Goal: Task Accomplishment & Management: Use online tool/utility

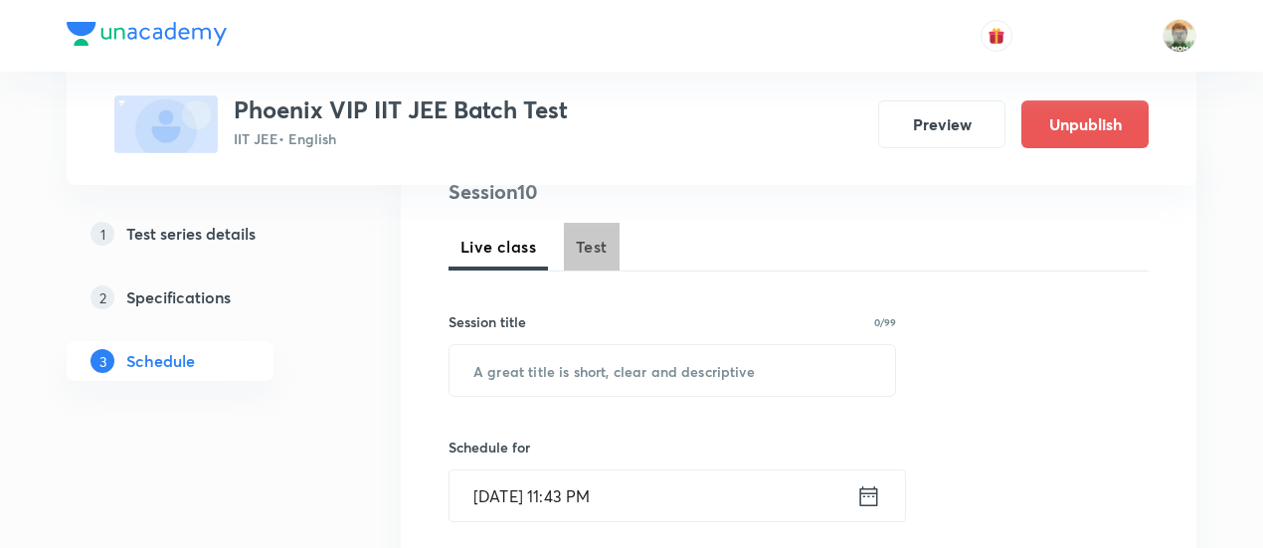
click at [586, 264] on button "Test" at bounding box center [592, 247] width 56 height 48
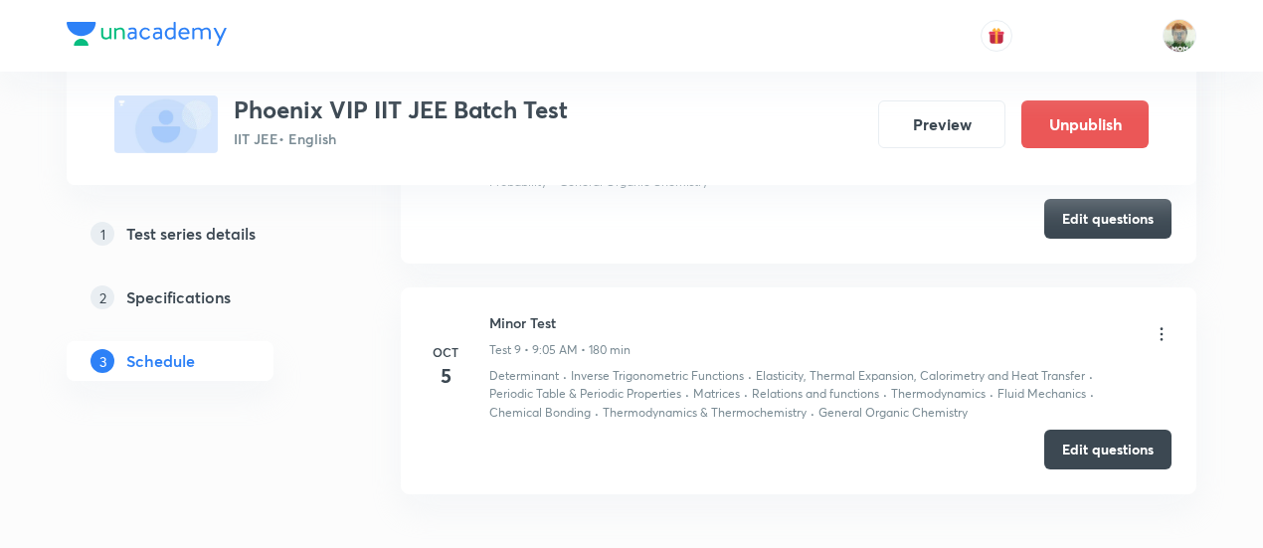
scroll to position [3058, 0]
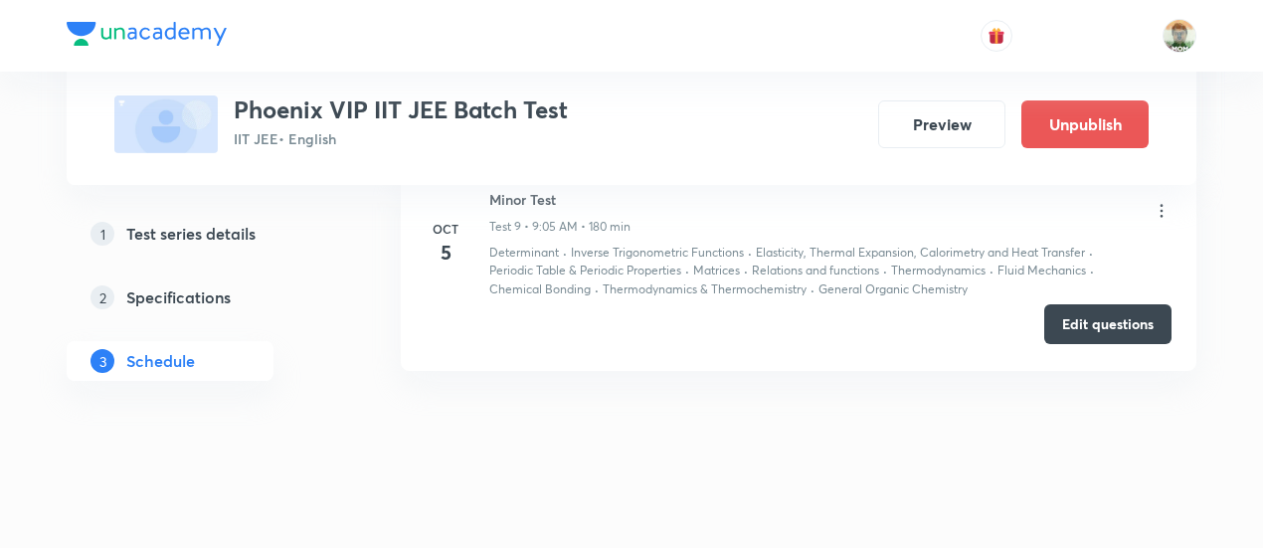
click at [1060, 318] on button "Edit questions" at bounding box center [1107, 324] width 127 height 40
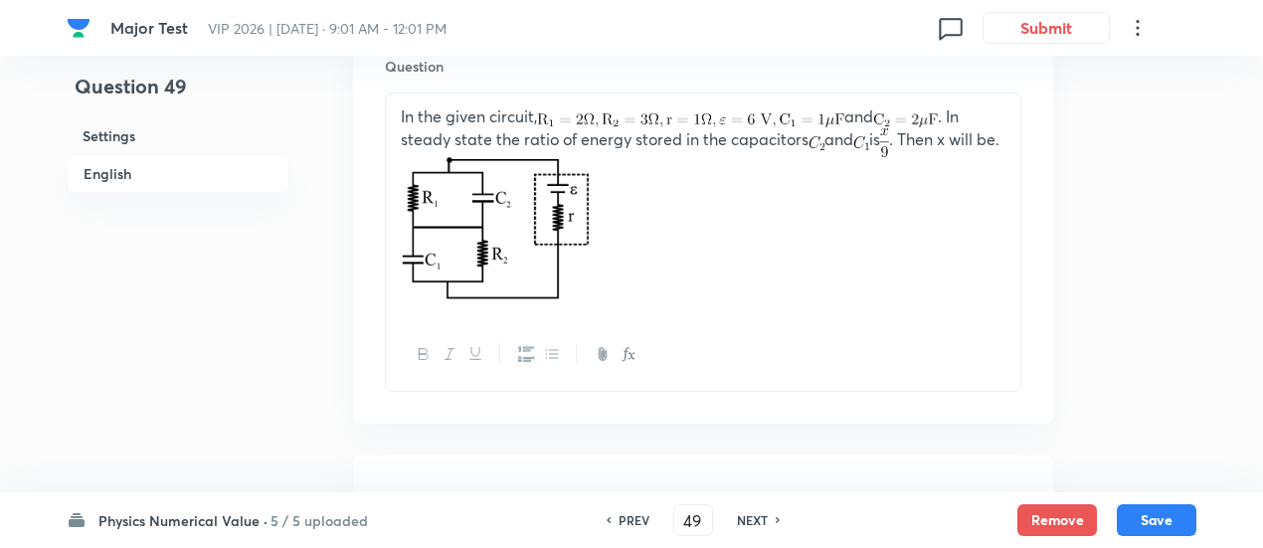
scroll to position [625, 0]
click at [323, 525] on h6 "5 / 5 uploaded" at bounding box center [319, 520] width 97 height 21
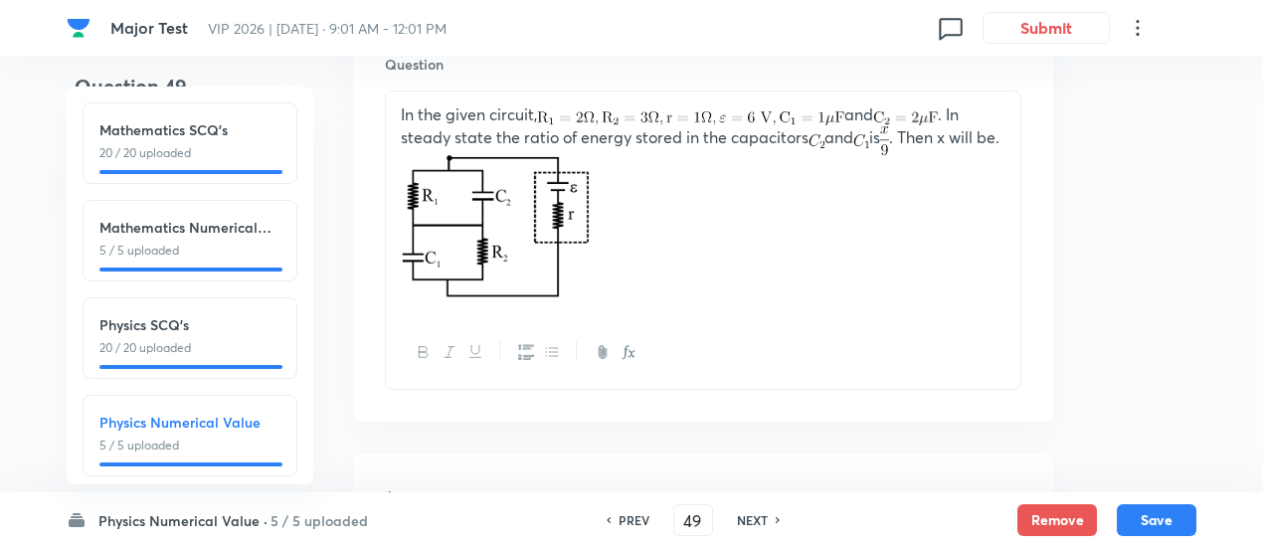
click at [275, 347] on p "20 / 20 uploaded" at bounding box center [189, 348] width 181 height 18
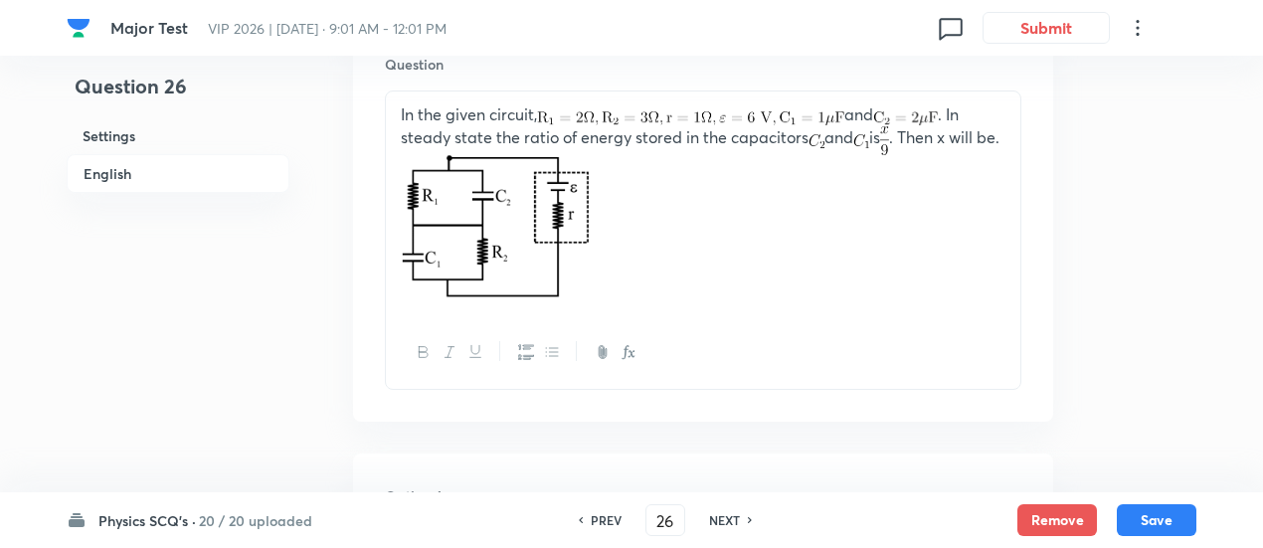
type input "26"
checkbox input "true"
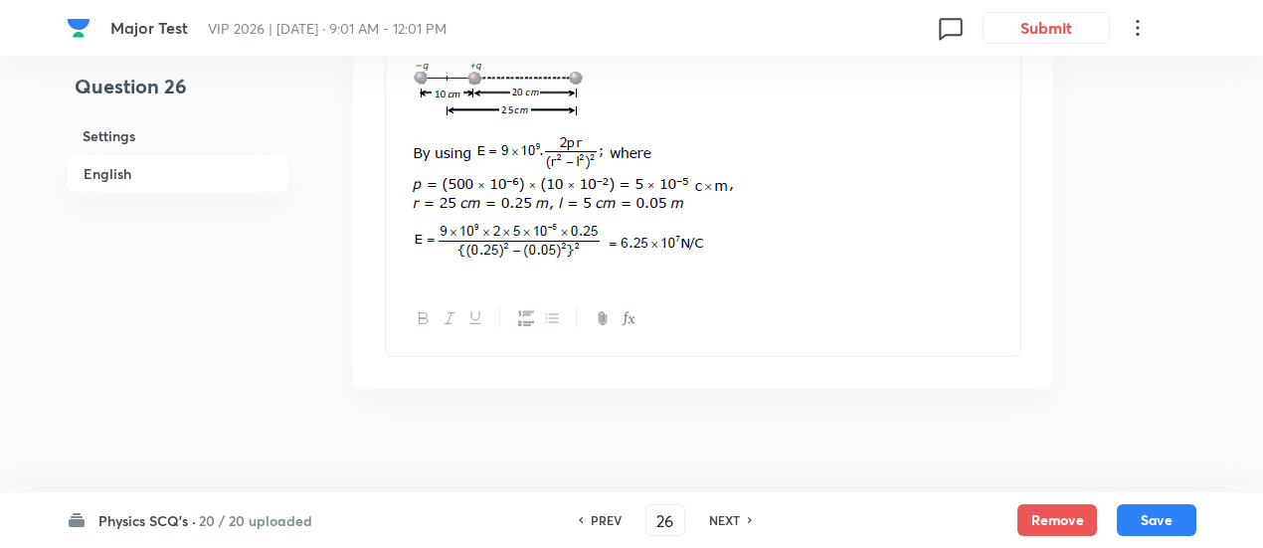
scroll to position [2272, 0]
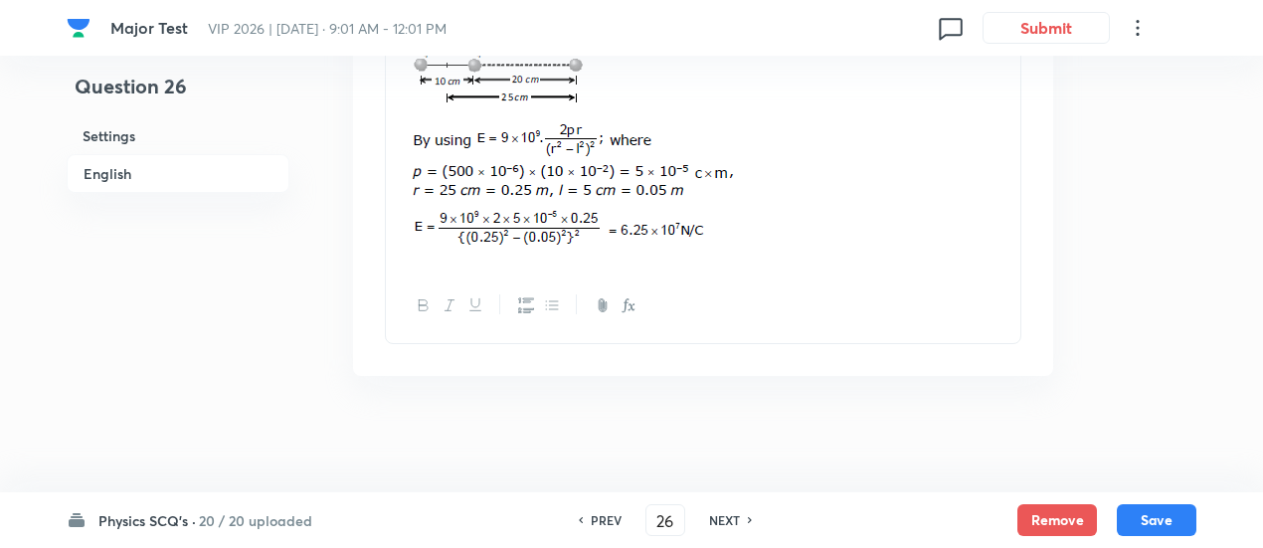
click at [733, 514] on h6 "NEXT" at bounding box center [724, 520] width 31 height 18
type input "27"
checkbox input "false"
checkbox input "true"
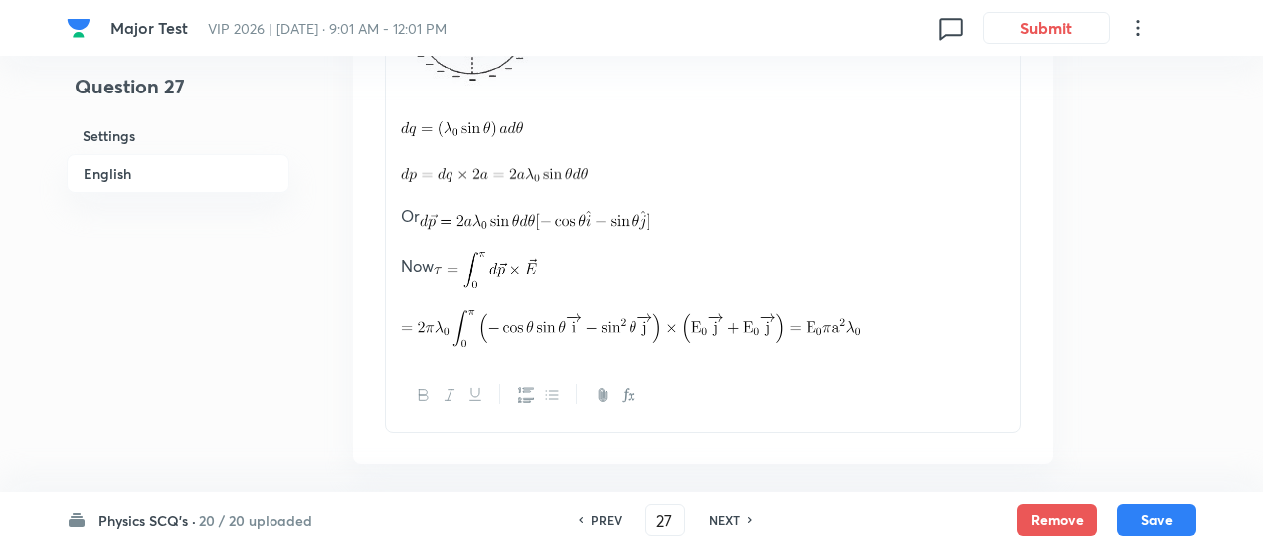
click at [733, 514] on h6 "NEXT" at bounding box center [724, 520] width 31 height 18
type input "28"
checkbox input "false"
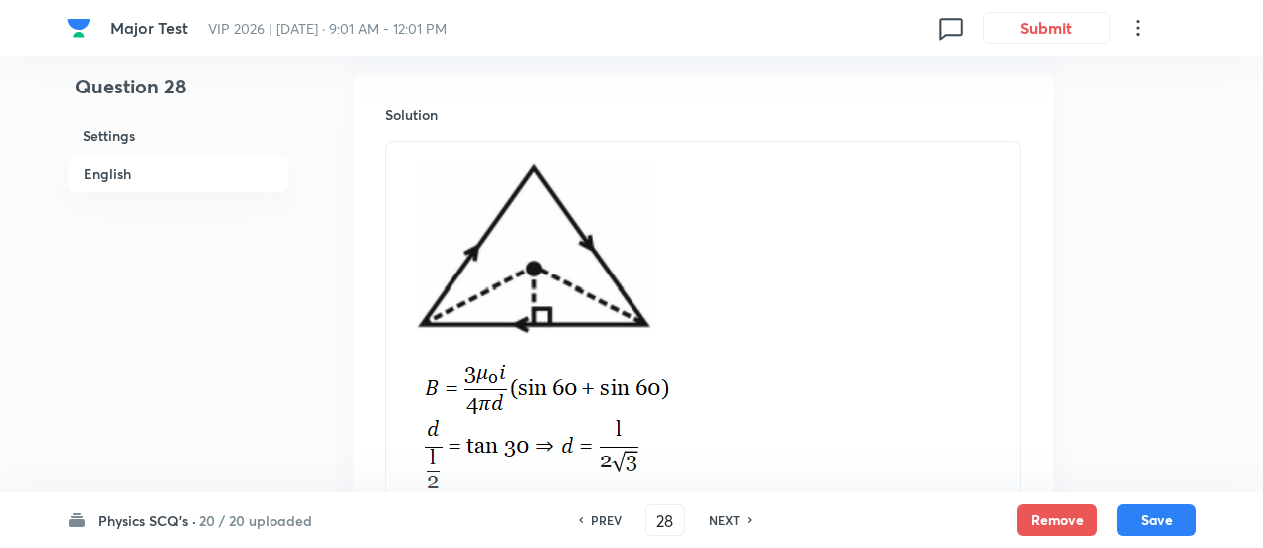
checkbox input "true"
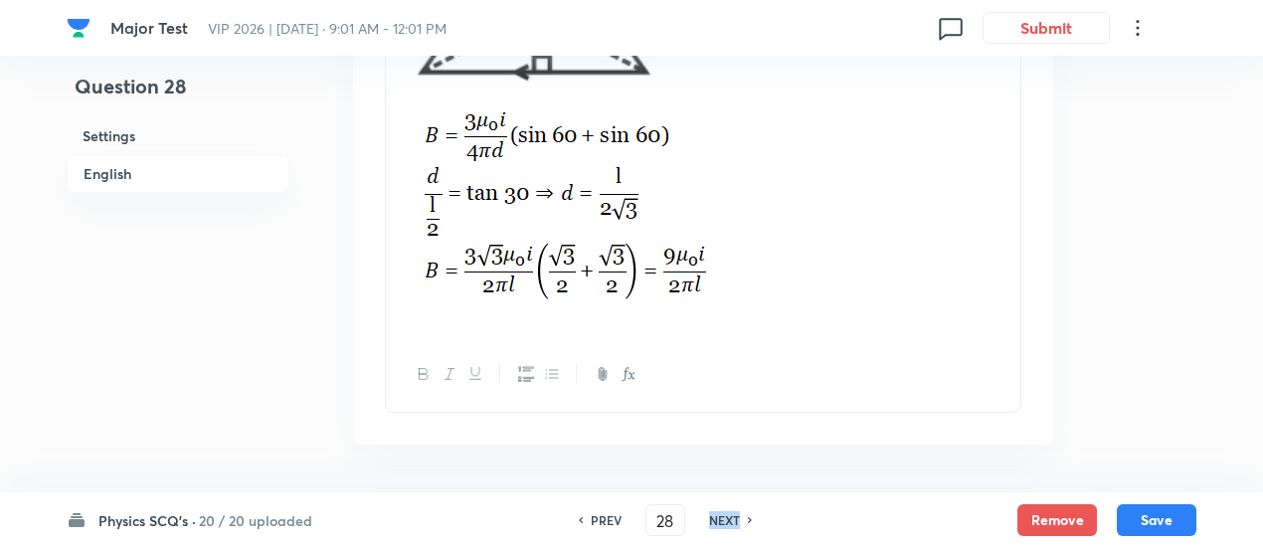
click at [733, 514] on h6 "NEXT" at bounding box center [724, 520] width 31 height 18
type input "29"
checkbox input "false"
checkbox input "true"
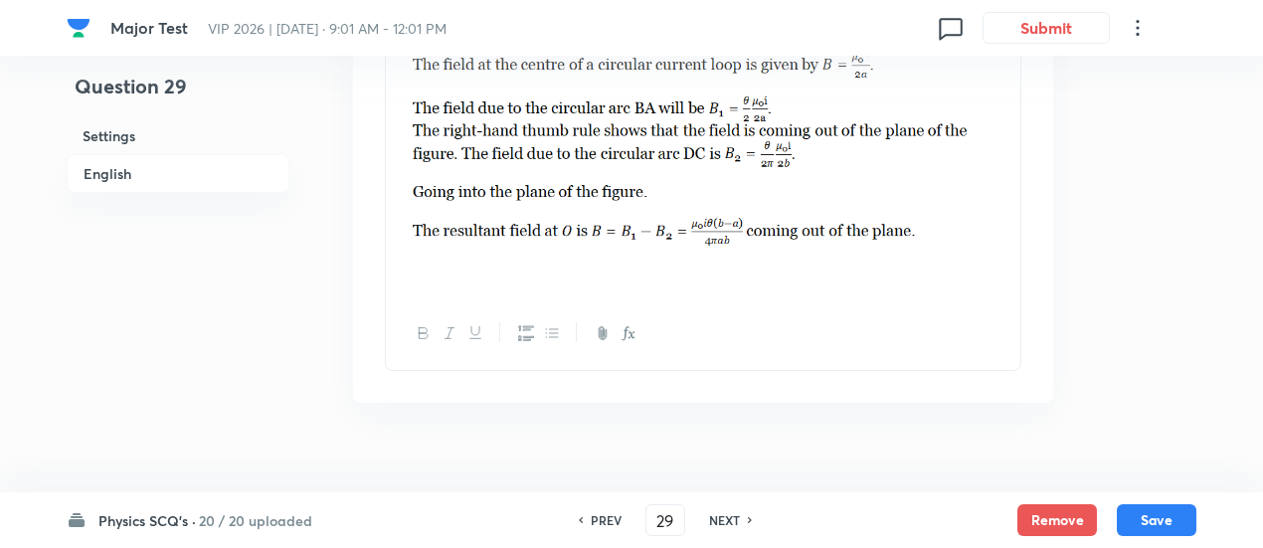
click at [733, 514] on h6 "NEXT" at bounding box center [724, 520] width 31 height 18
type input "30"
checkbox input "false"
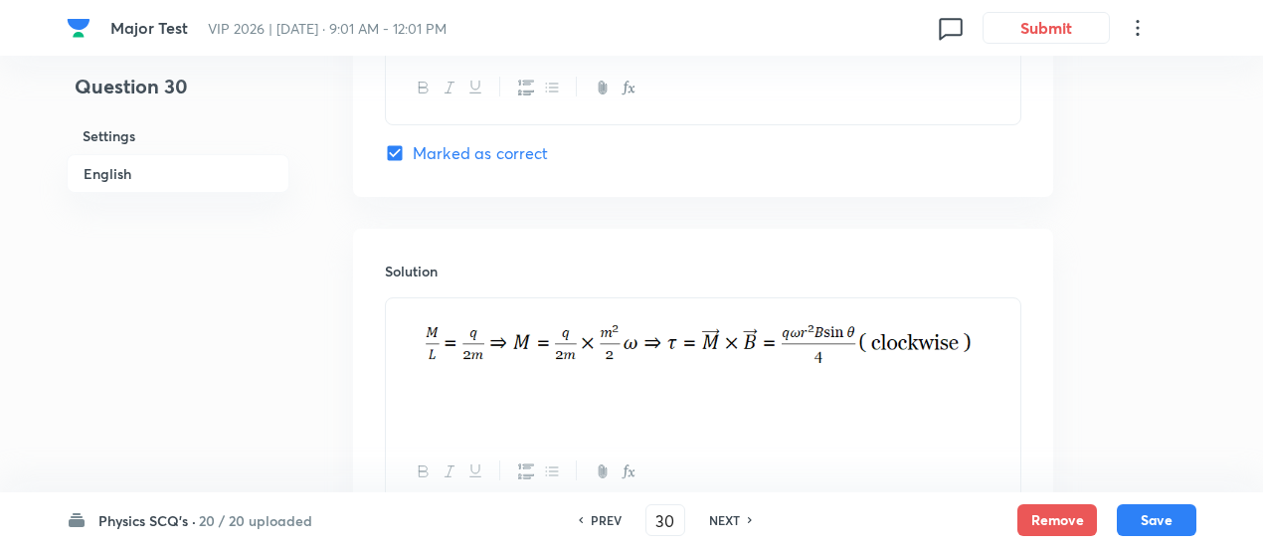
checkbox input "true"
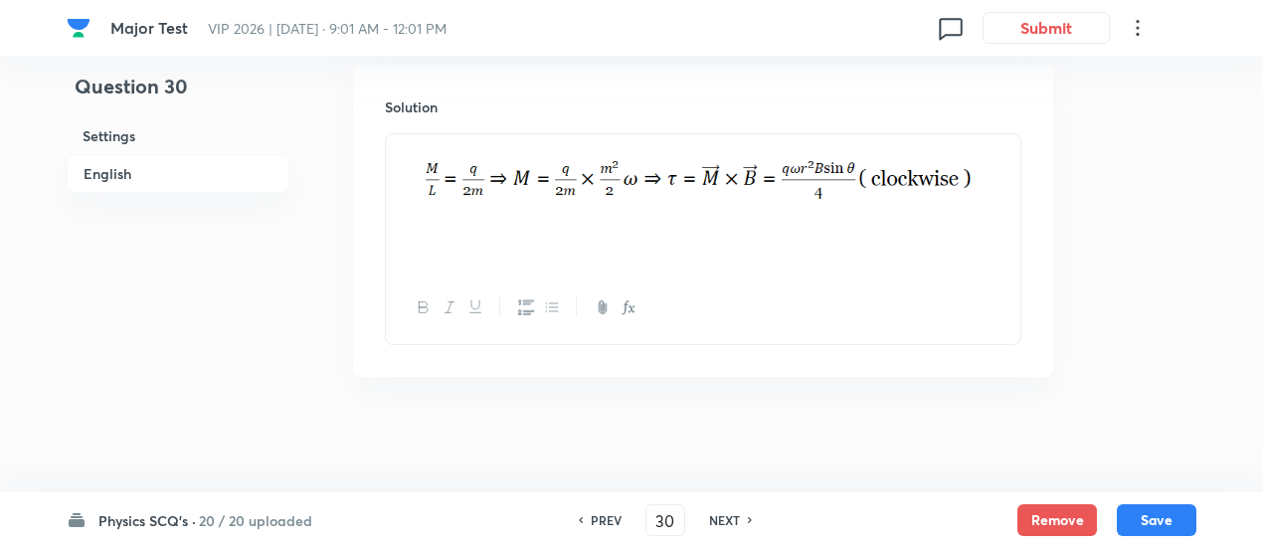
click at [733, 514] on h6 "NEXT" at bounding box center [724, 520] width 31 height 18
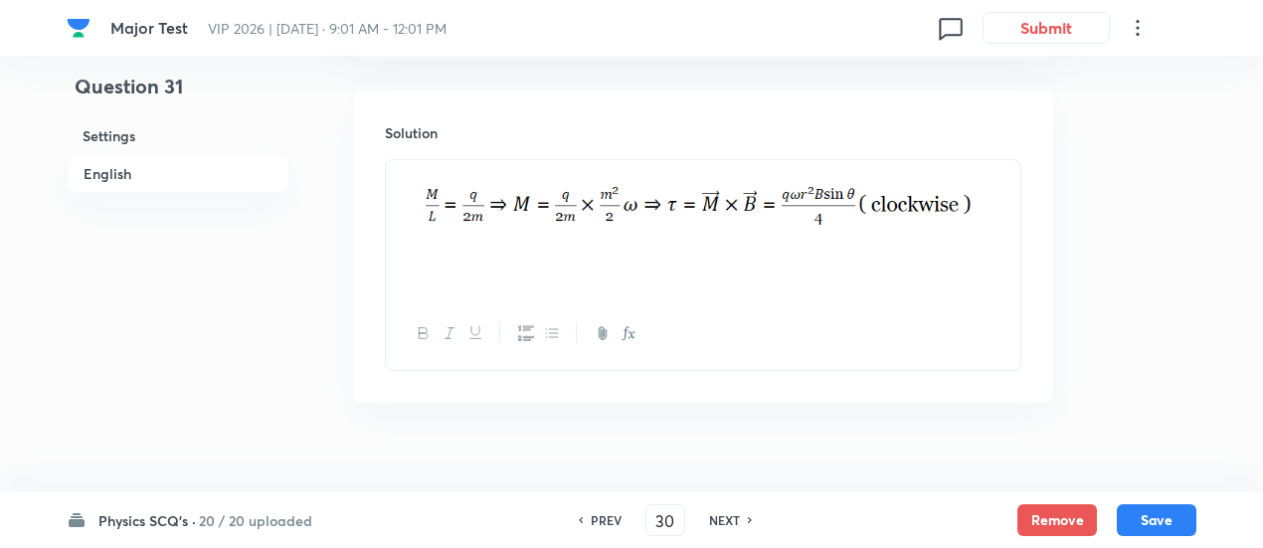
type input "31"
checkbox input "false"
checkbox input "true"
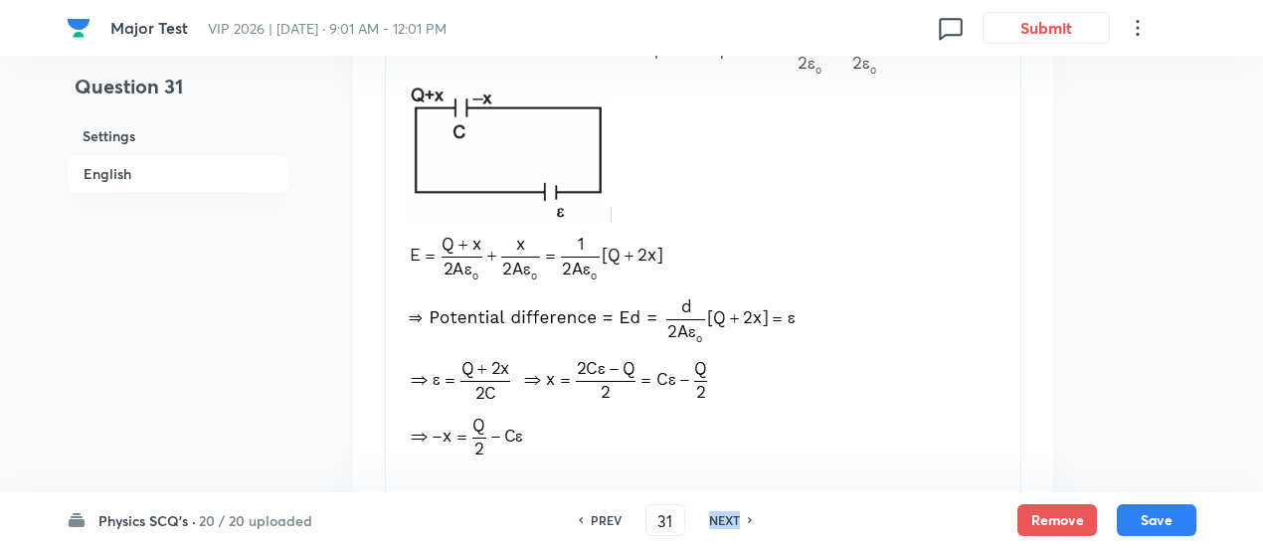
click at [733, 514] on h6 "NEXT" at bounding box center [724, 520] width 31 height 18
type input "32"
checkbox input "true"
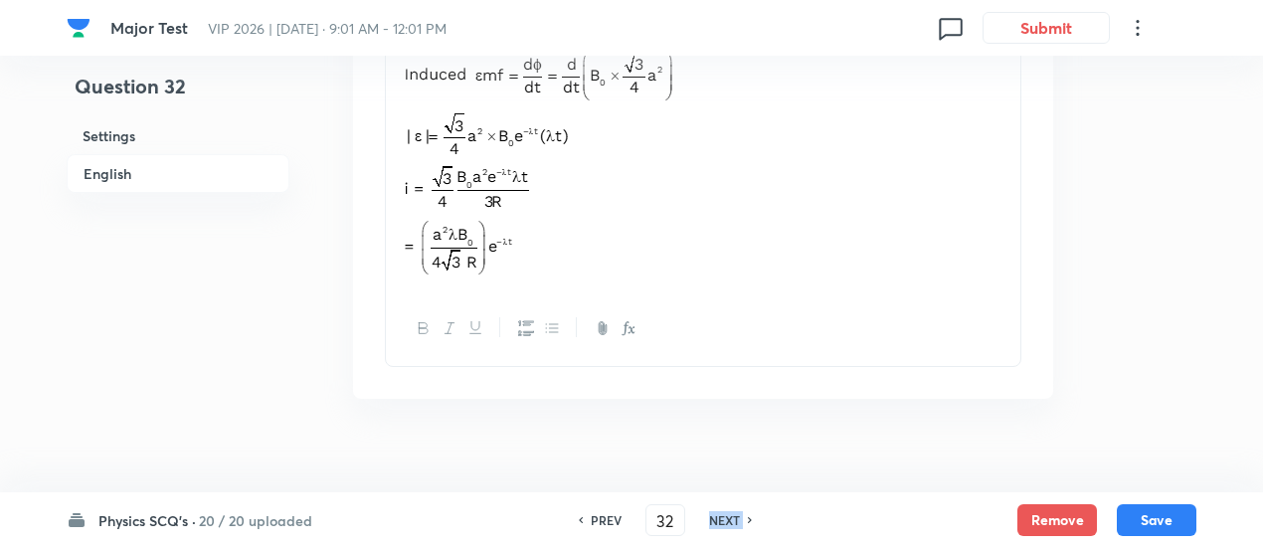
click at [733, 514] on h6 "NEXT" at bounding box center [724, 520] width 31 height 18
type input "33"
checkbox input "false"
checkbox input "true"
click at [733, 514] on h6 "NEXT" at bounding box center [724, 520] width 31 height 18
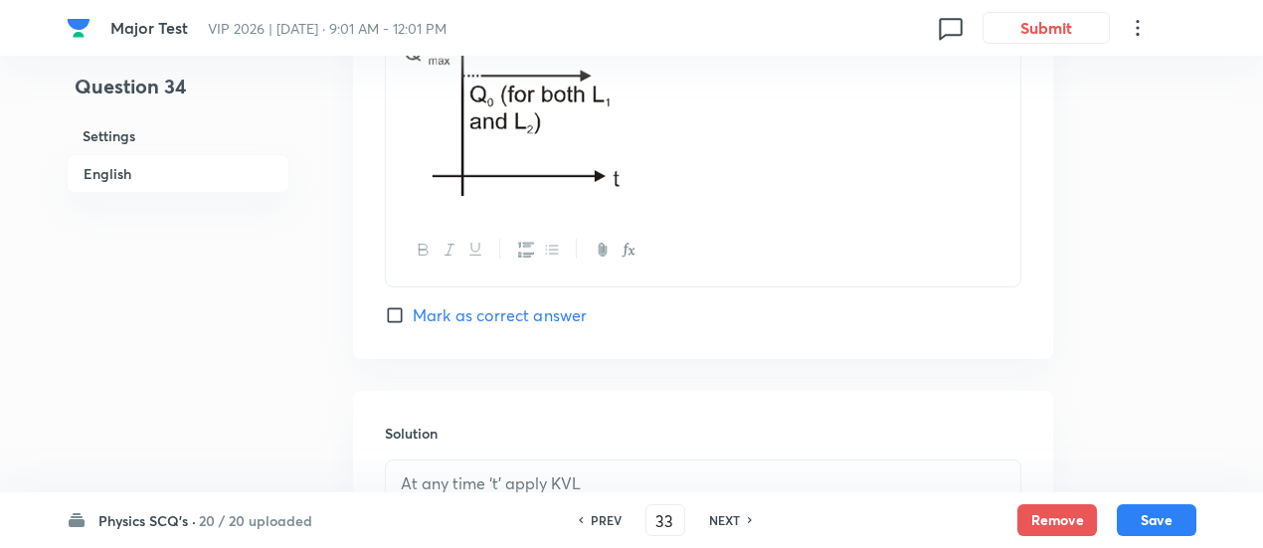
type input "34"
click at [733, 514] on h6 "NEXT" at bounding box center [724, 520] width 31 height 18
checkbox input "true"
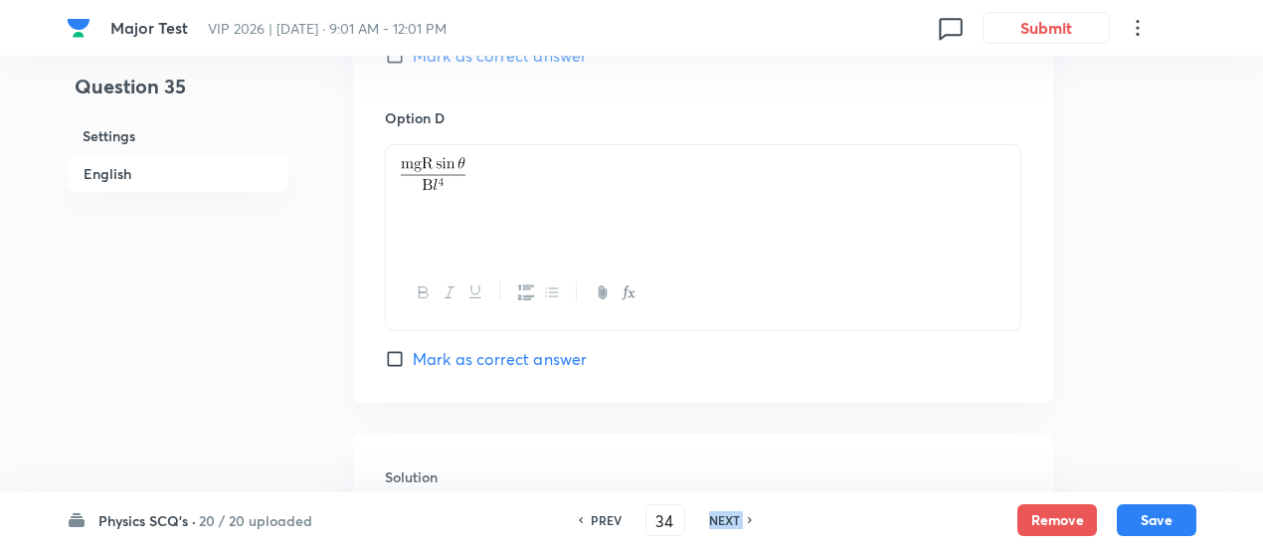
type input "35"
click at [733, 514] on h6 "NEXT" at bounding box center [724, 520] width 31 height 18
checkbox input "false"
click at [733, 514] on h6 "NEXT" at bounding box center [724, 520] width 31 height 18
type input "36"
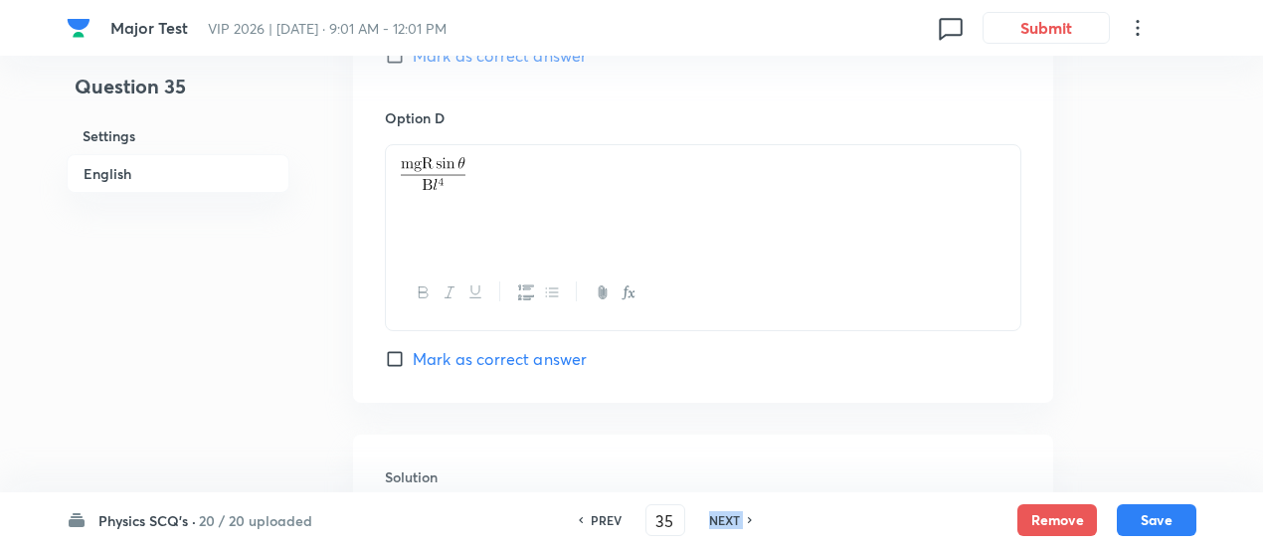
checkbox input "true"
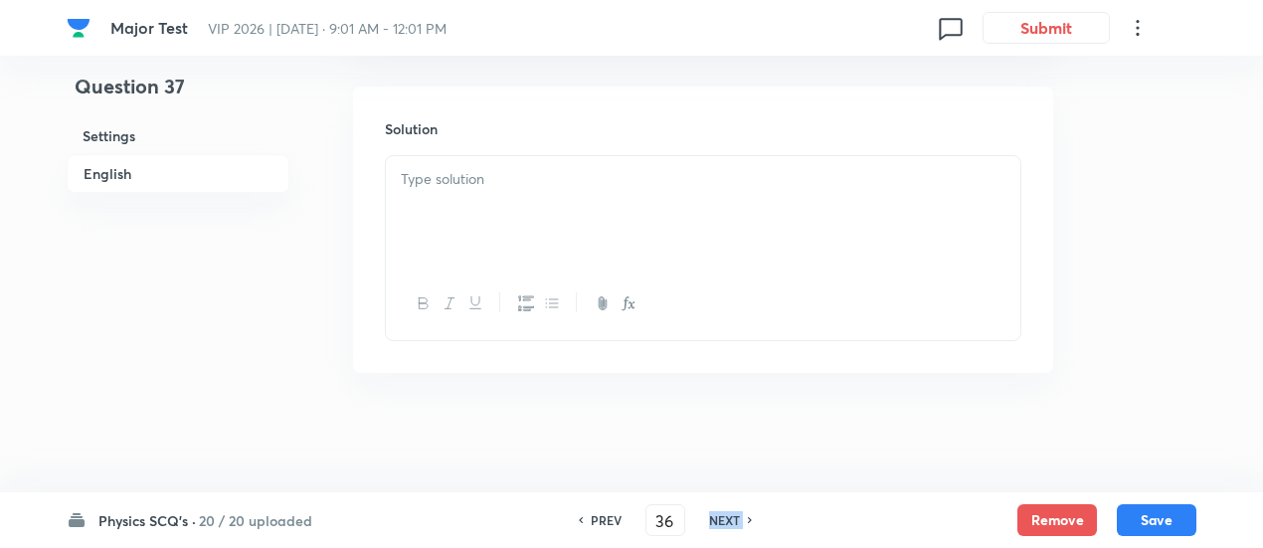
type input "37"
checkbox input "false"
checkbox input "true"
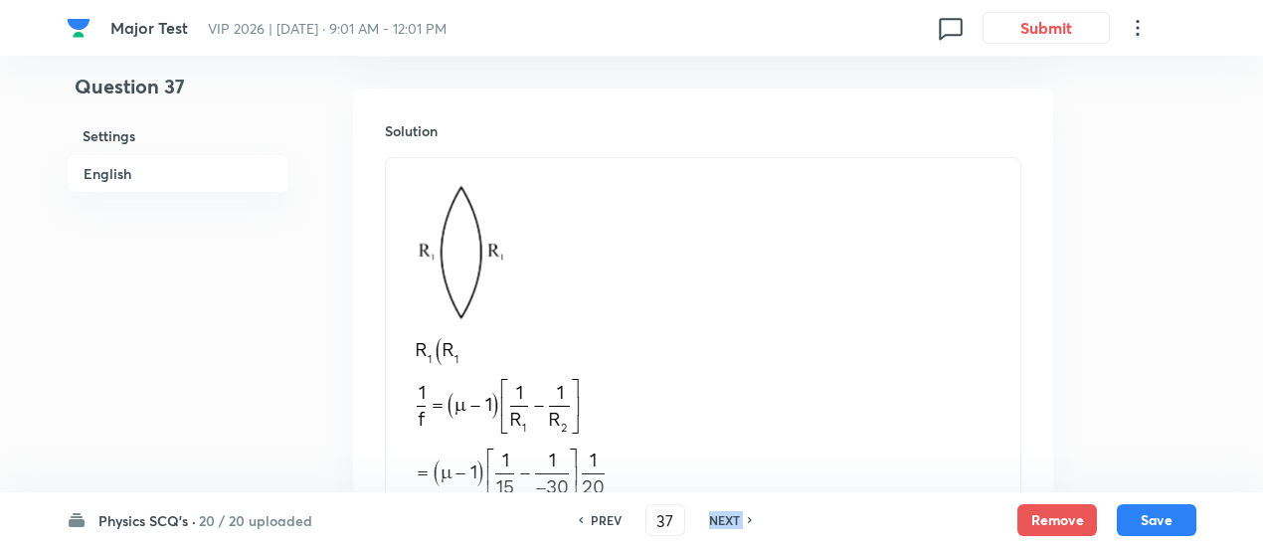
click at [733, 514] on h6 "NEXT" at bounding box center [724, 520] width 31 height 18
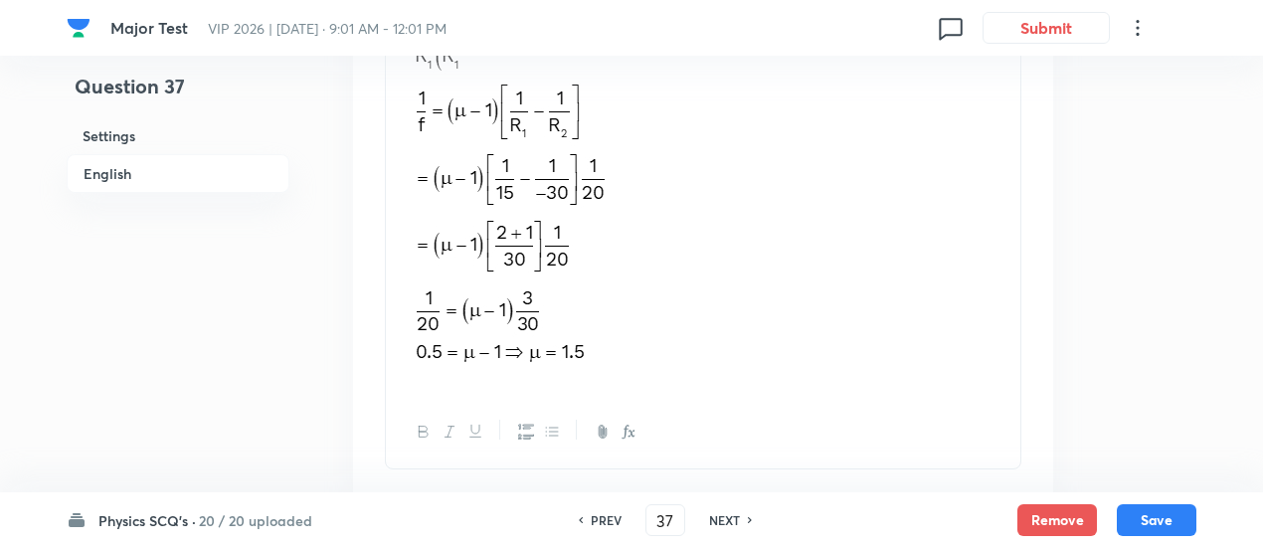
type input "38"
checkbox input "true"
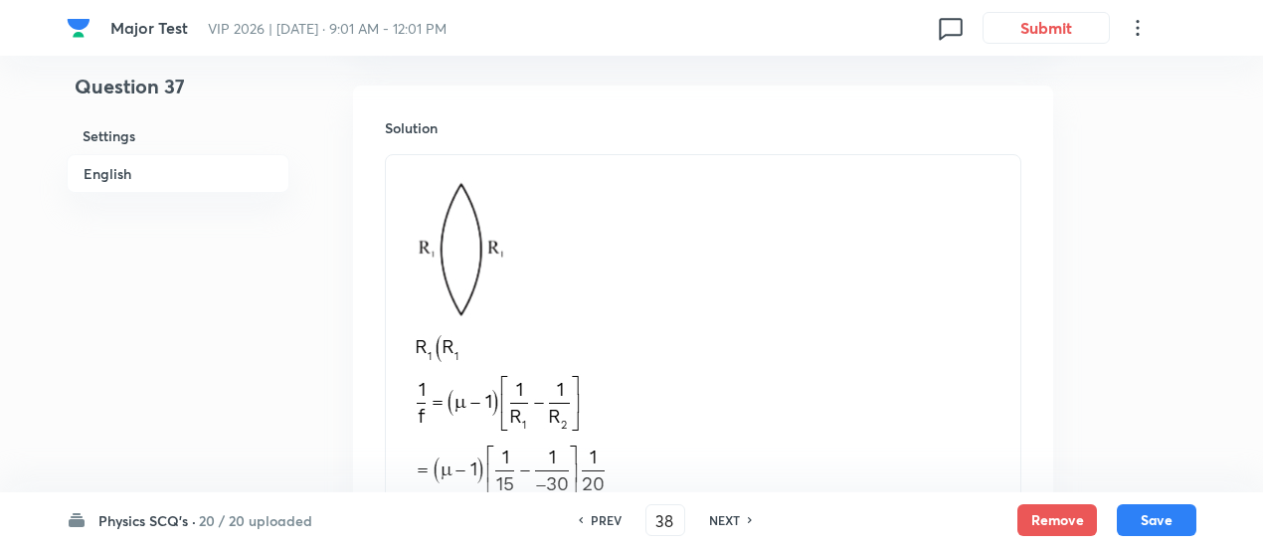
click at [733, 514] on h6 "NEXT" at bounding box center [724, 520] width 31 height 18
type input "39"
checkbox input "false"
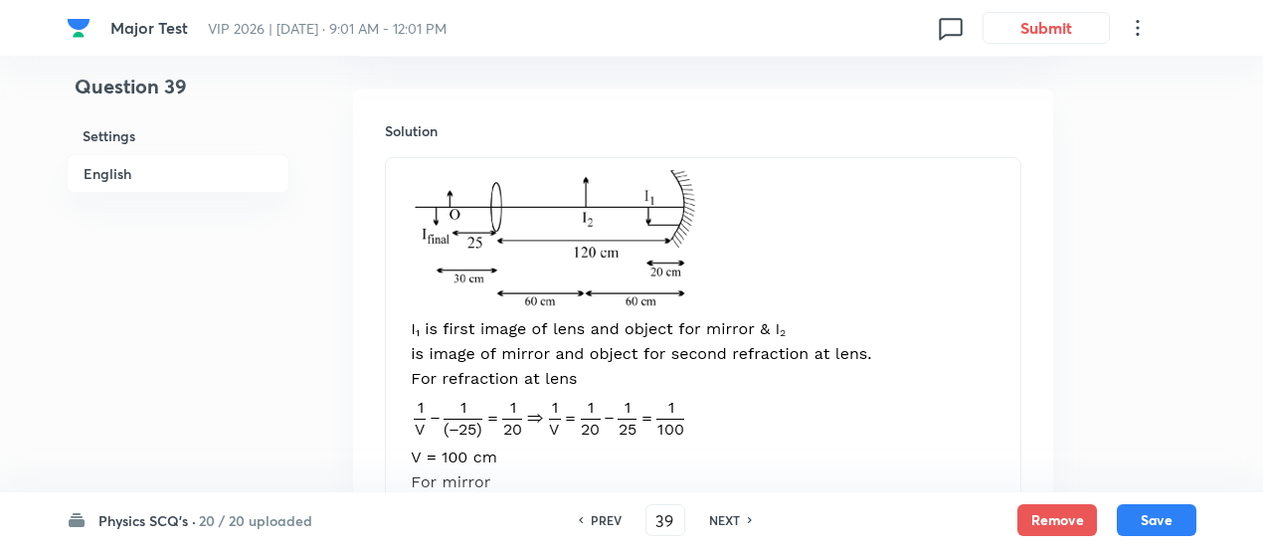
checkbox input "true"
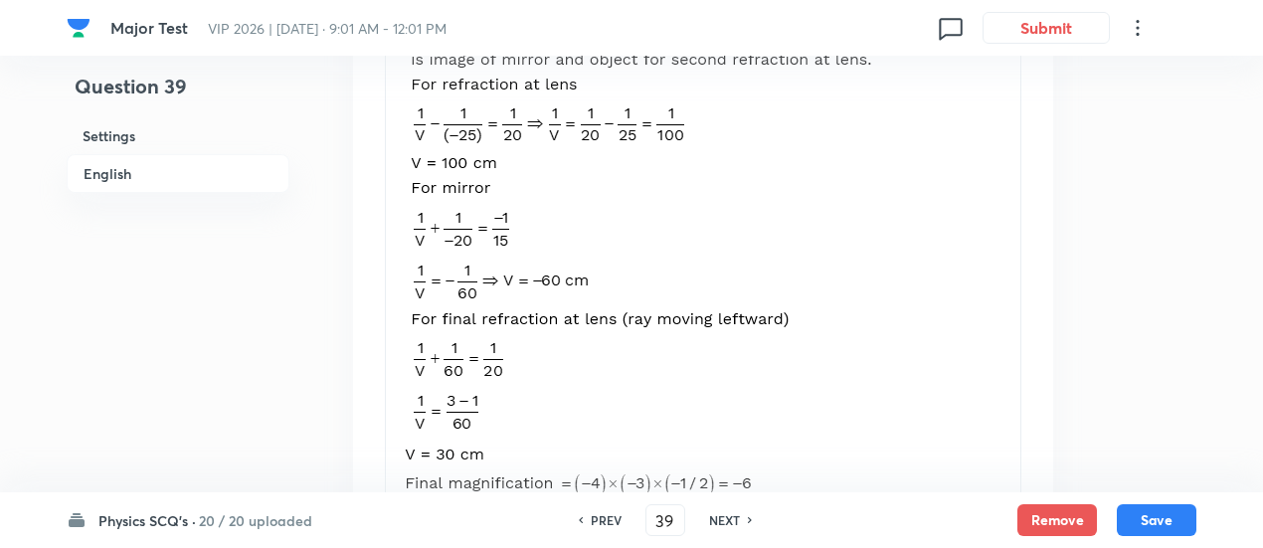
click at [733, 514] on h6 "NEXT" at bounding box center [724, 520] width 31 height 18
type input "40"
checkbox input "false"
checkbox input "true"
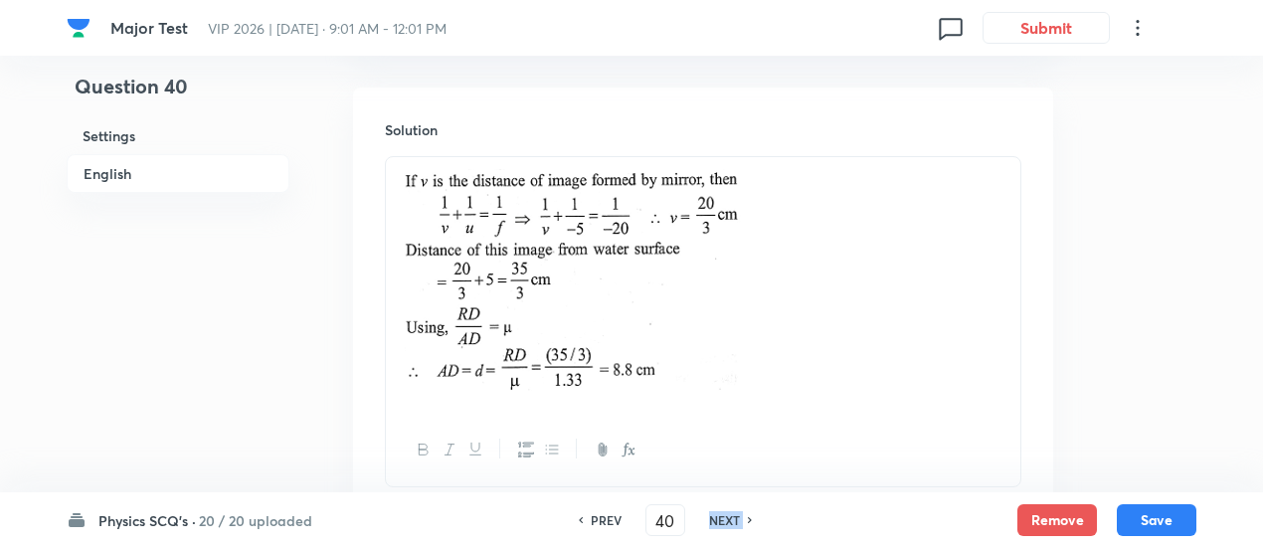
click at [733, 514] on h6 "NEXT" at bounding box center [724, 520] width 31 height 18
type input "41"
checkbox input "false"
checkbox input "true"
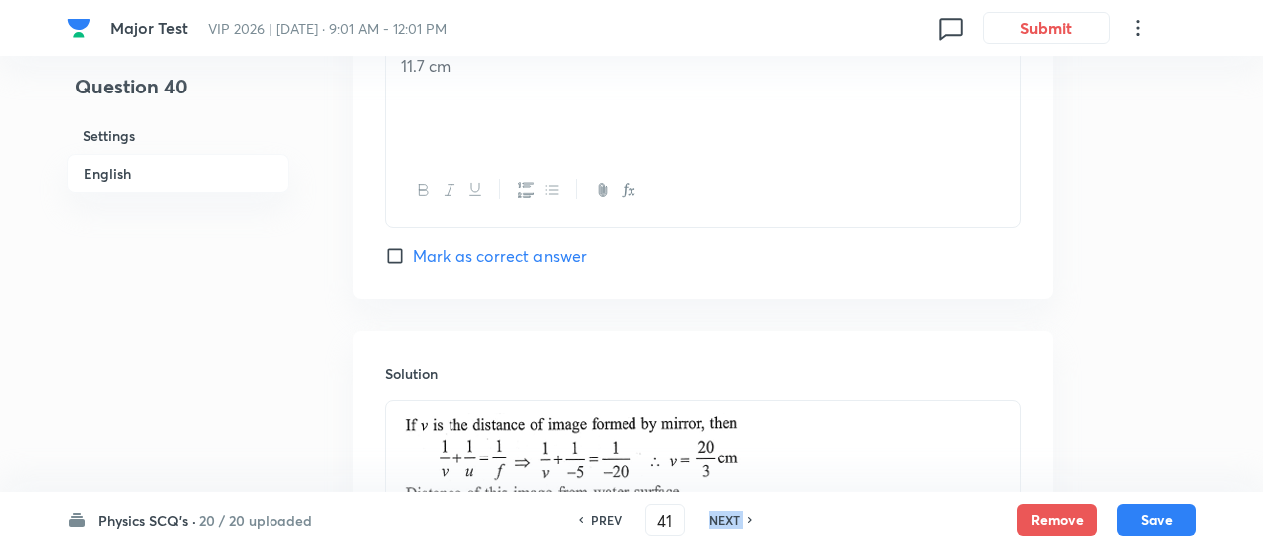
click at [733, 514] on h6 "NEXT" at bounding box center [724, 520] width 31 height 18
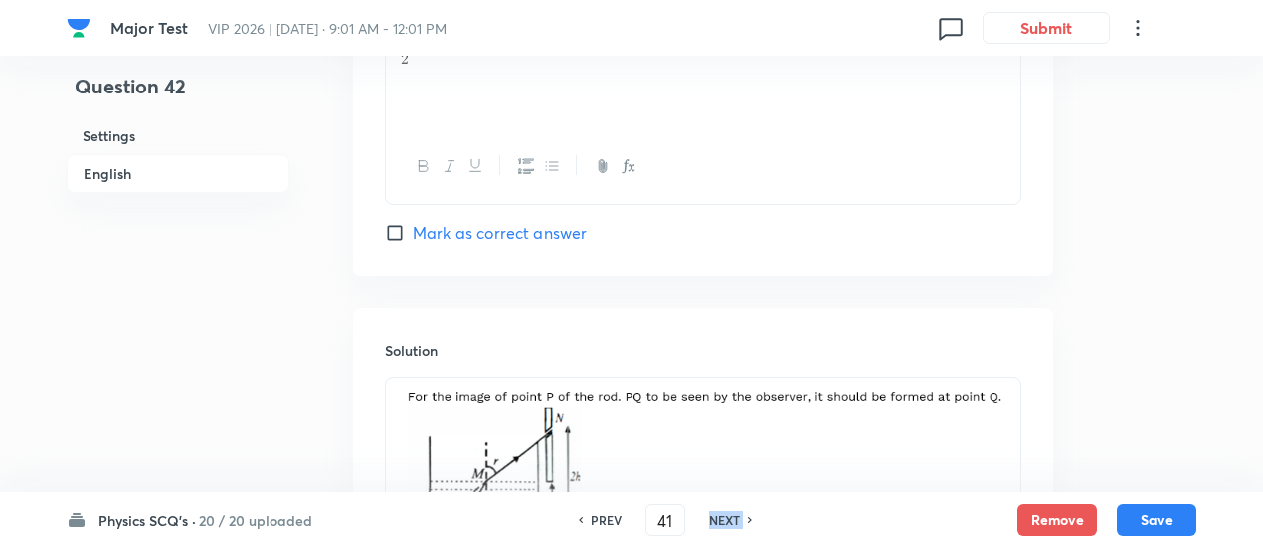
type input "42"
checkbox input "false"
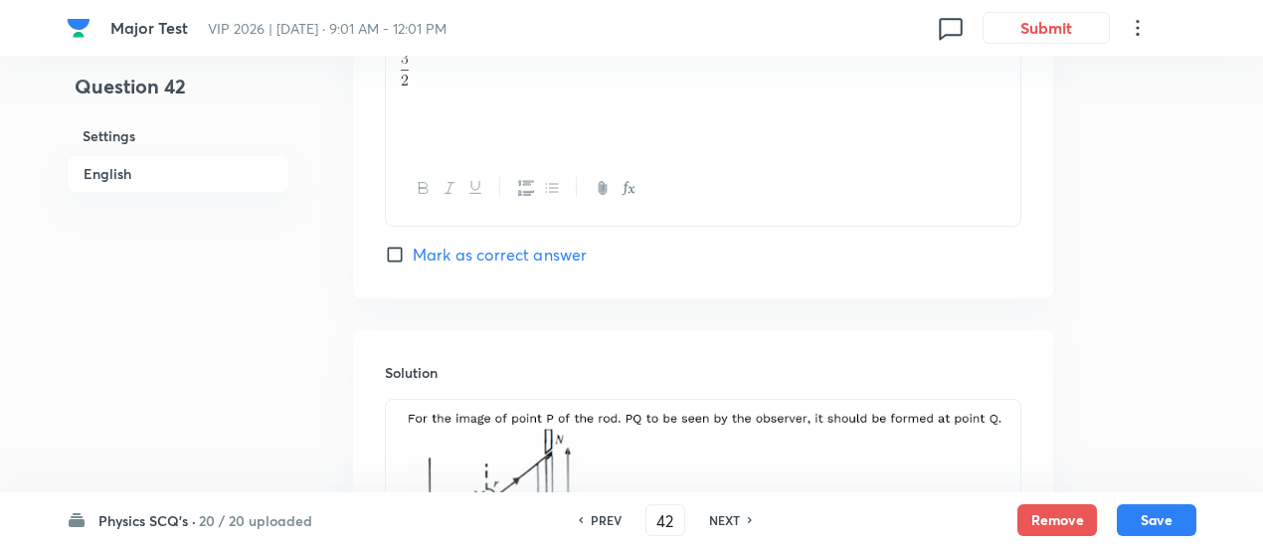
checkbox input "true"
click at [733, 514] on h6 "NEXT" at bounding box center [724, 520] width 31 height 18
type input "43"
checkbox input "false"
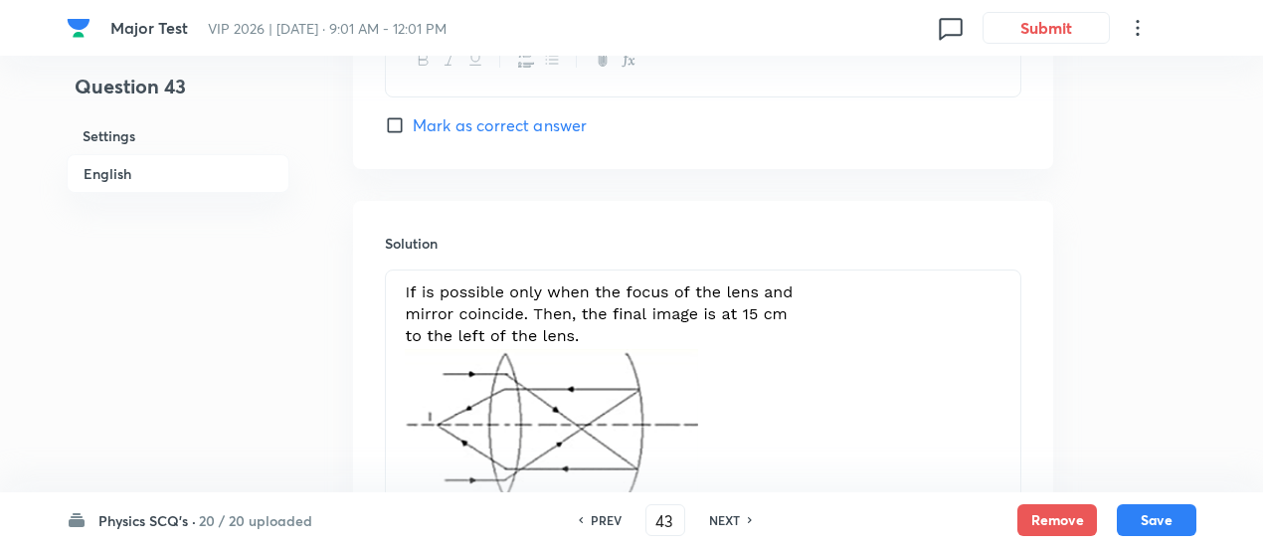
checkbox input "true"
click at [733, 514] on h6 "NEXT" at bounding box center [724, 520] width 31 height 18
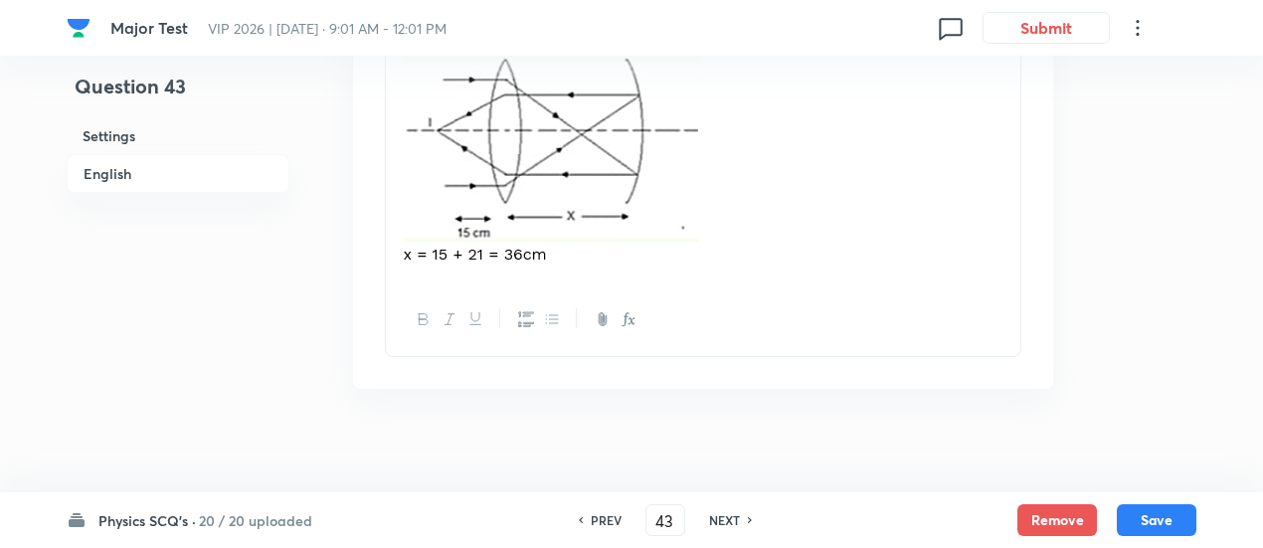
type input "44"
checkbox input "true"
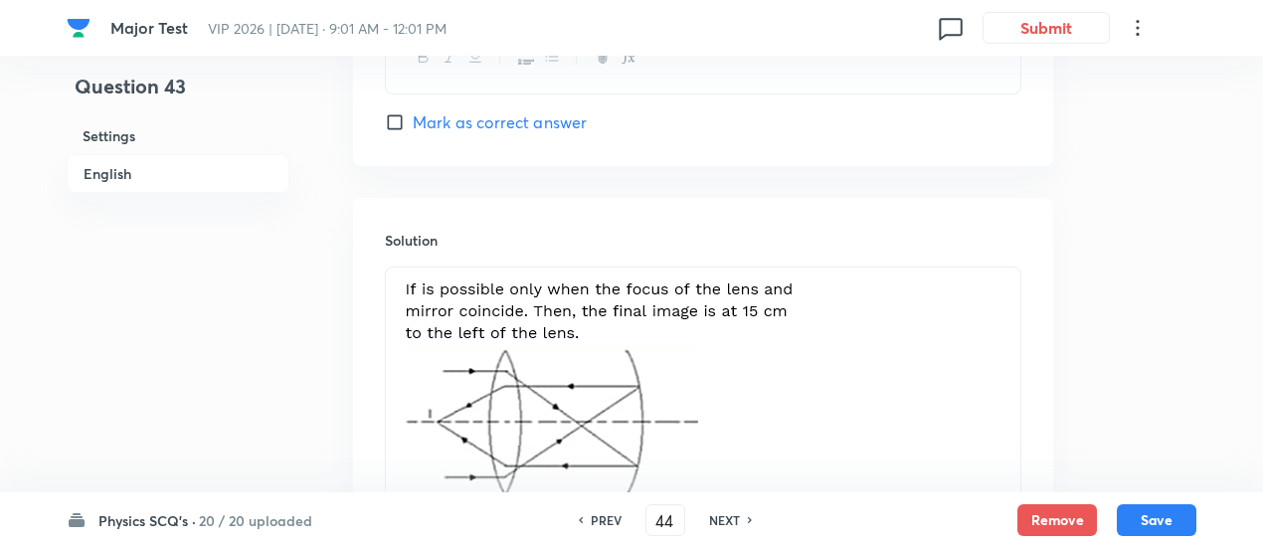
click at [733, 514] on h6 "NEXT" at bounding box center [724, 520] width 31 height 18
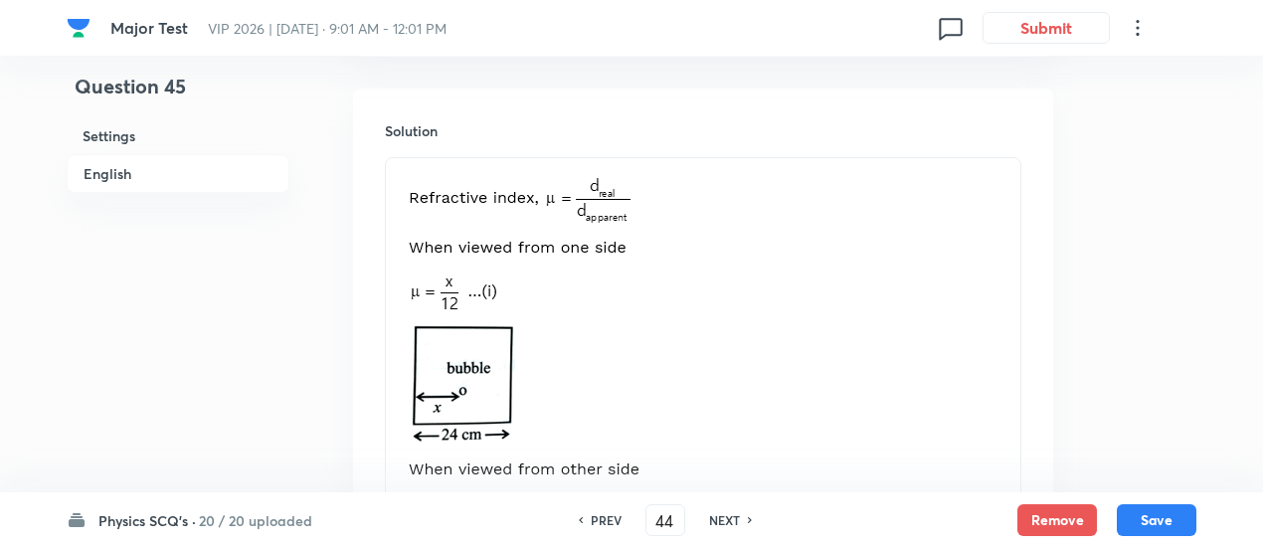
type input "45"
checkbox input "false"
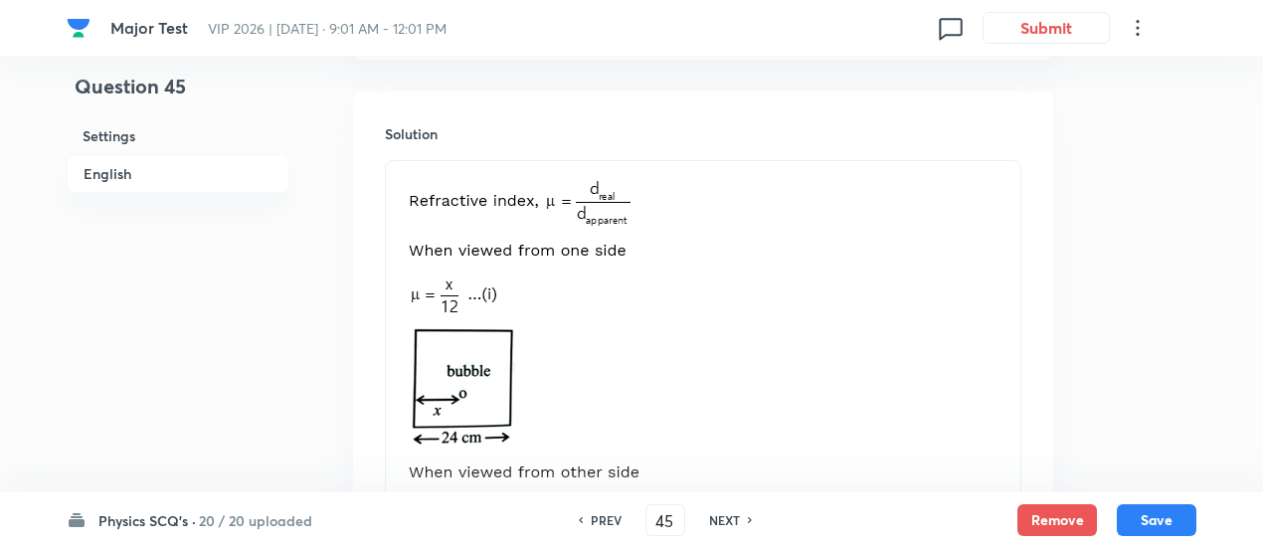
checkbox input "true"
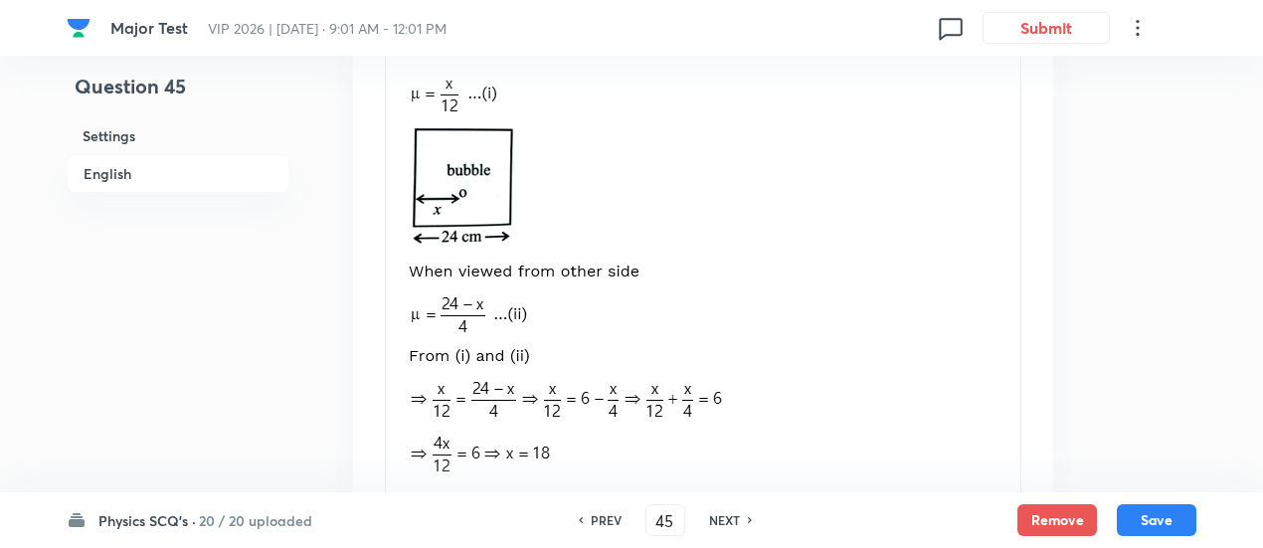
click at [733, 514] on h6 "NEXT" at bounding box center [724, 520] width 31 height 18
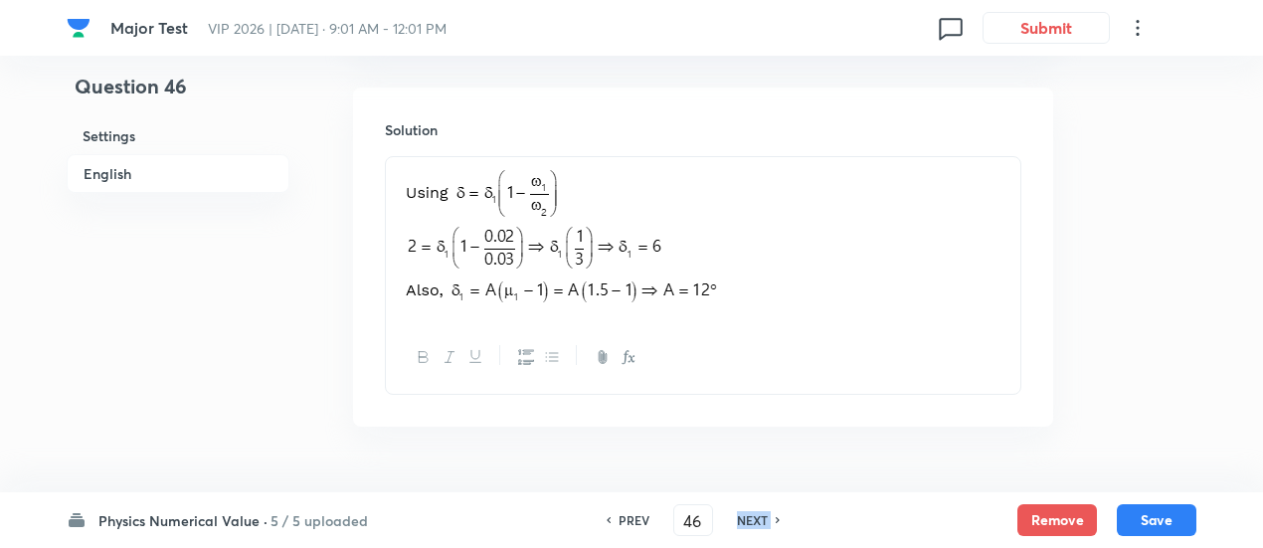
click at [733, 514] on div "NEXT" at bounding box center [755, 520] width 53 height 18
type input "47"
type input "0"
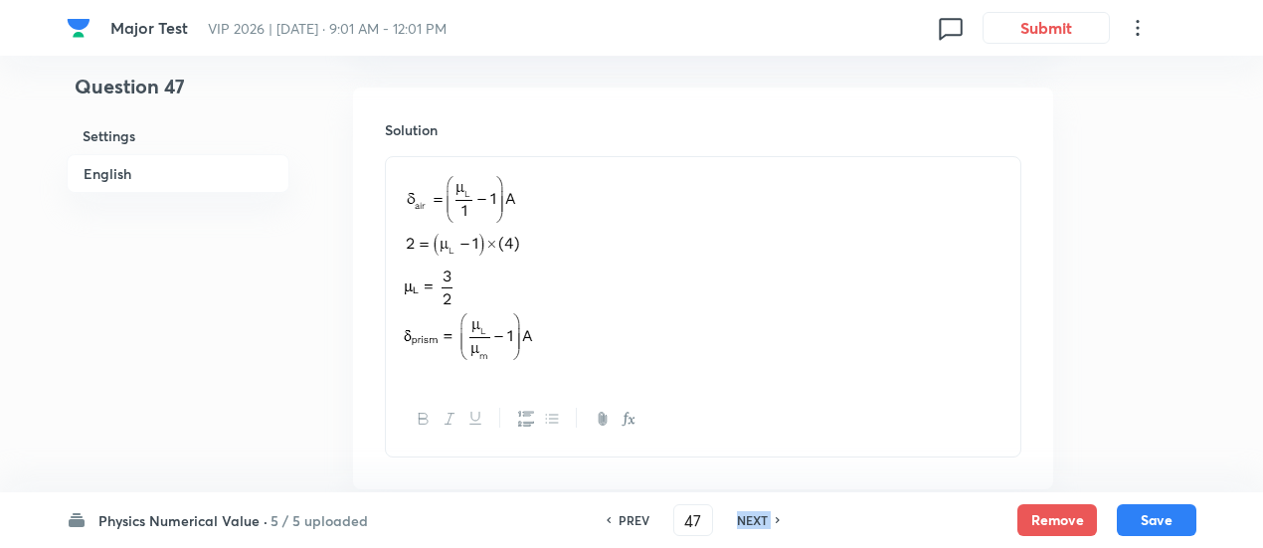
click at [733, 514] on div "NEXT" at bounding box center [755, 520] width 53 height 18
type input "48"
type input "60"
click at [733, 514] on div "NEXT" at bounding box center [755, 520] width 53 height 18
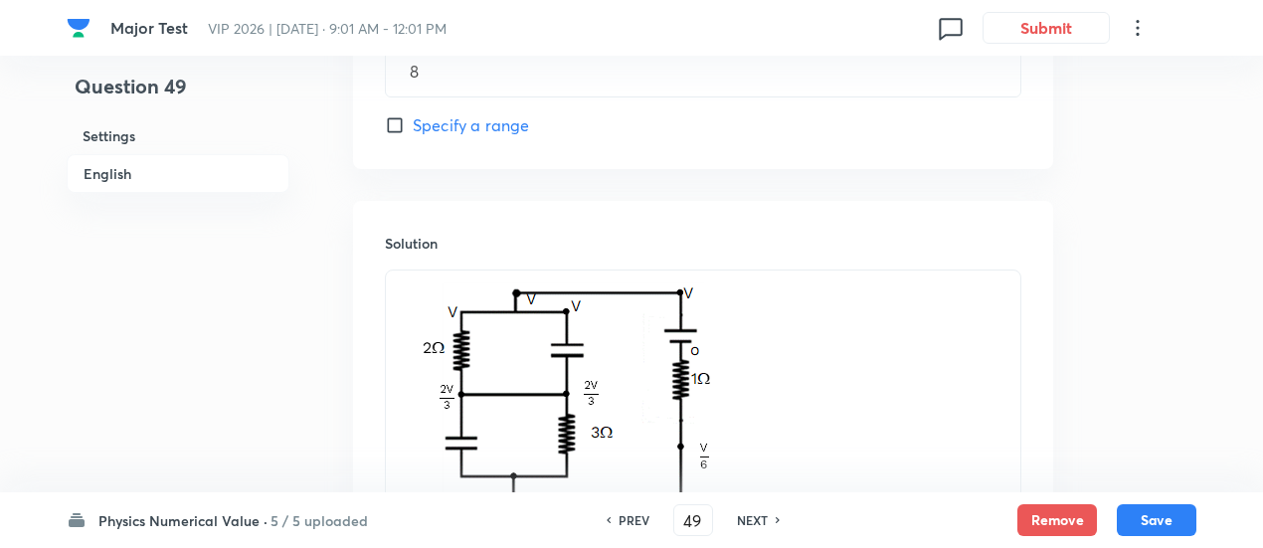
click at [733, 514] on div "NEXT" at bounding box center [755, 520] width 53 height 18
click at [737, 514] on h6 "NEXT" at bounding box center [752, 520] width 31 height 18
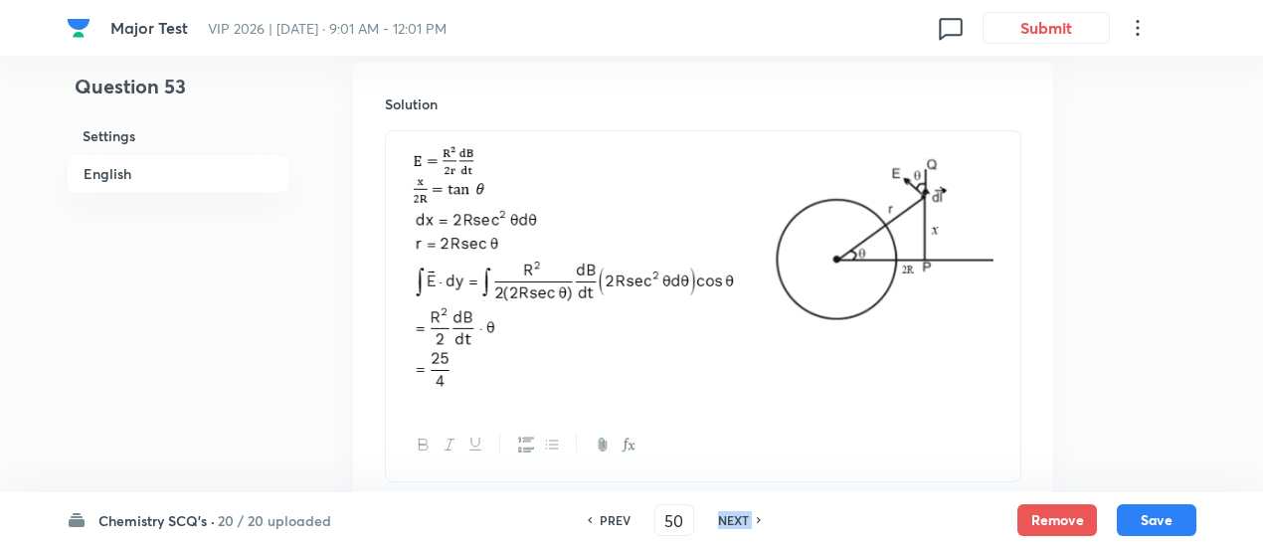
type input "53"
click at [733, 514] on h6 "NEXT" at bounding box center [733, 520] width 31 height 18
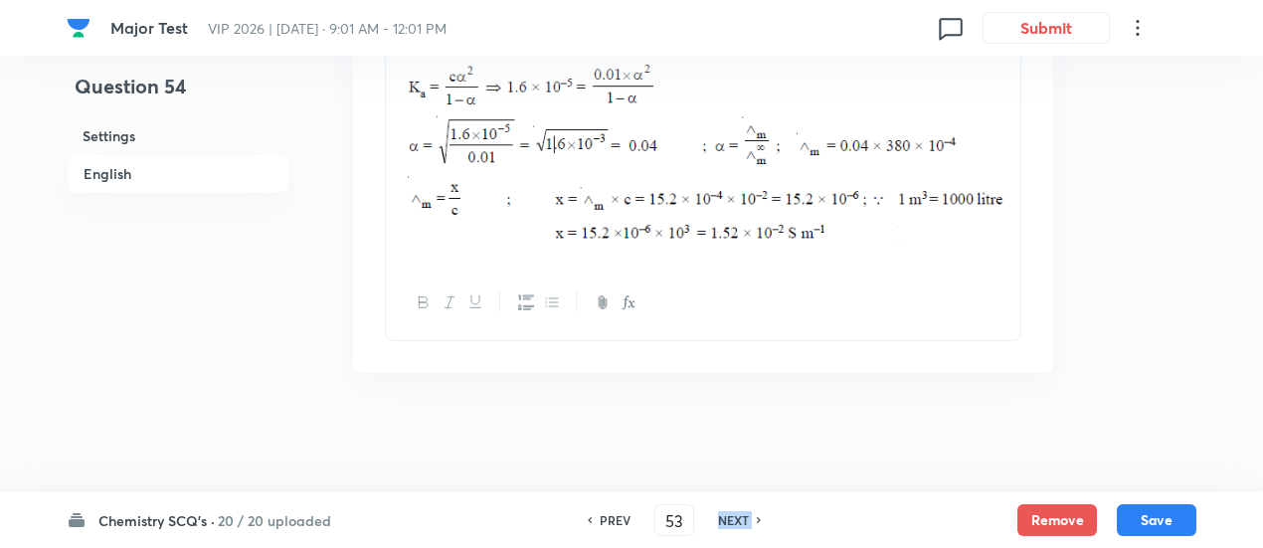
checkbox input "true"
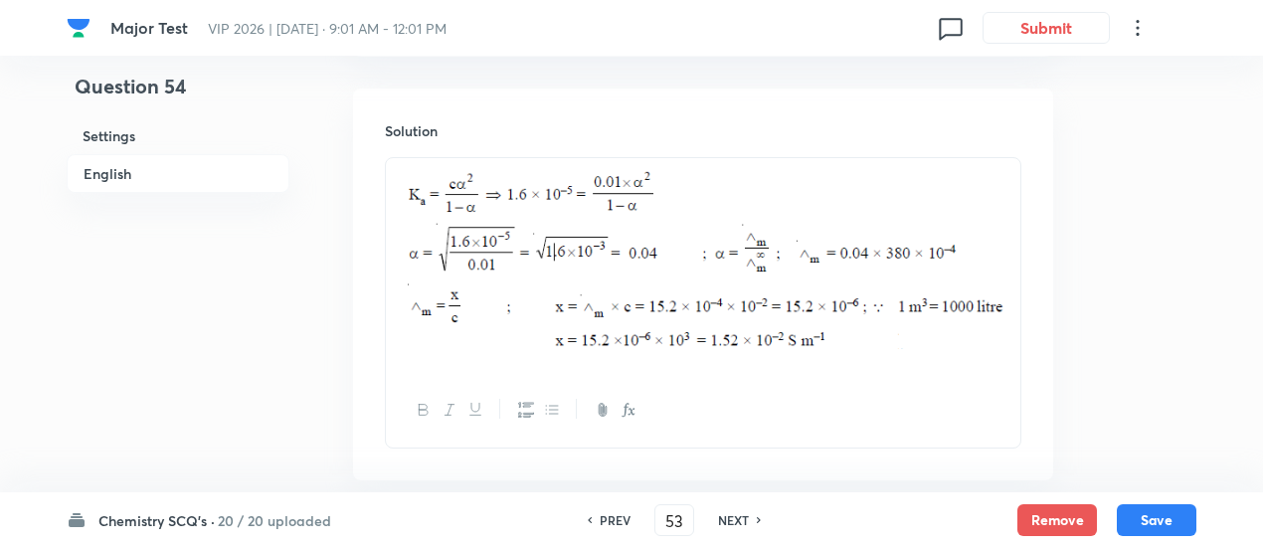
type input "54"
checkbox input "true"
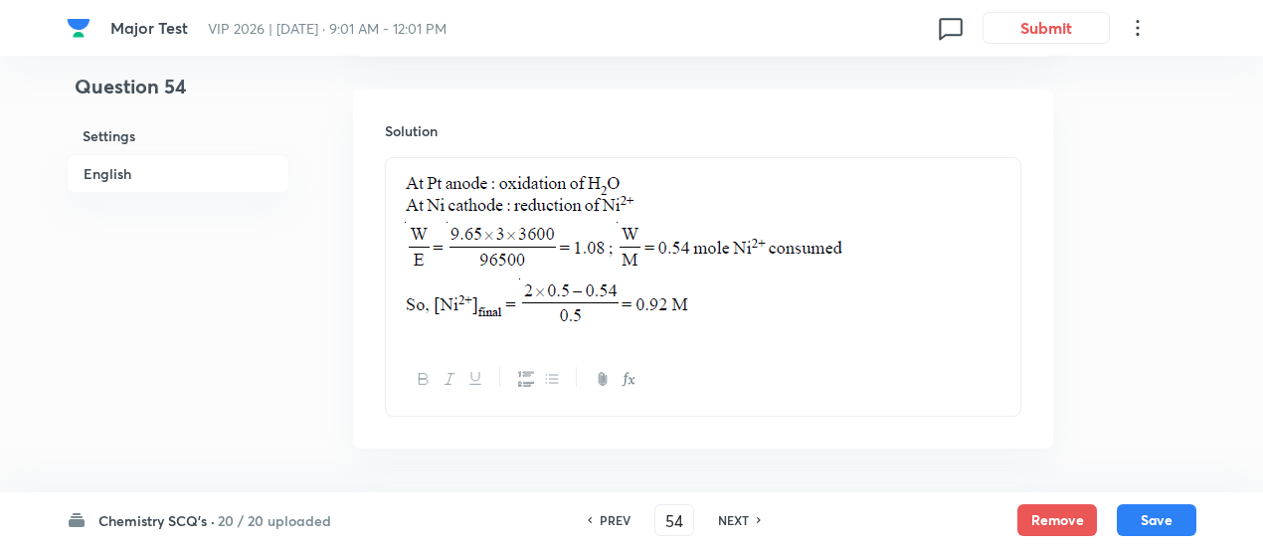
scroll to position [2216, 0]
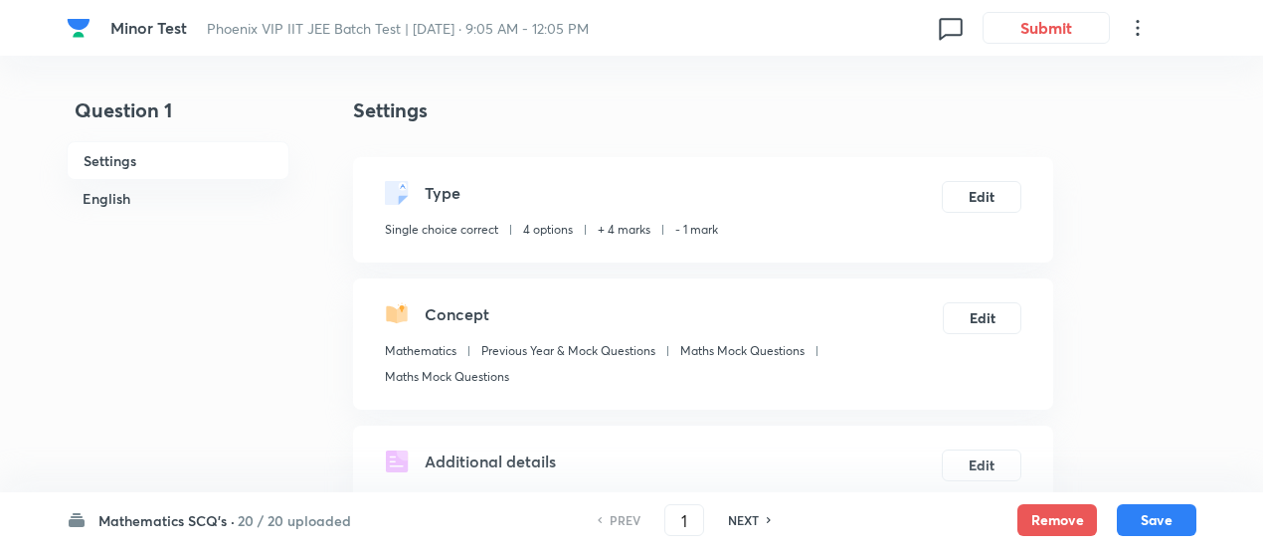
click at [294, 520] on h6 "20 / 20 uploaded" at bounding box center [294, 520] width 113 height 21
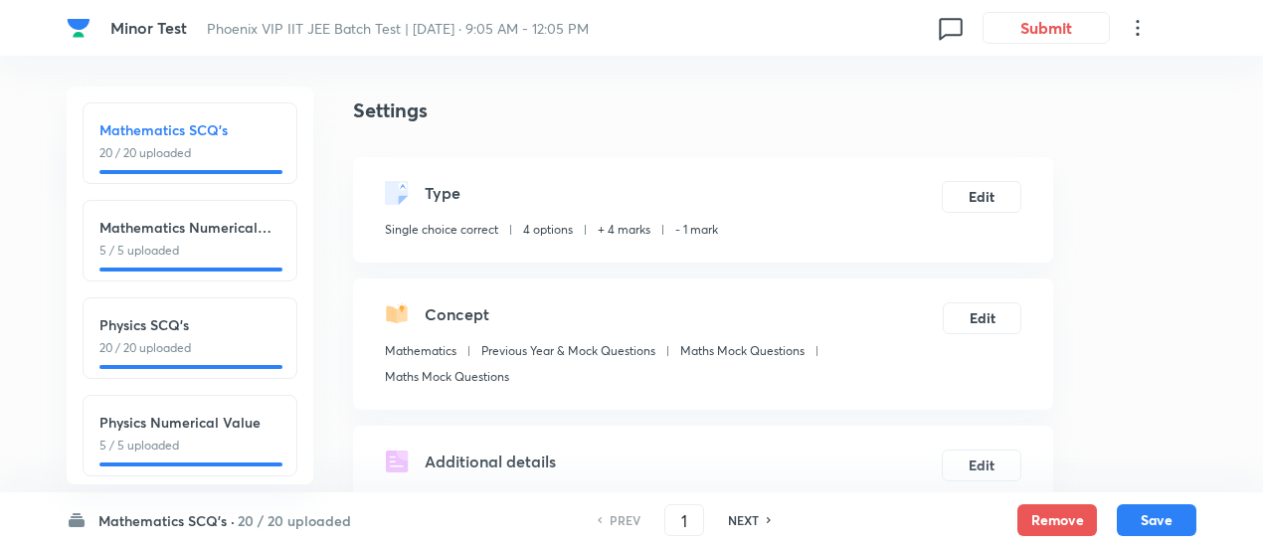
click at [238, 353] on p "20 / 20 uploaded" at bounding box center [189, 348] width 181 height 18
type input "26"
checkbox input "false"
checkbox input "true"
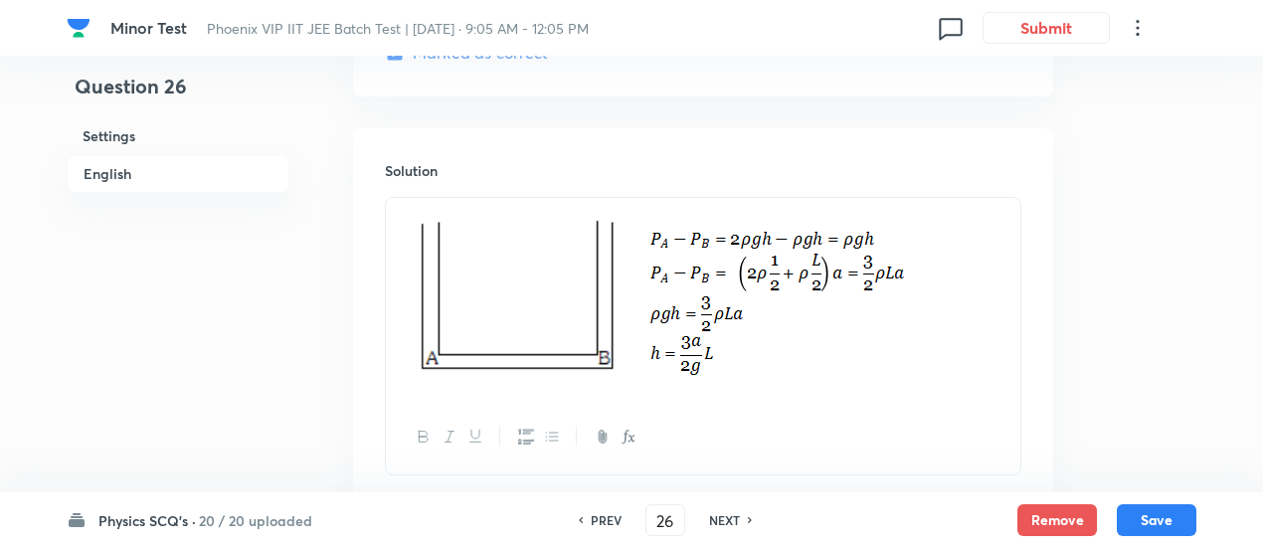
scroll to position [2484, 0]
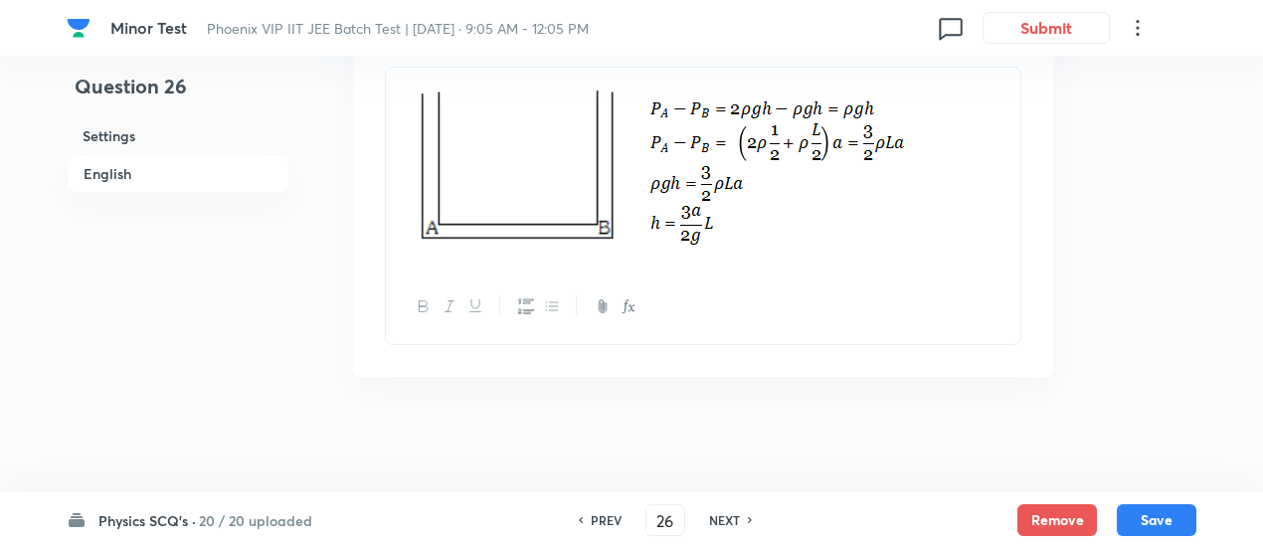
click at [730, 529] on div "PREV 26 ​ NEXT" at bounding box center [665, 520] width 257 height 32
click at [727, 522] on h6 "NEXT" at bounding box center [724, 520] width 31 height 18
type input "27"
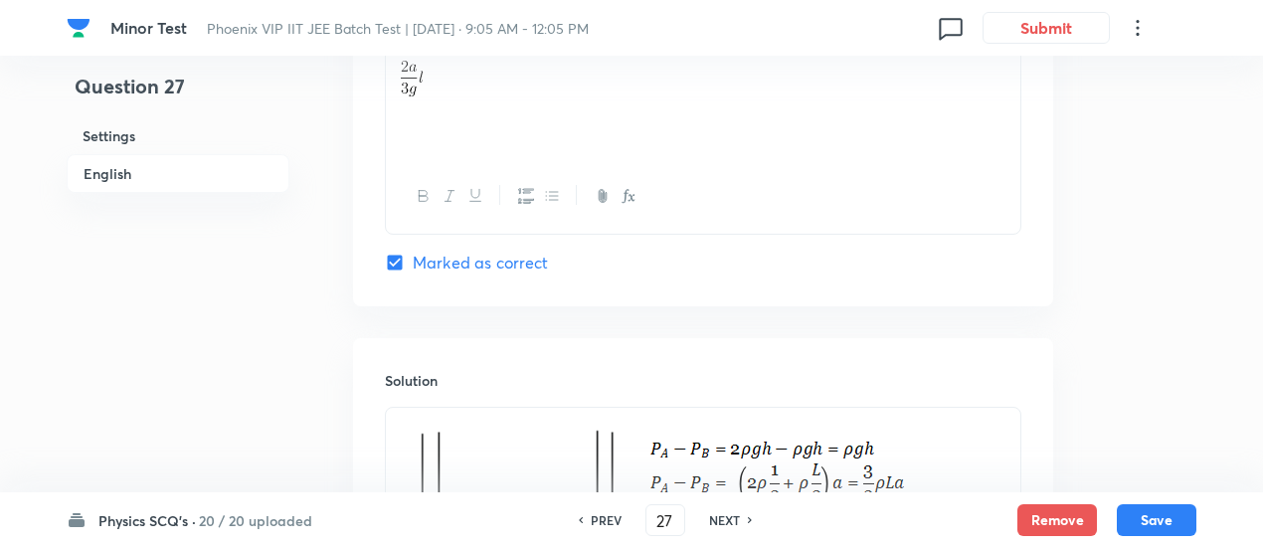
checkbox input "false"
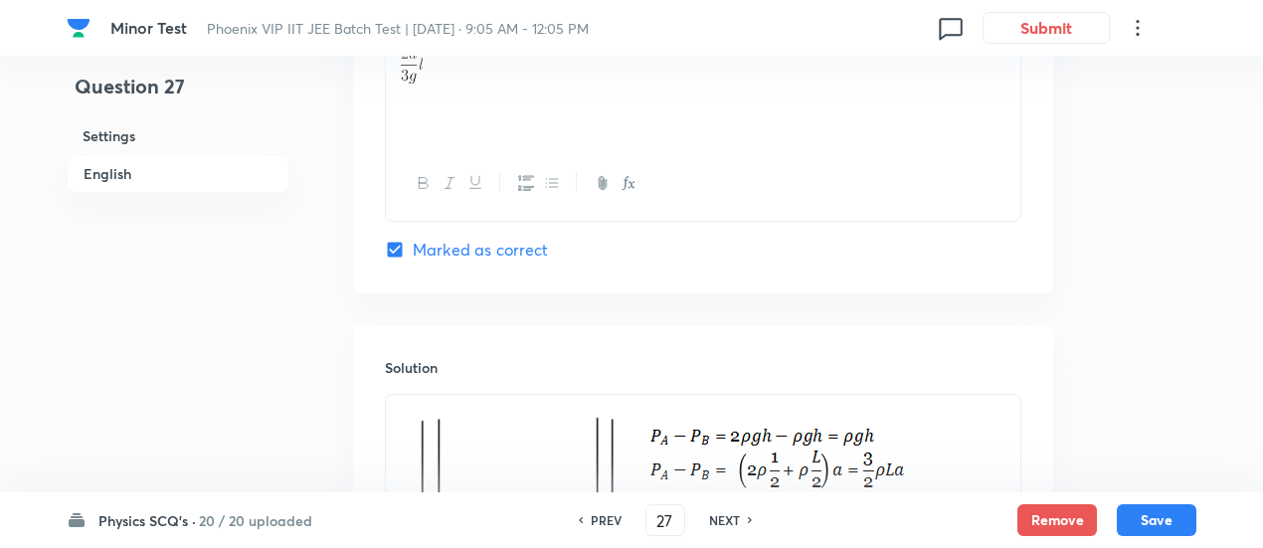
checkbox input "true"
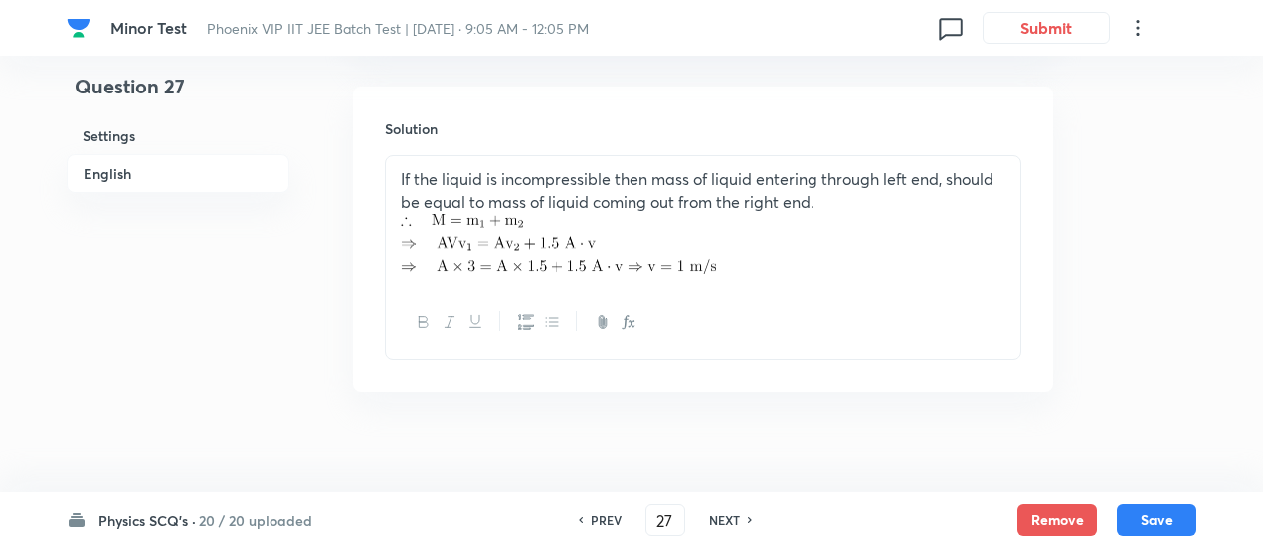
click at [727, 522] on h6 "NEXT" at bounding box center [724, 520] width 31 height 18
type input "28"
checkbox input "false"
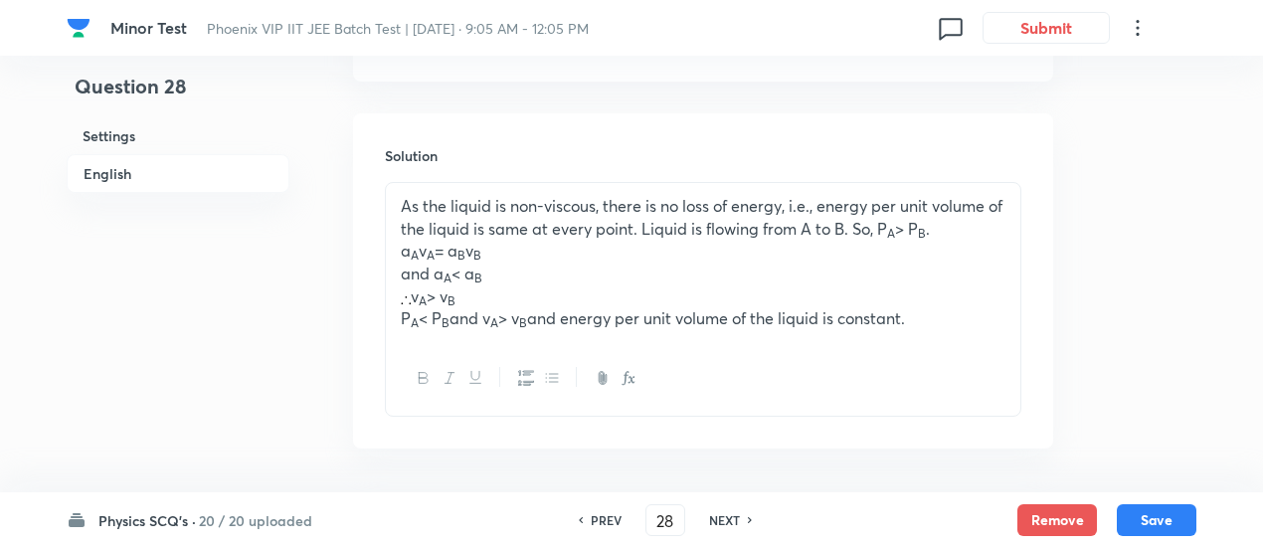
checkbox input "true"
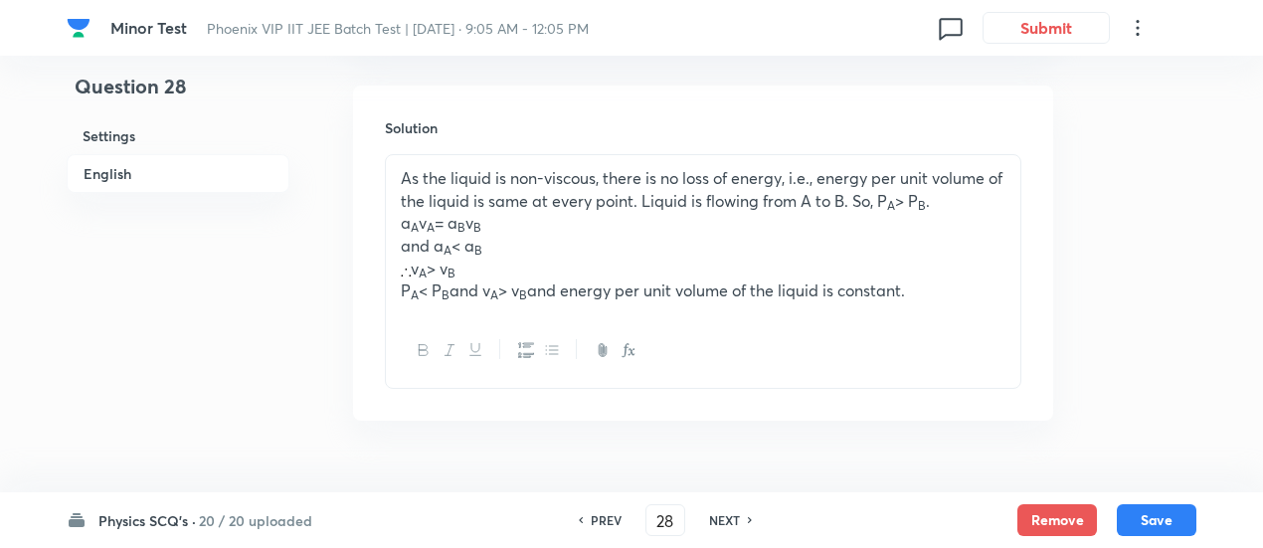
click at [727, 522] on h6 "NEXT" at bounding box center [724, 520] width 31 height 18
type input "29"
checkbox input "false"
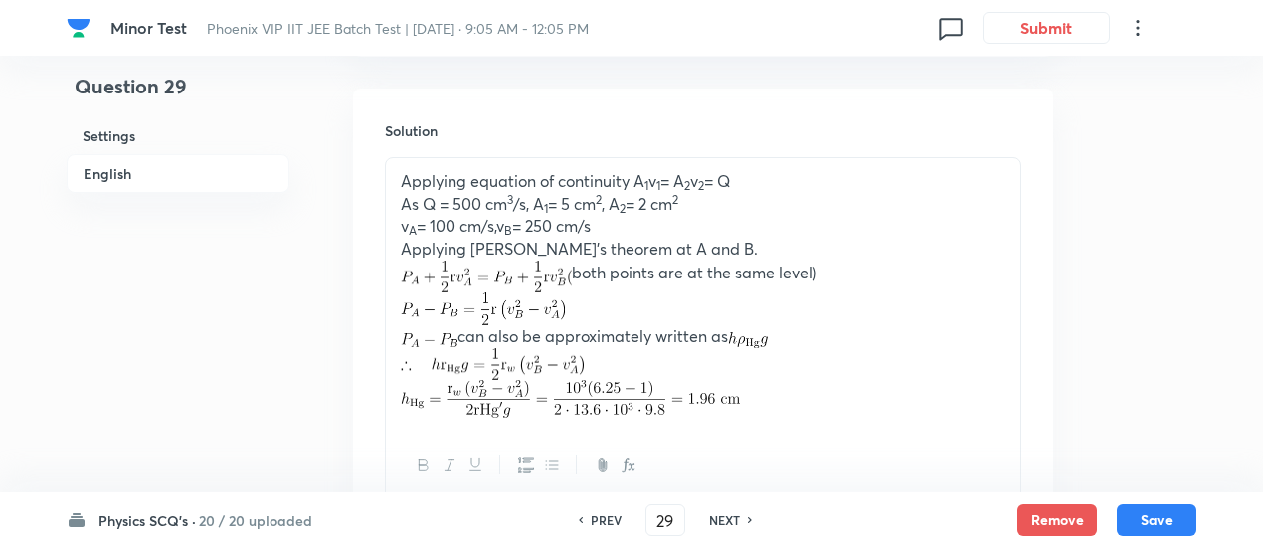
checkbox input "true"
click at [727, 522] on h6 "NEXT" at bounding box center [724, 520] width 31 height 18
type input "30"
checkbox input "true"
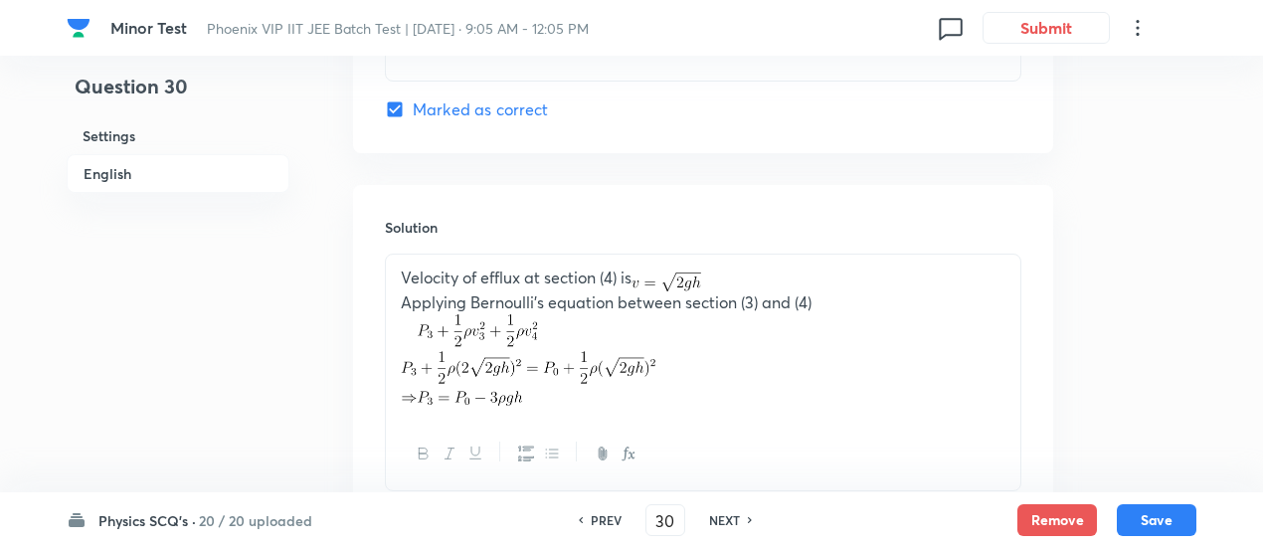
click at [727, 522] on h6 "NEXT" at bounding box center [724, 520] width 31 height 18
type input "31"
checkbox input "false"
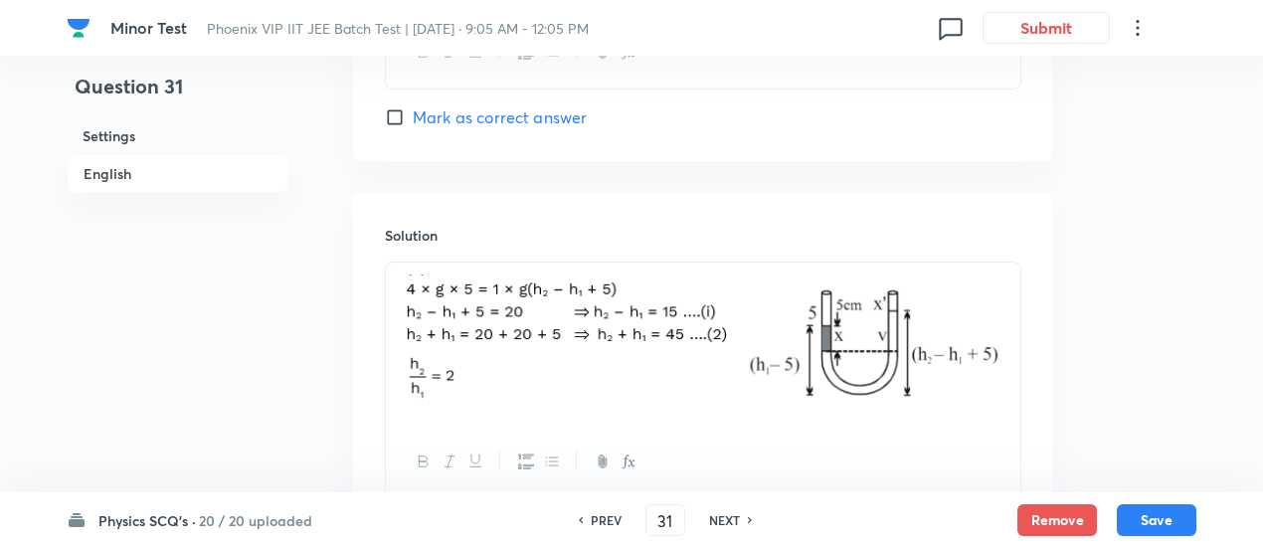
checkbox input "true"
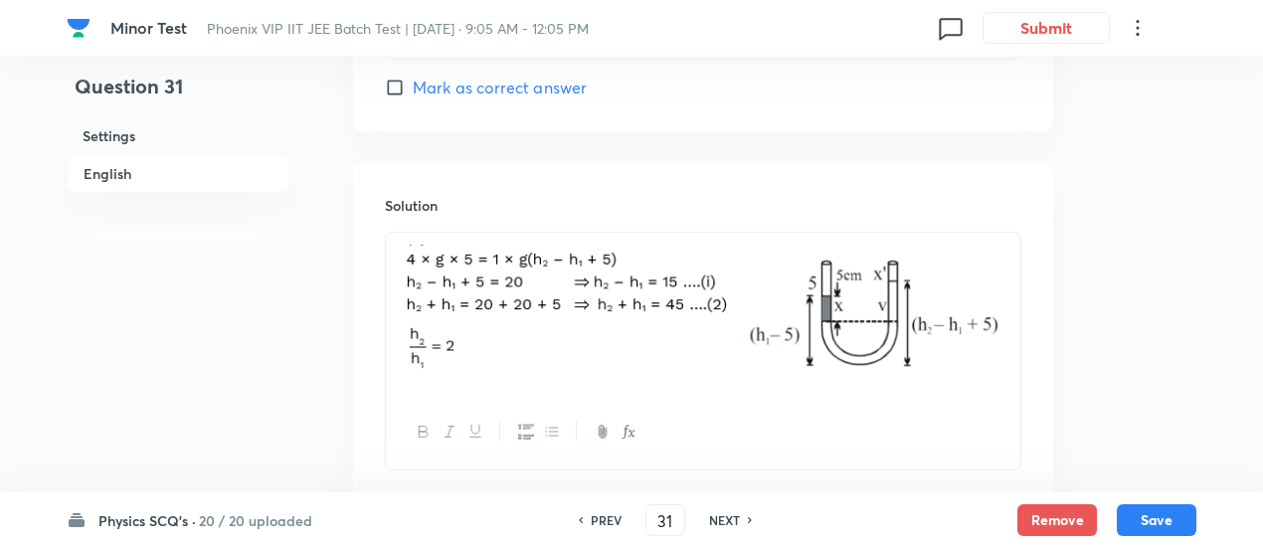
click at [727, 522] on h6 "NEXT" at bounding box center [724, 520] width 31 height 18
type input "32"
checkbox input "true"
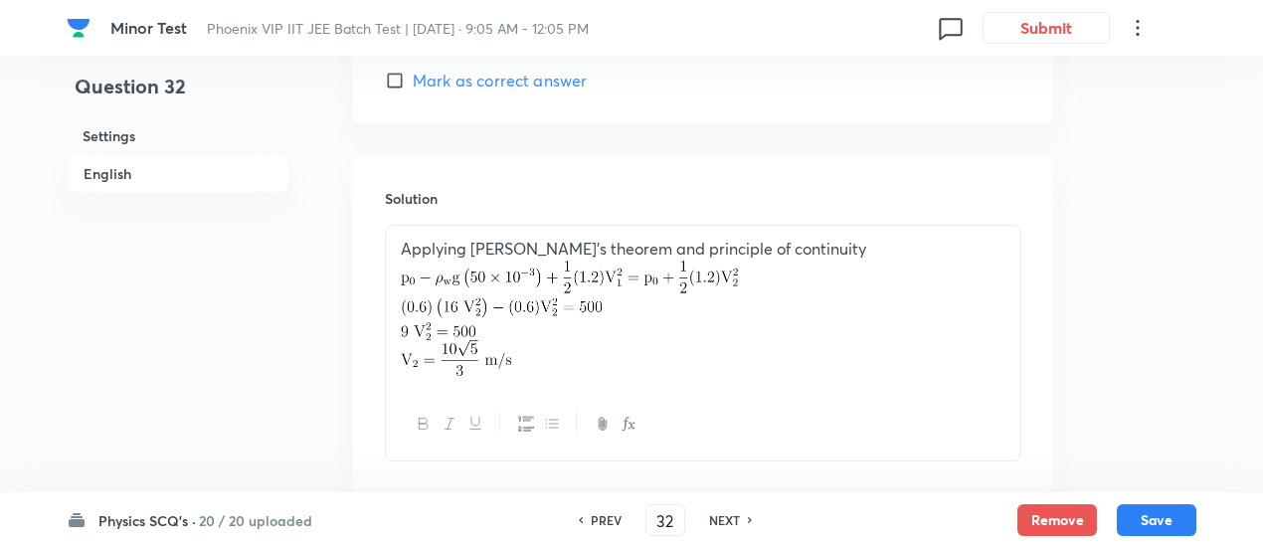
click at [727, 522] on h6 "NEXT" at bounding box center [724, 520] width 31 height 18
type input "33"
checkbox input "false"
checkbox input "true"
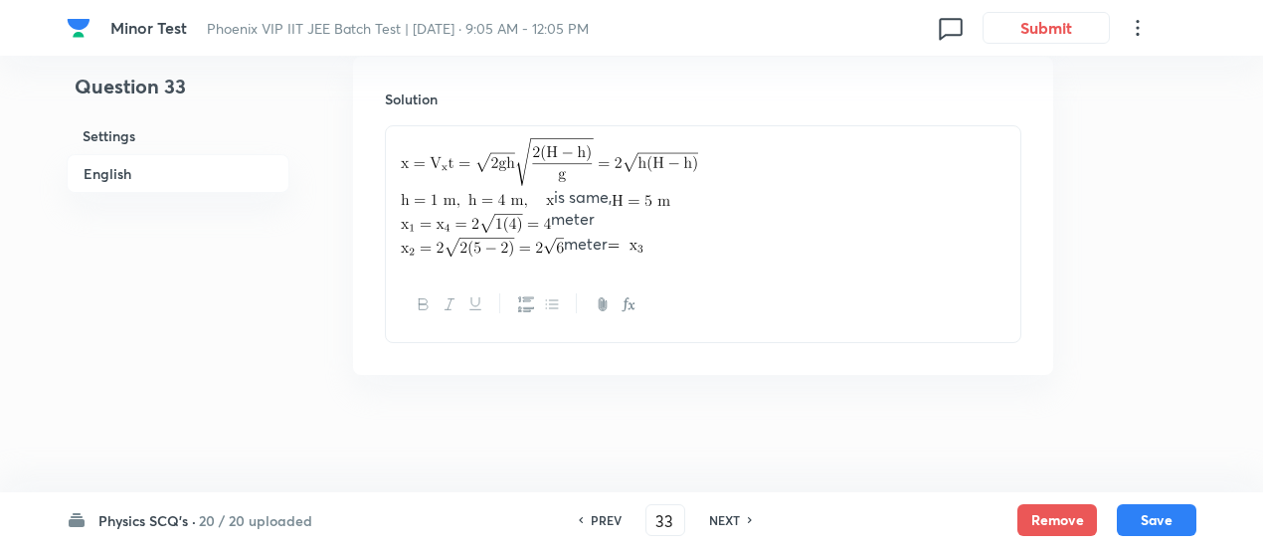
click at [727, 522] on h6 "NEXT" at bounding box center [724, 520] width 31 height 18
type input "34"
checkbox input "false"
checkbox input "true"
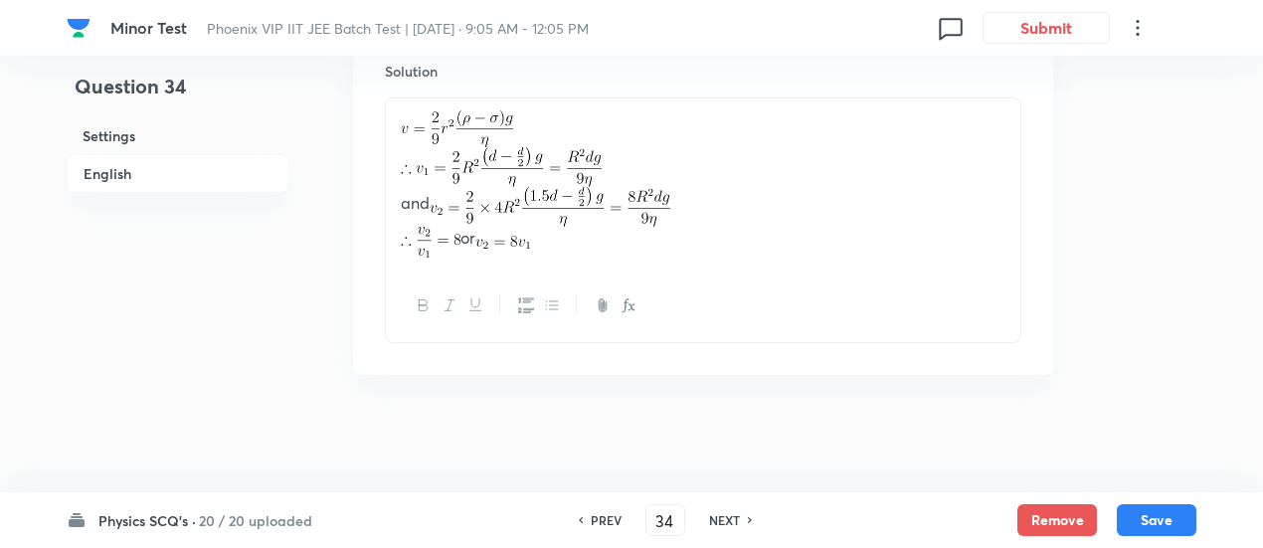
click at [727, 522] on h6 "NEXT" at bounding box center [724, 520] width 31 height 18
type input "35"
checkbox input "true"
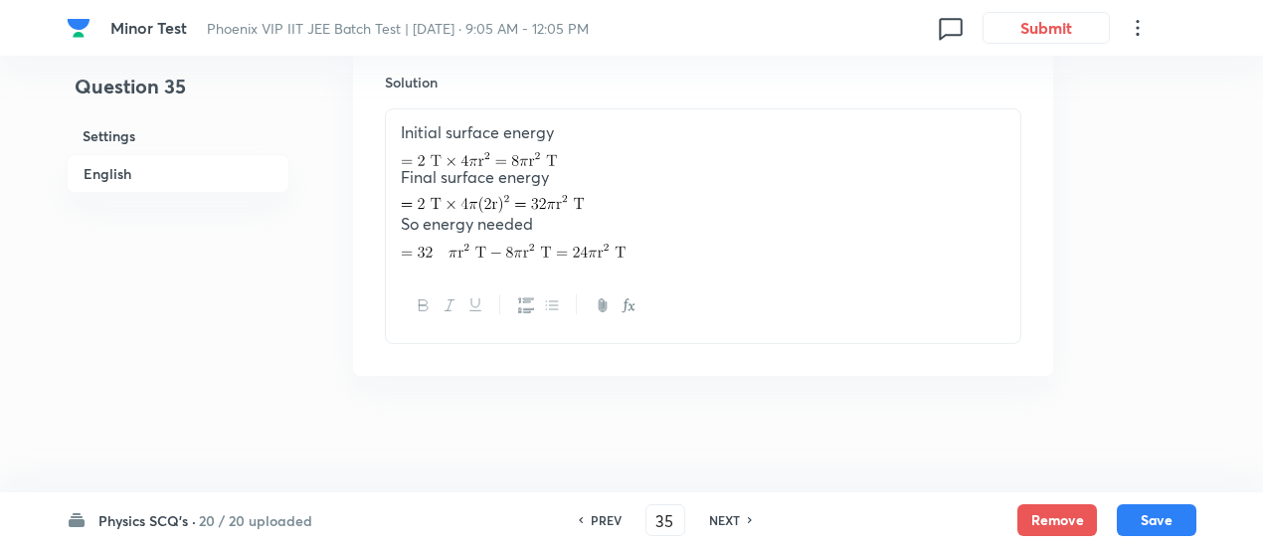
click at [727, 522] on h6 "NEXT" at bounding box center [724, 520] width 31 height 18
type input "36"
checkbox input "false"
checkbox input "true"
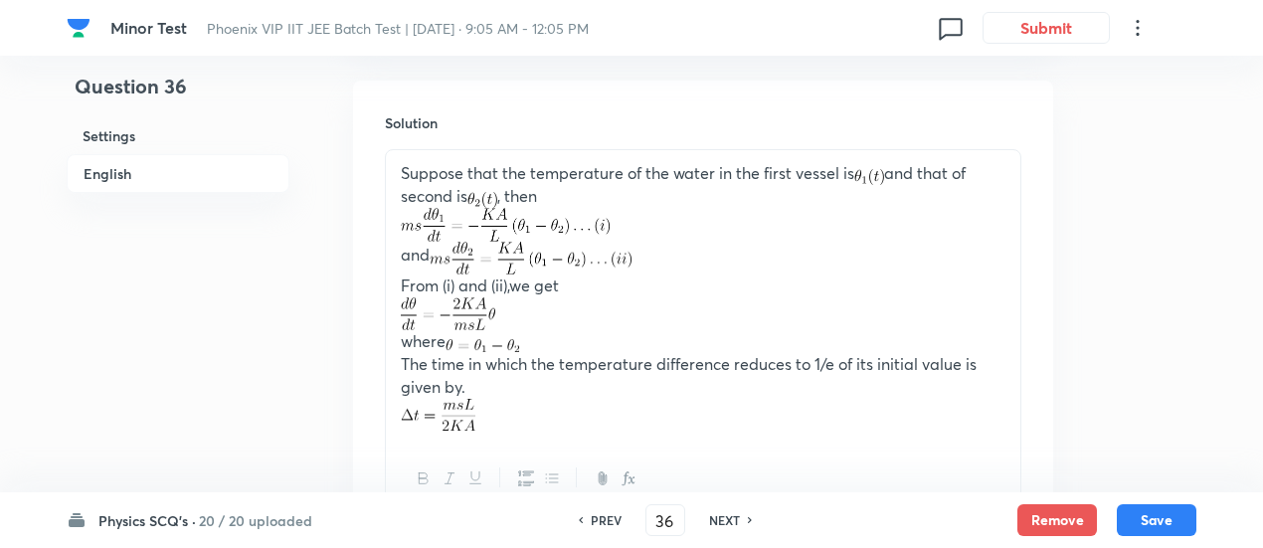
click at [727, 522] on h6 "NEXT" at bounding box center [724, 520] width 31 height 18
type input "37"
checkbox input "true"
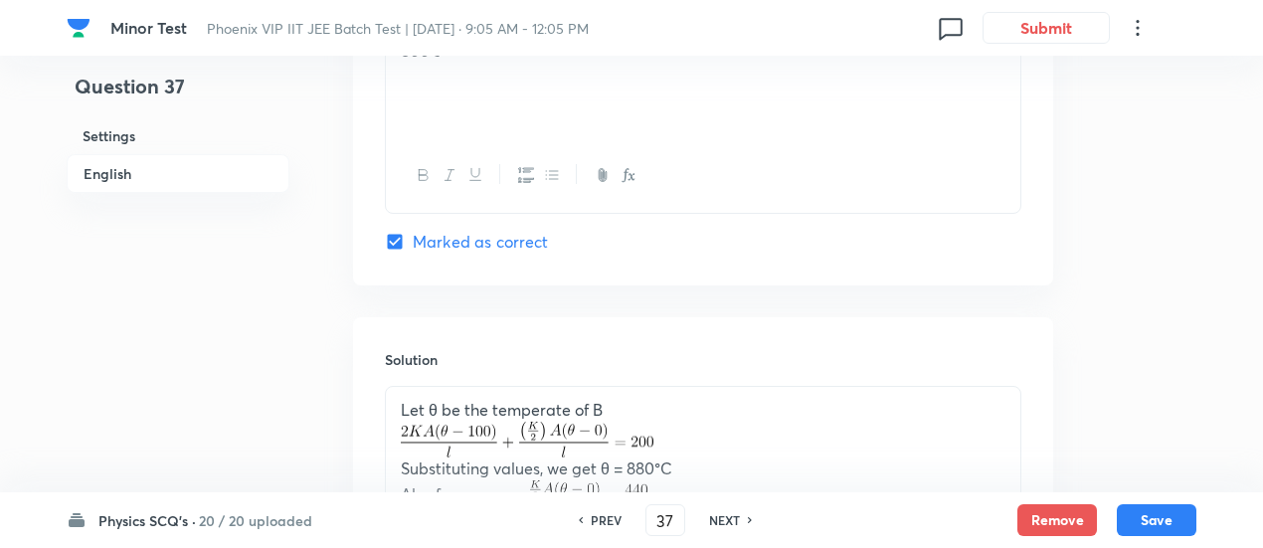
click at [605, 516] on h6 "PREV" at bounding box center [606, 520] width 31 height 18
type input "36"
checkbox input "true"
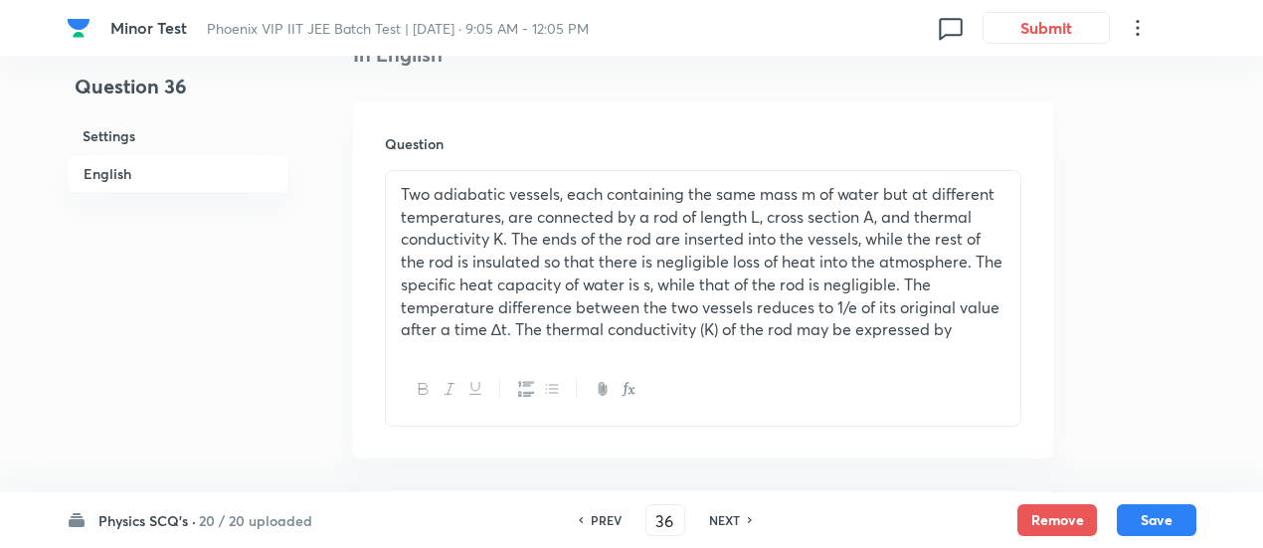
scroll to position [549, 0]
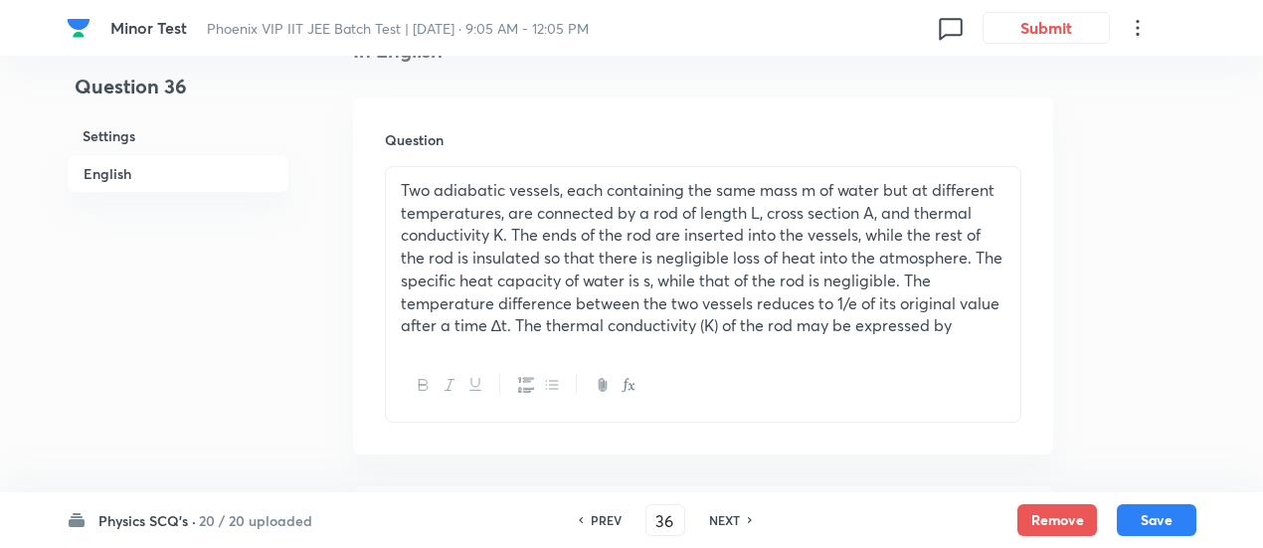
click at [733, 527] on h6 "NEXT" at bounding box center [724, 520] width 31 height 18
type input "37"
checkbox input "true"
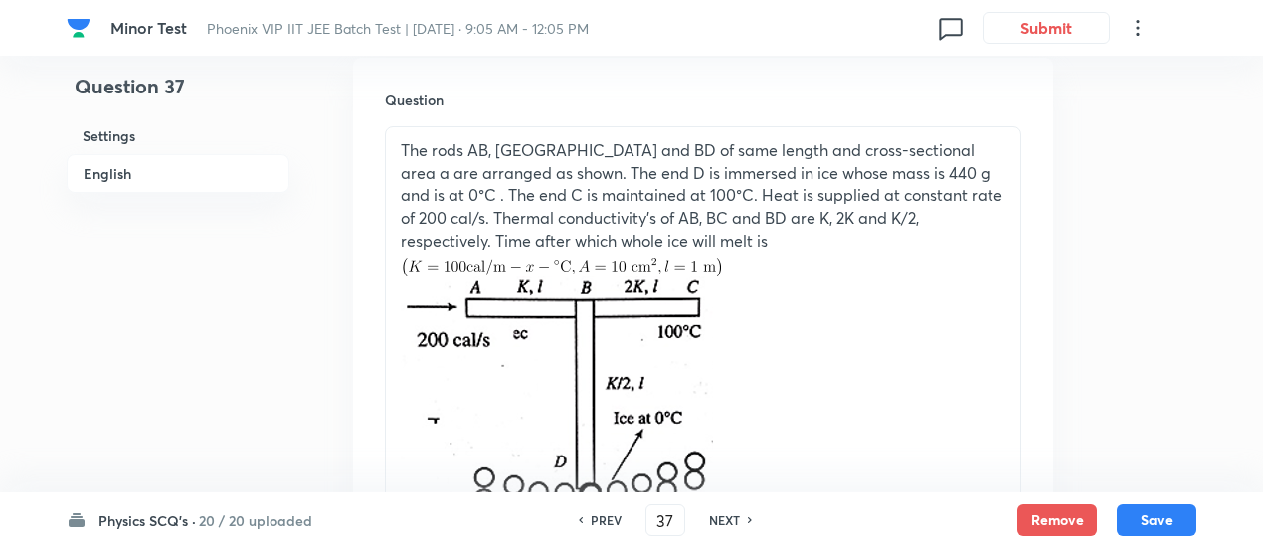
scroll to position [583, 0]
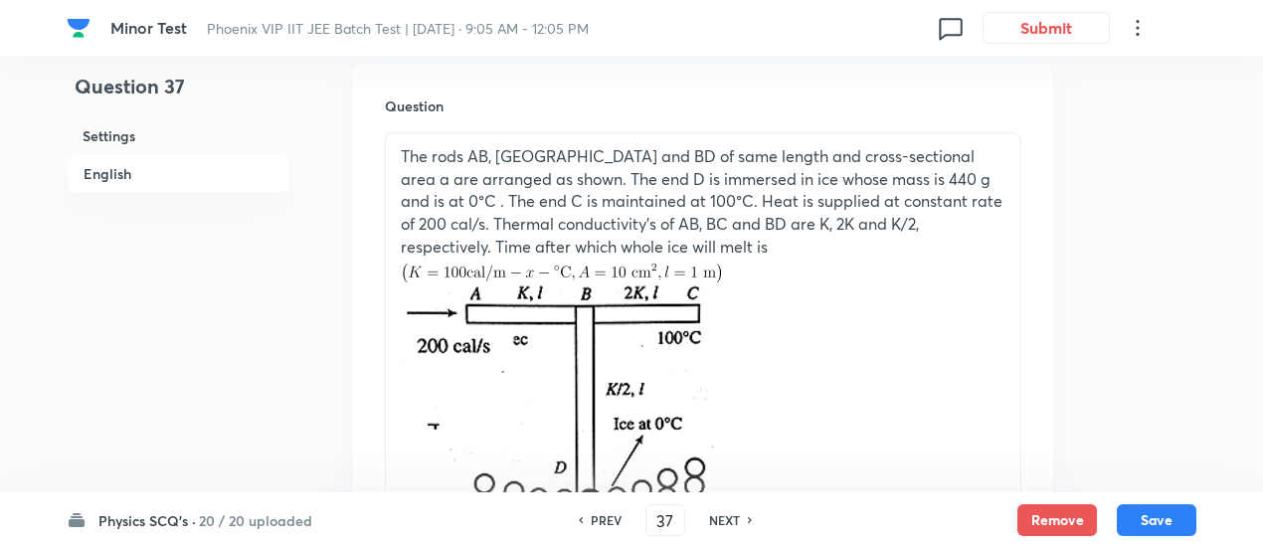
click at [733, 527] on h6 "NEXT" at bounding box center [724, 520] width 31 height 18
type input "38"
checkbox input "true"
checkbox input "false"
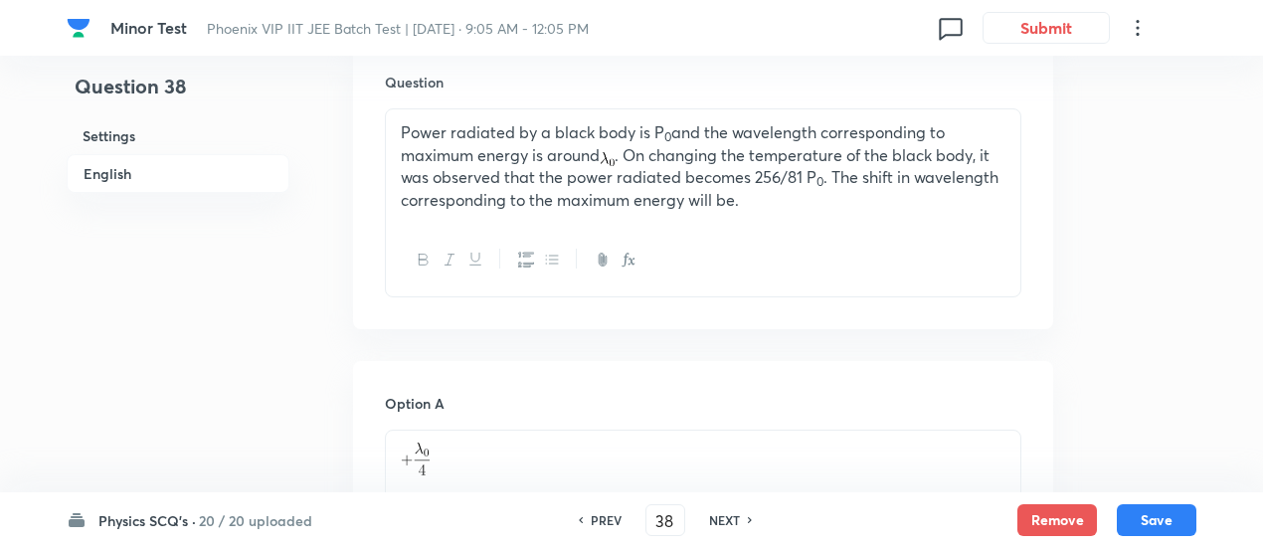
scroll to position [609, 0]
click at [733, 527] on h6 "NEXT" at bounding box center [724, 520] width 31 height 18
type input "39"
checkbox input "false"
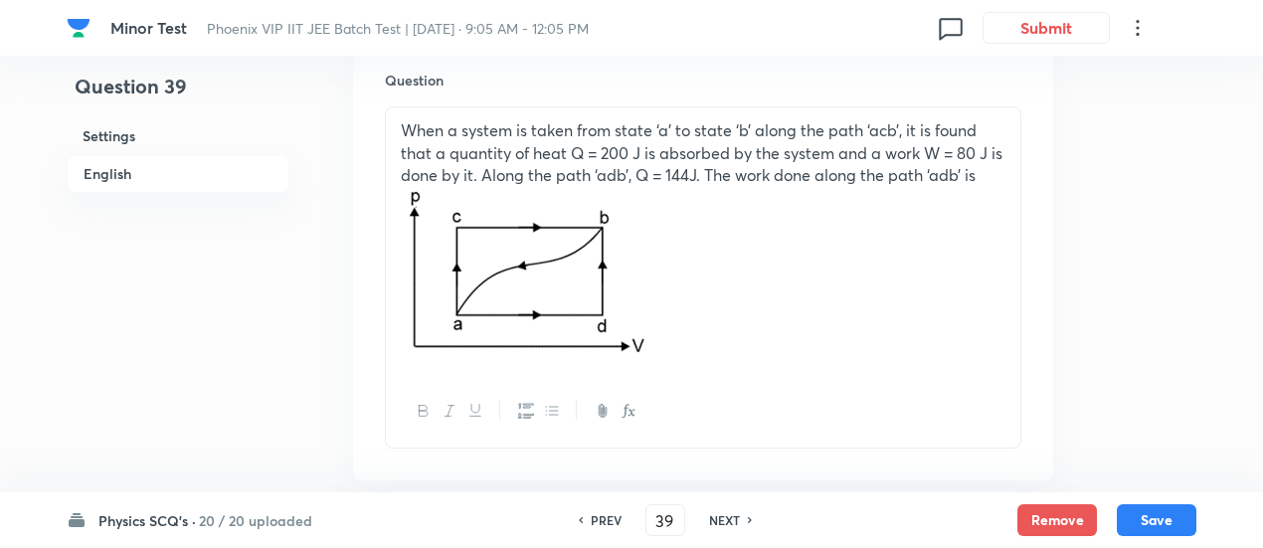
checkbox input "true"
click at [733, 527] on h6 "NEXT" at bounding box center [724, 520] width 31 height 18
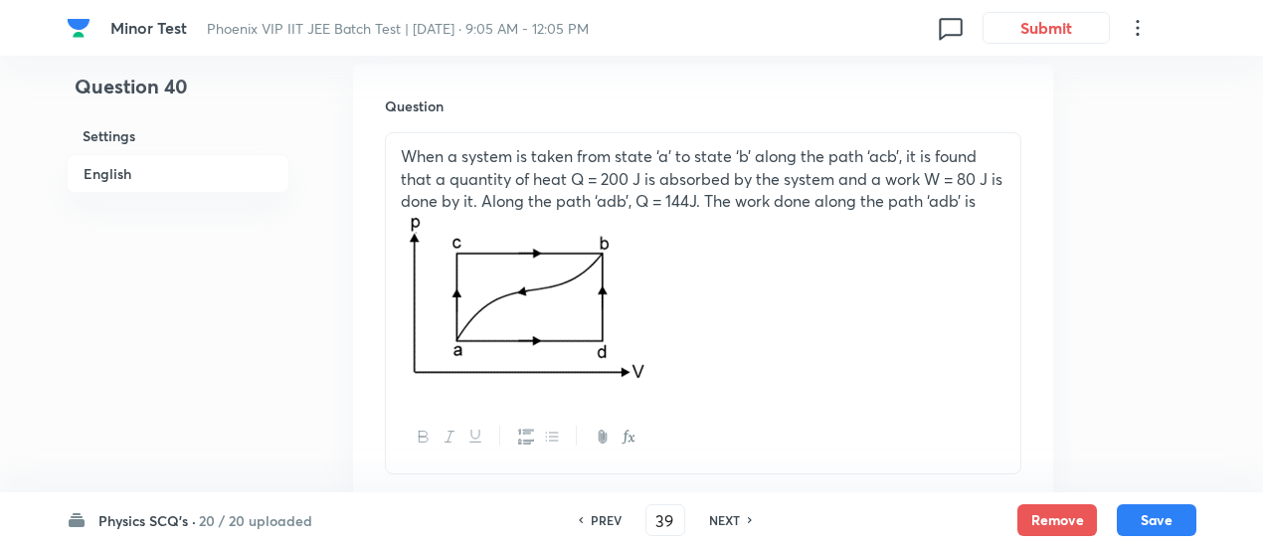
type input "40"
checkbox input "false"
checkbox input "true"
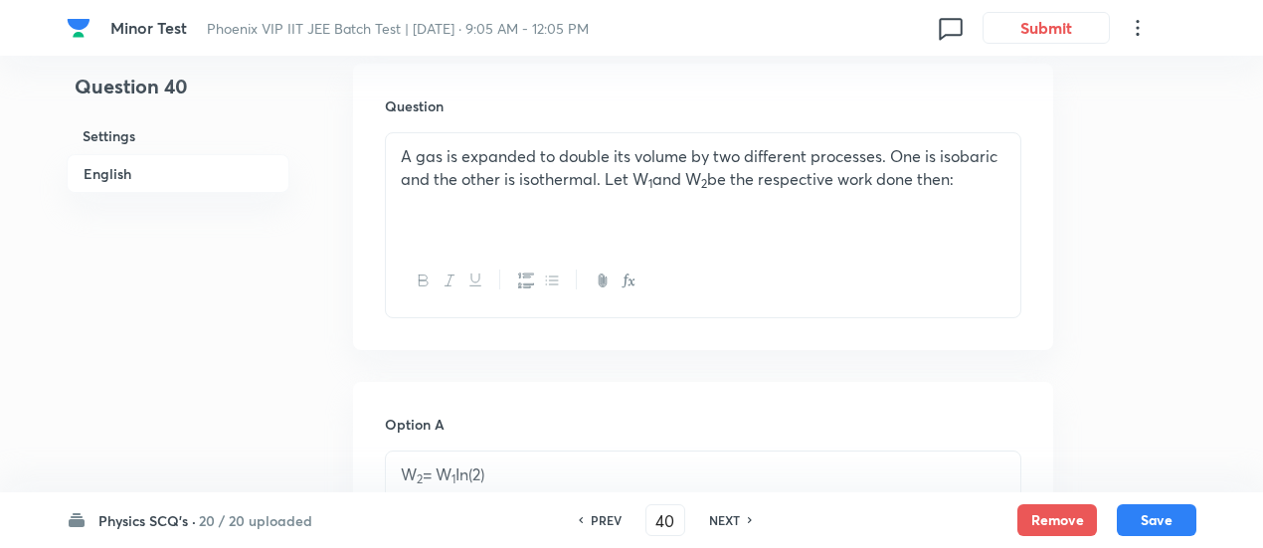
click at [733, 527] on h6 "NEXT" at bounding box center [724, 520] width 31 height 18
type input "41"
checkbox input "false"
checkbox input "true"
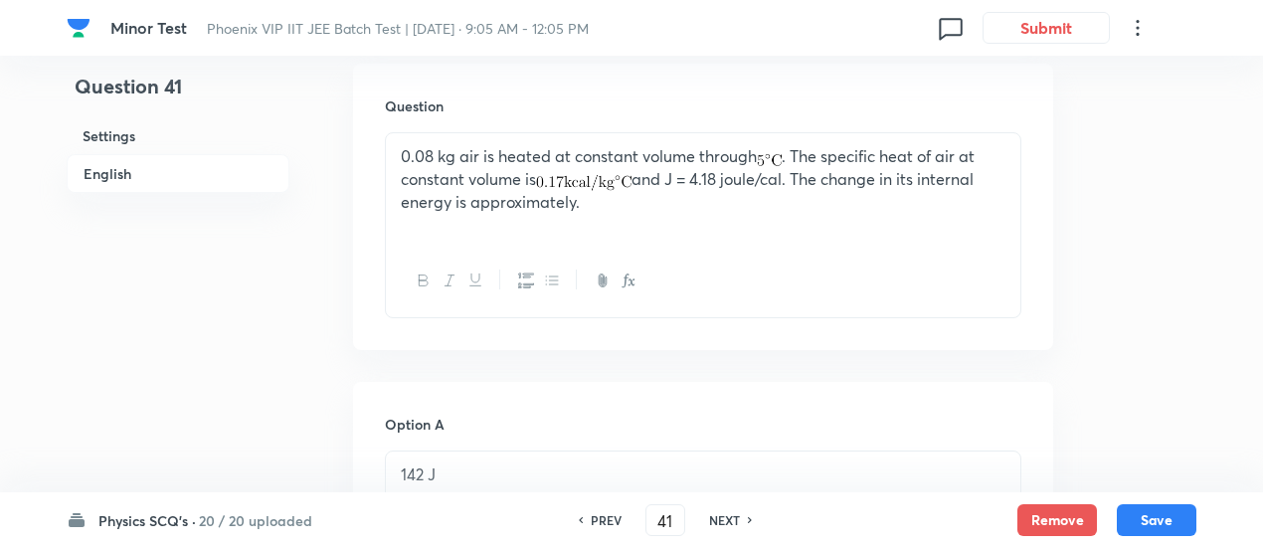
click at [733, 527] on h6 "NEXT" at bounding box center [724, 520] width 31 height 18
type input "42"
checkbox input "true"
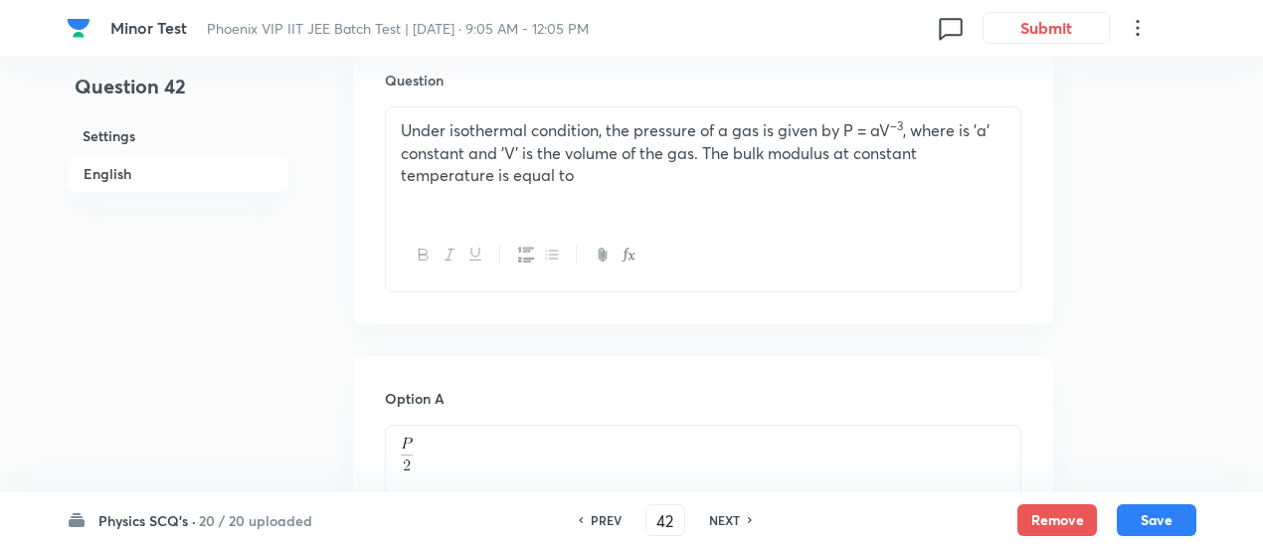
click at [733, 527] on h6 "NEXT" at bounding box center [724, 520] width 31 height 18
type input "43"
checkbox input "false"
checkbox input "true"
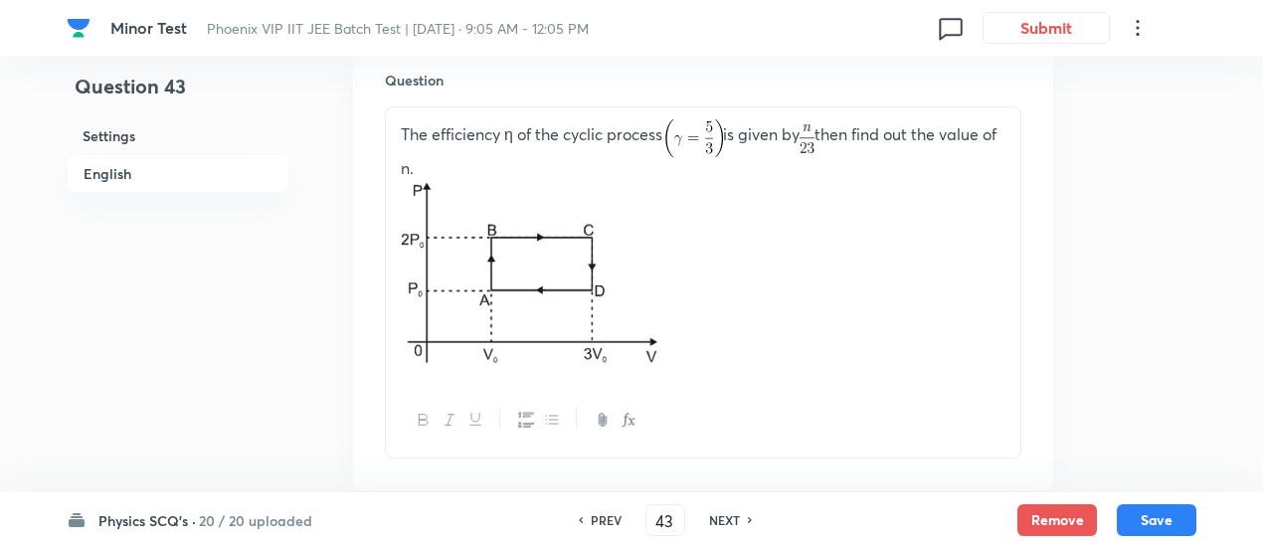
click at [733, 527] on h6 "NEXT" at bounding box center [724, 520] width 31 height 18
type input "44"
checkbox input "false"
checkbox input "true"
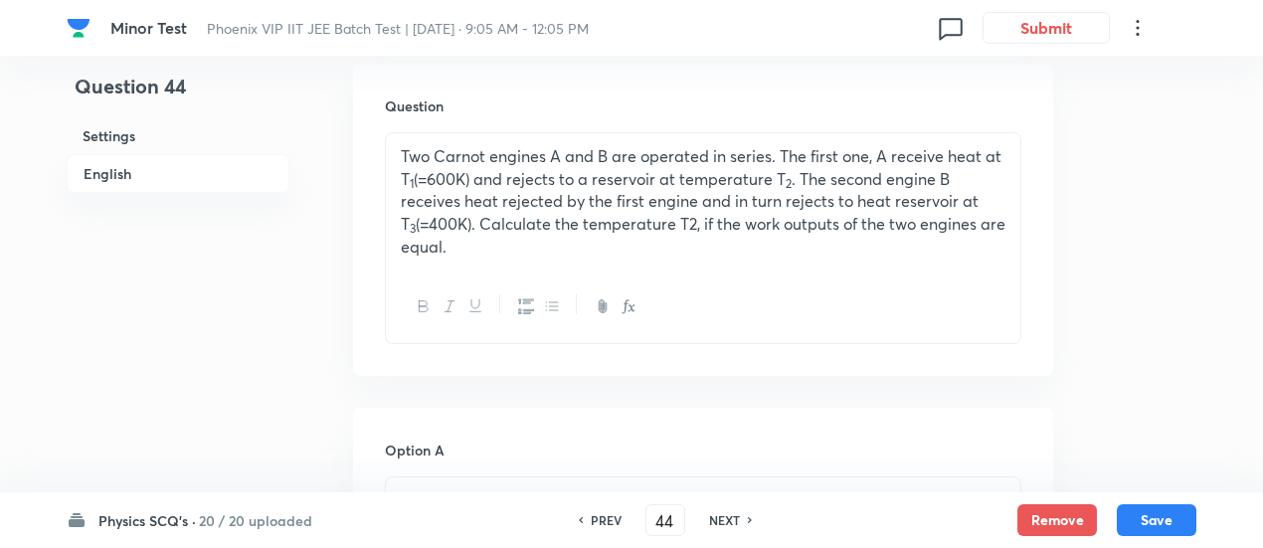
click at [733, 527] on h6 "NEXT" at bounding box center [724, 520] width 31 height 18
type input "45"
checkbox input "true"
checkbox input "false"
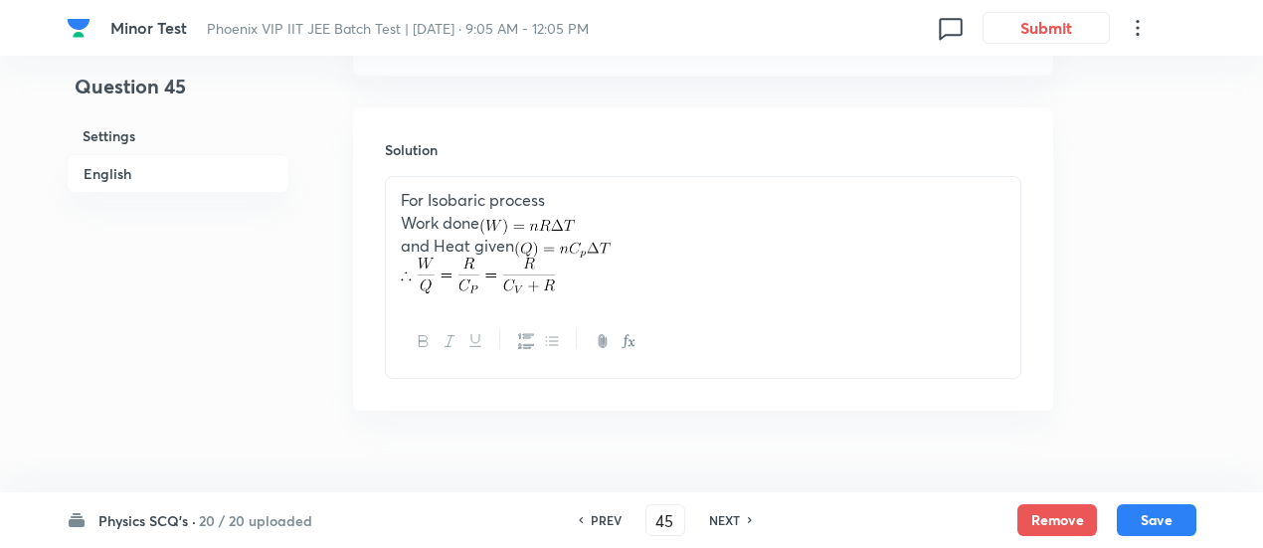
scroll to position [2126, 0]
click at [602, 526] on h6 "PREV" at bounding box center [606, 520] width 31 height 18
type input "44"
checkbox input "false"
checkbox input "true"
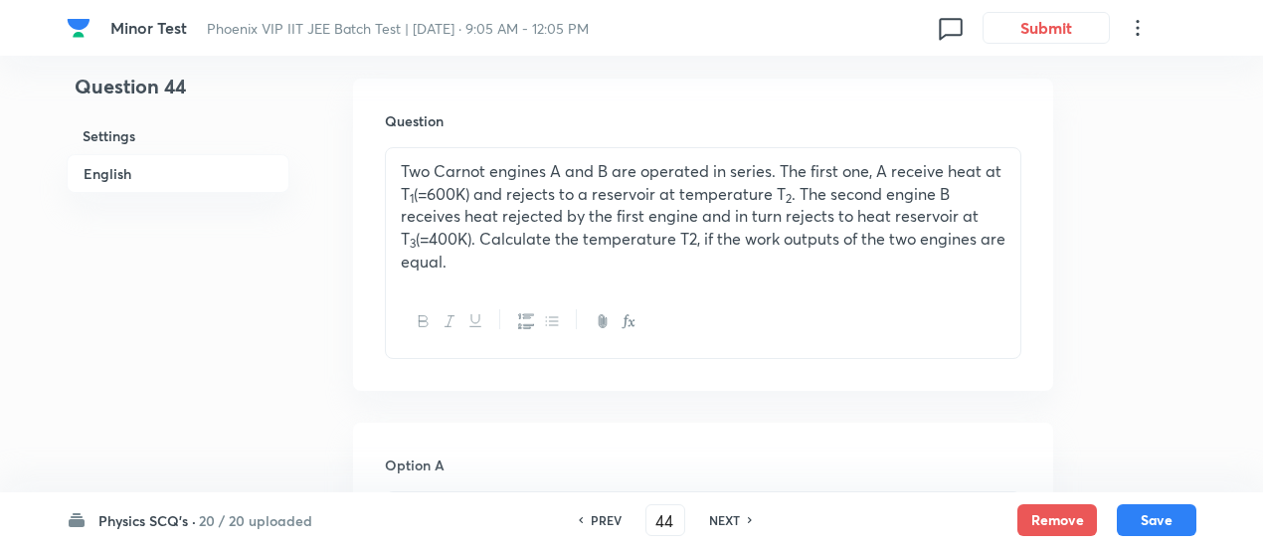
scroll to position [596, 0]
click at [600, 524] on h6 "PREV" at bounding box center [606, 520] width 31 height 18
type input "43"
checkbox input "true"
checkbox input "false"
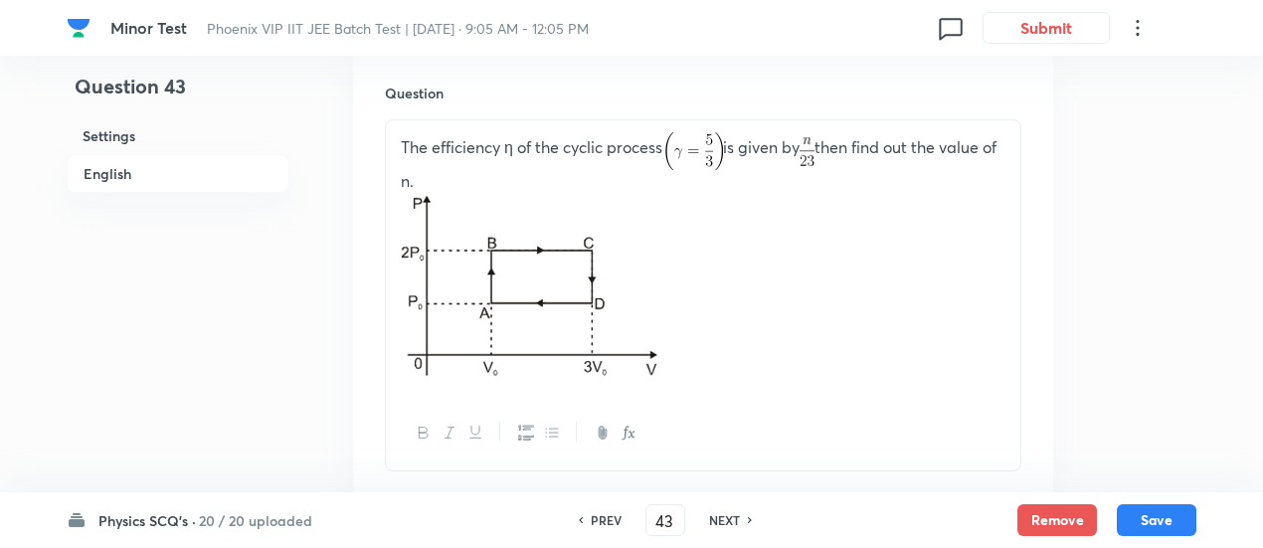
click at [600, 524] on h6 "PREV" at bounding box center [606, 520] width 31 height 18
type input "42"
checkbox input "true"
checkbox input "false"
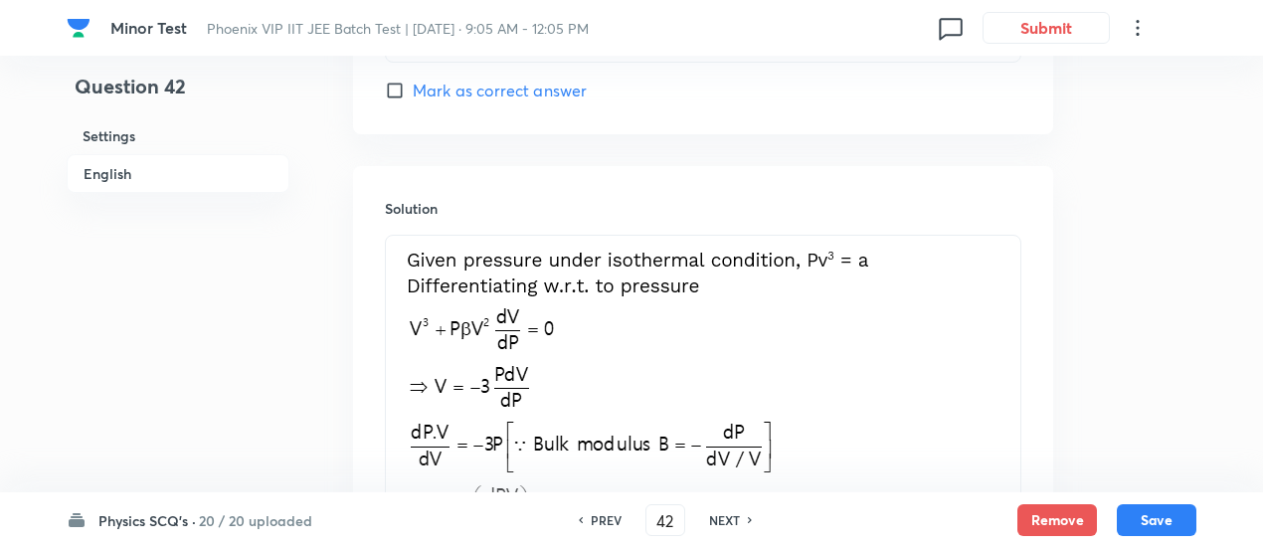
scroll to position [2064, 0]
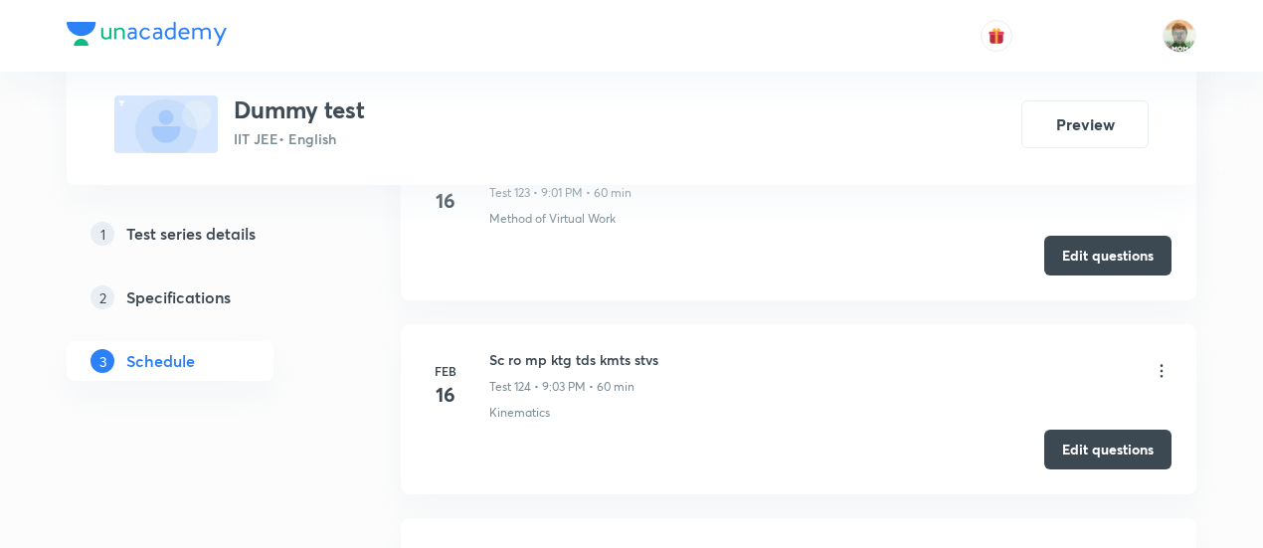
scroll to position [27364, 0]
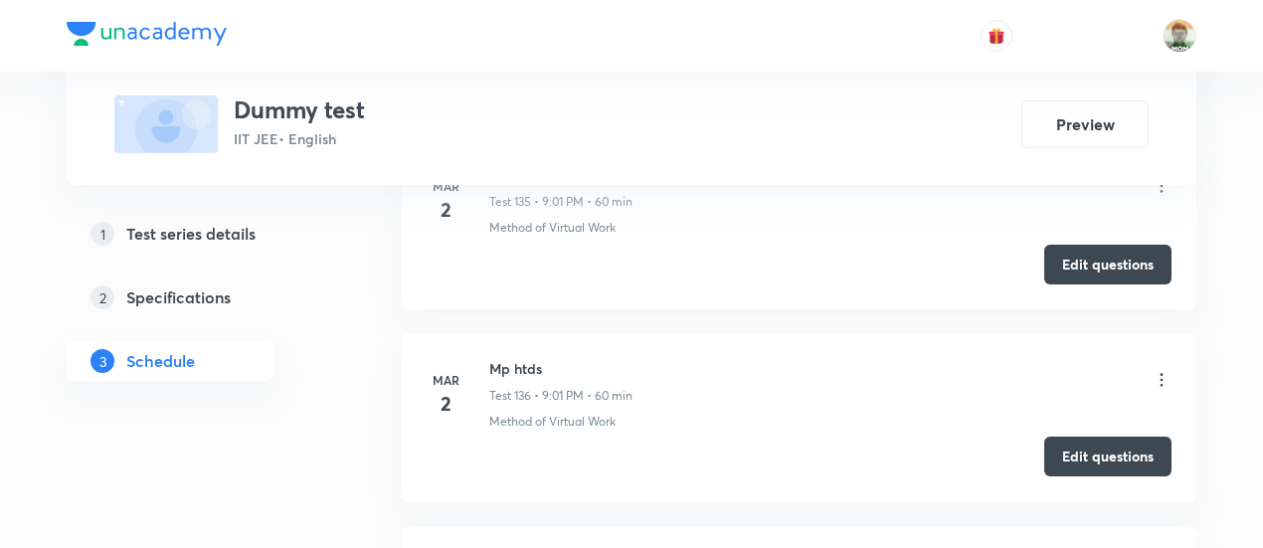
click at [1072, 437] on button "Edit questions" at bounding box center [1107, 457] width 127 height 40
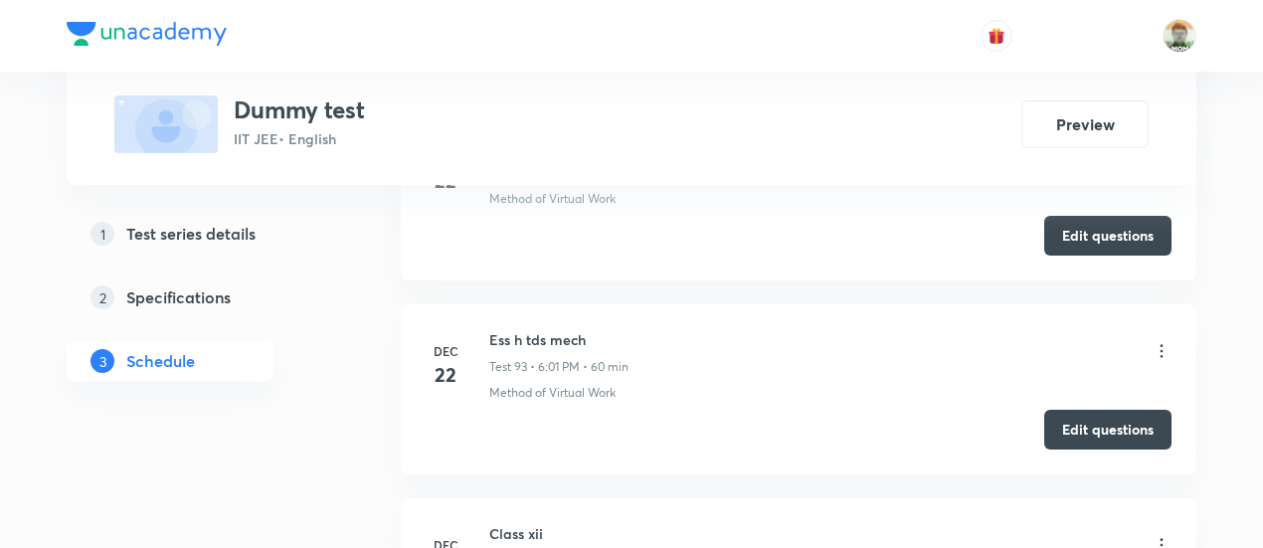
scroll to position [16789, 0]
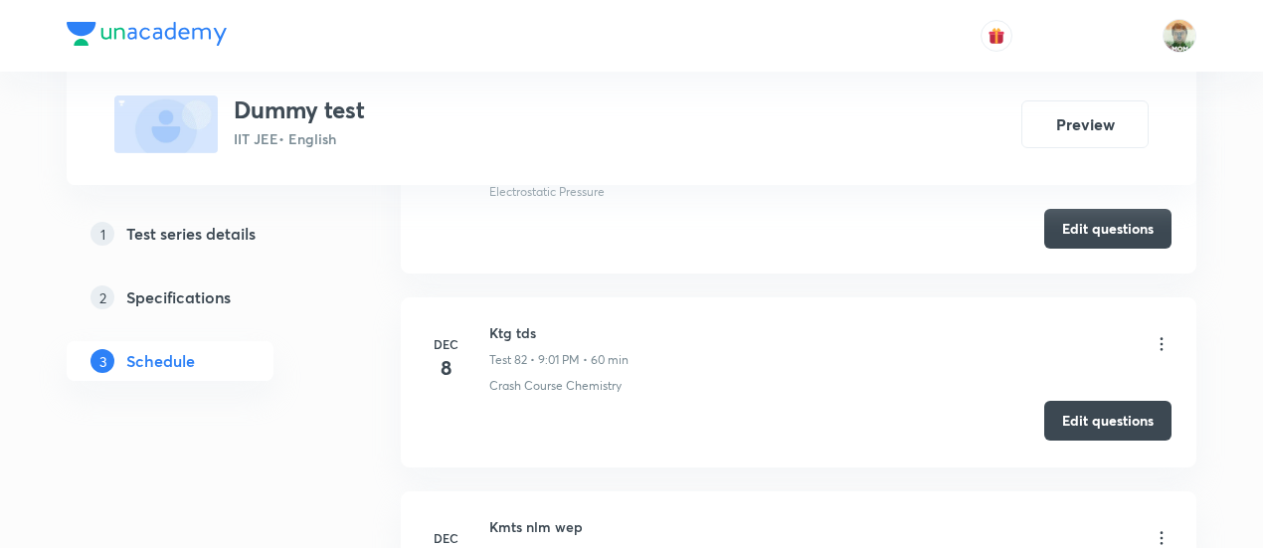
click at [1062, 401] on button "Edit questions" at bounding box center [1107, 421] width 127 height 40
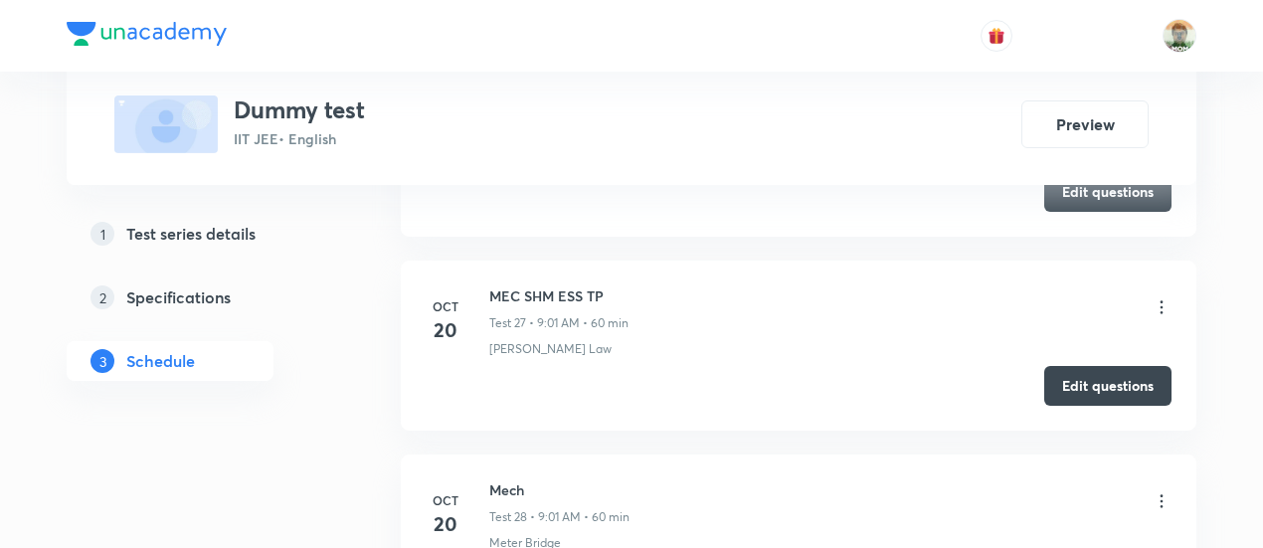
scroll to position [17369, 0]
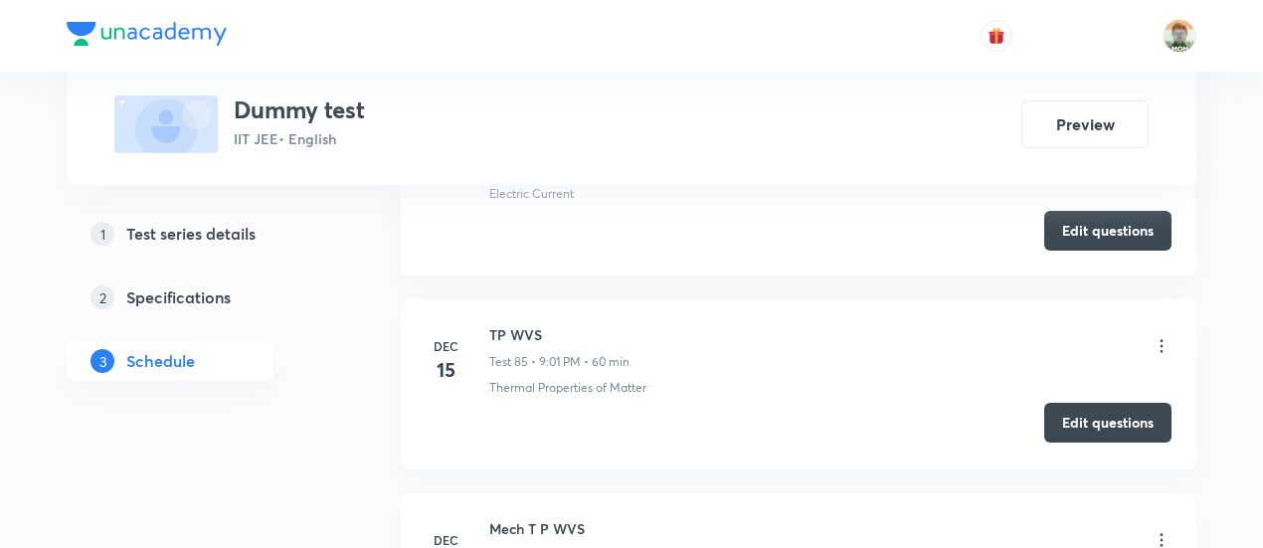
click at [1058, 403] on button "Edit questions" at bounding box center [1107, 423] width 127 height 40
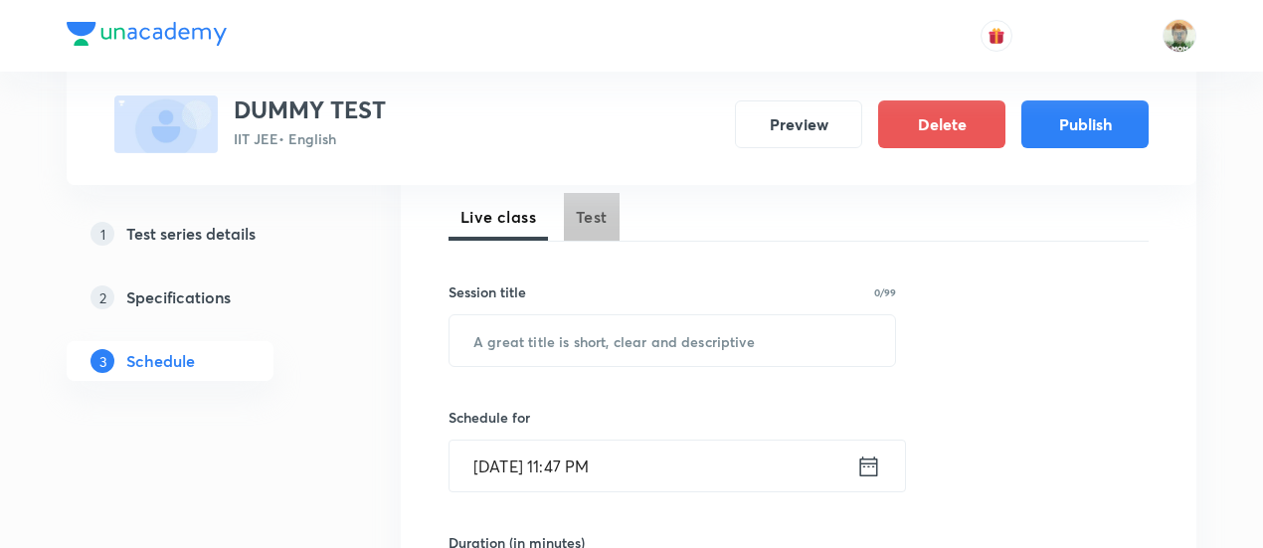
click at [602, 227] on span "Test" at bounding box center [592, 217] width 32 height 24
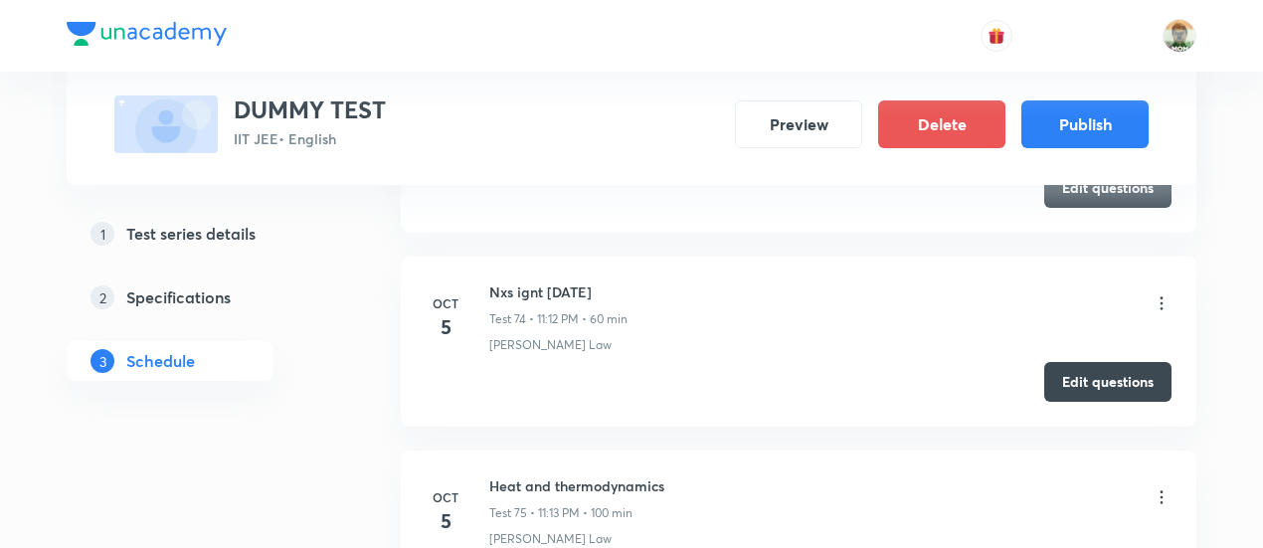
scroll to position [15460, 0]
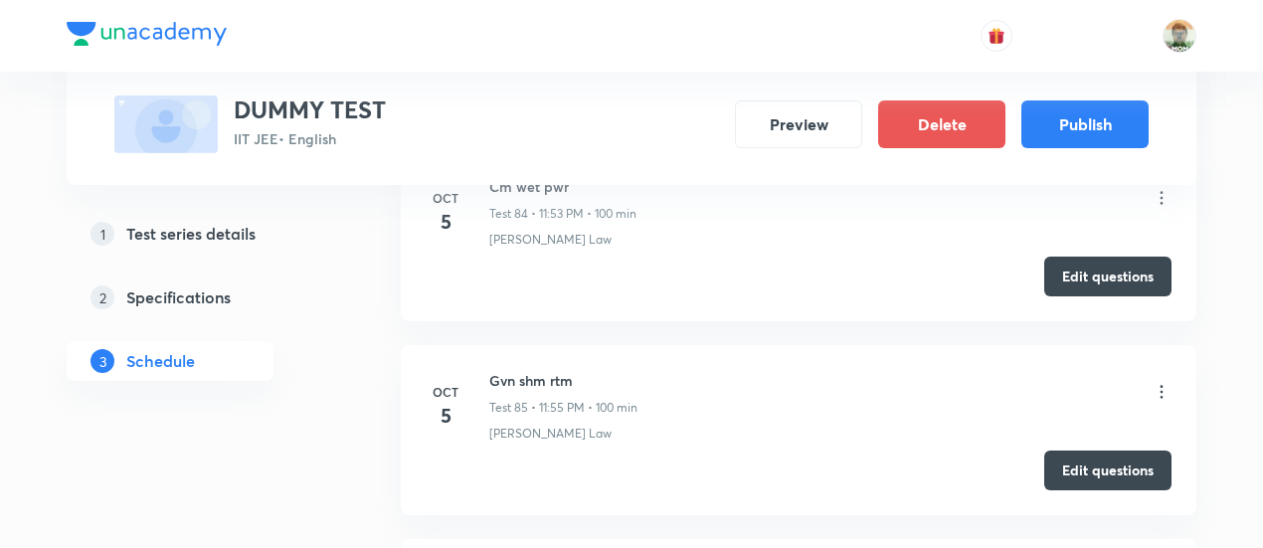
scroll to position [17503, 0]
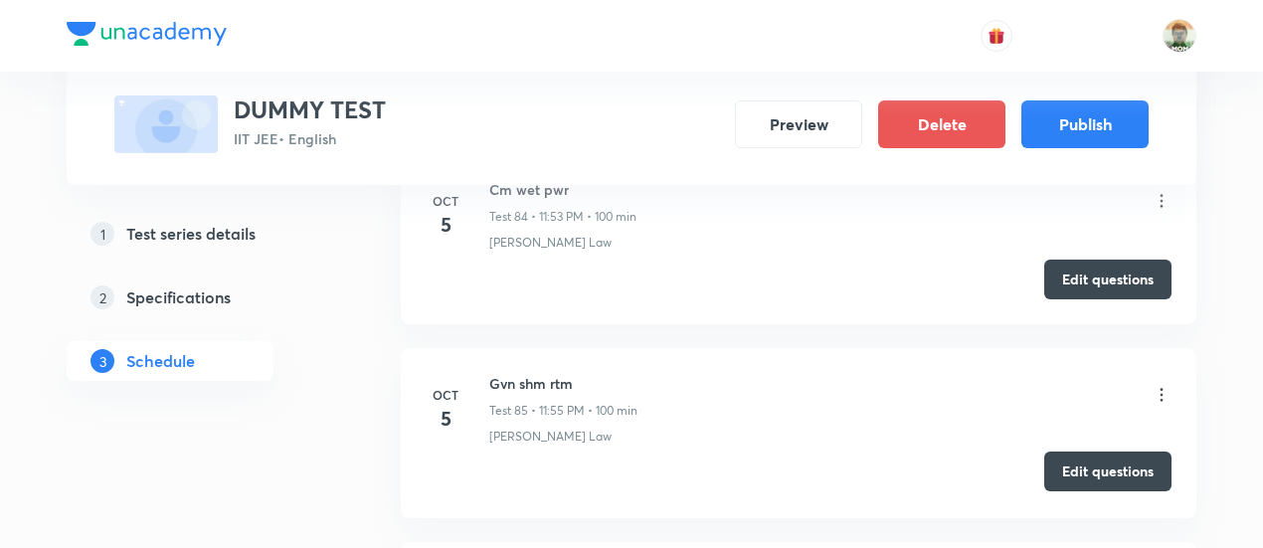
click at [1059, 452] on button "Edit questions" at bounding box center [1107, 472] width 127 height 40
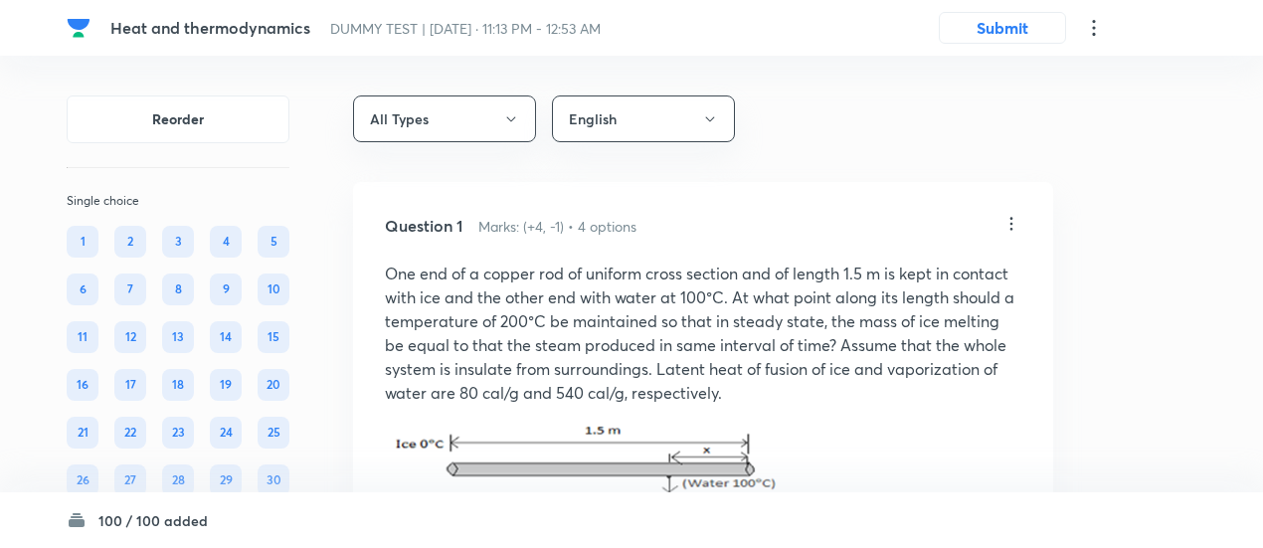
click at [485, 354] on p "One end of a copper rod of uniform cross section and of length 1.5 m is kept in…" at bounding box center [703, 333] width 637 height 143
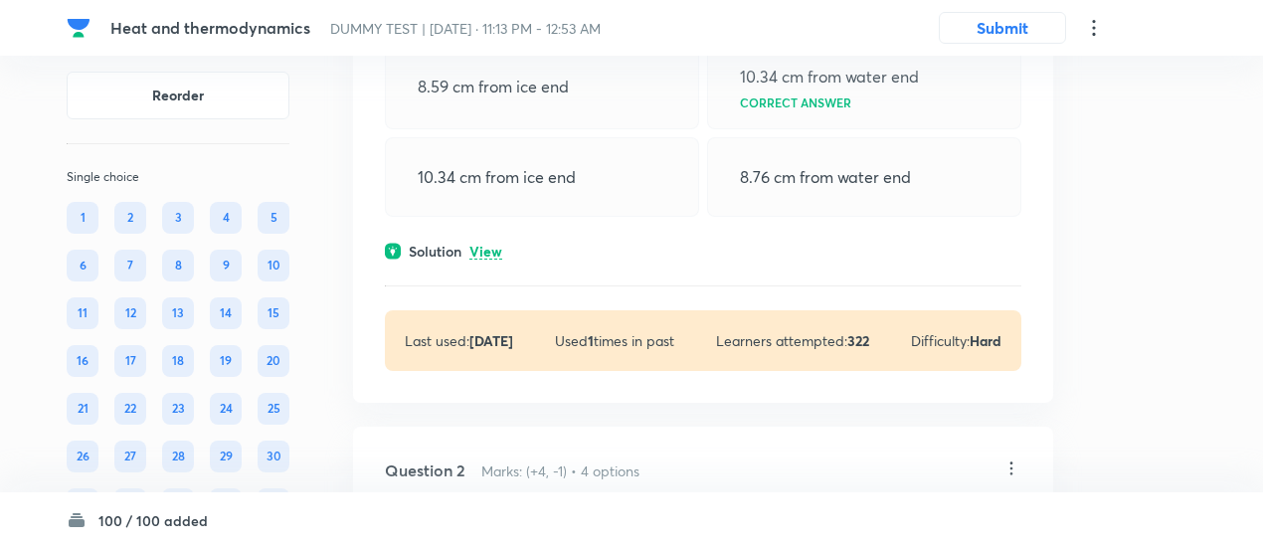
scroll to position [505, 0]
click at [491, 244] on p "View" at bounding box center [485, 251] width 33 height 15
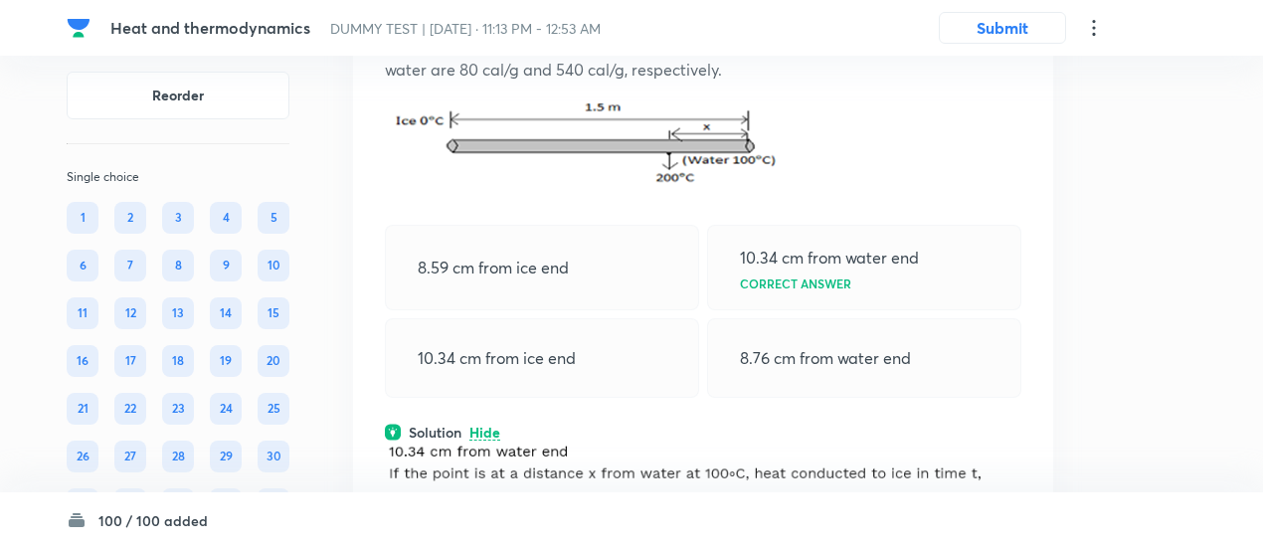
scroll to position [322, 0]
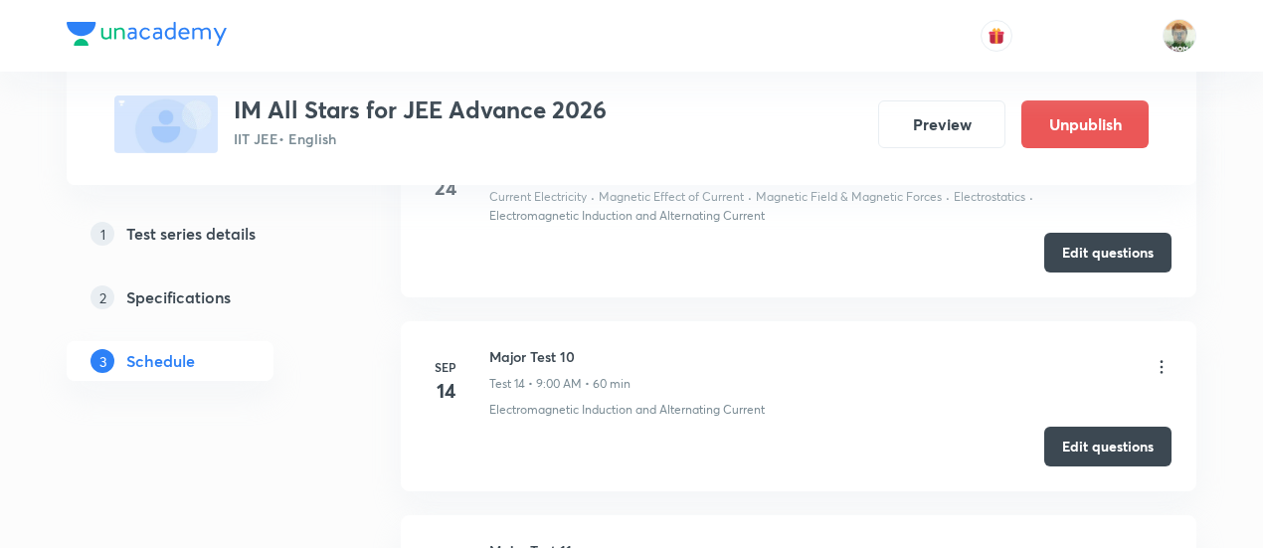
scroll to position [3505, 0]
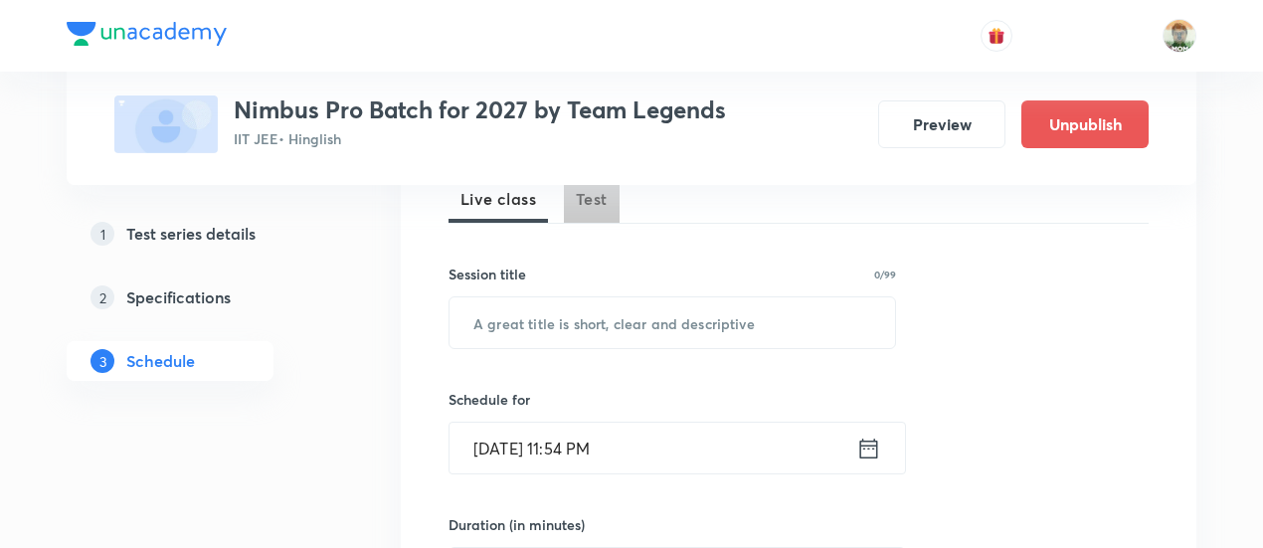
click at [586, 204] on span "Test" at bounding box center [592, 199] width 32 height 24
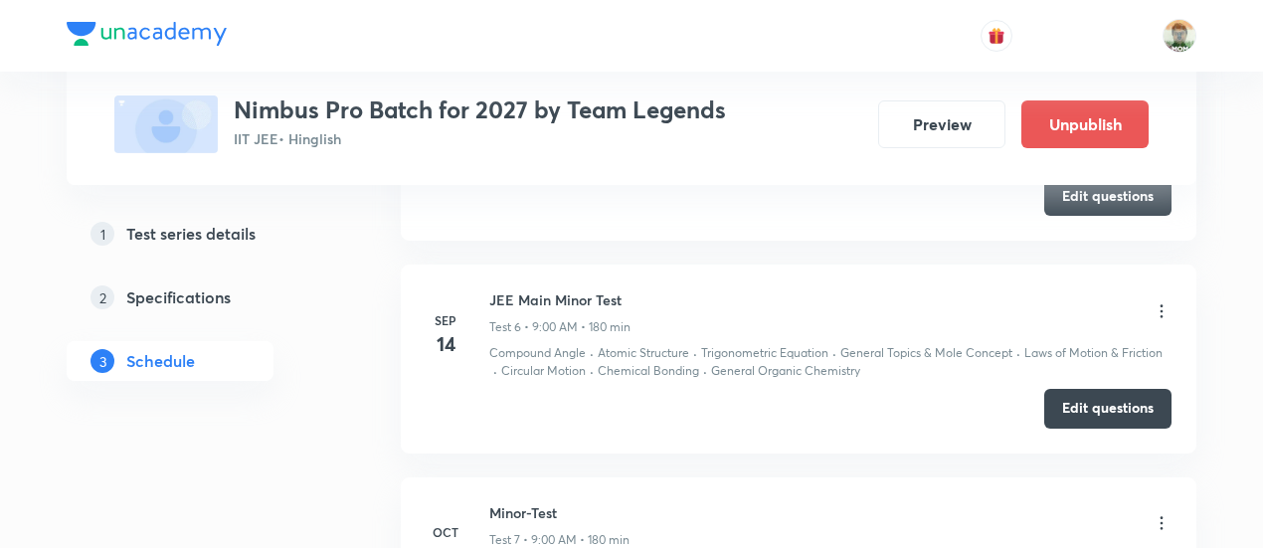
scroll to position [2359, 0]
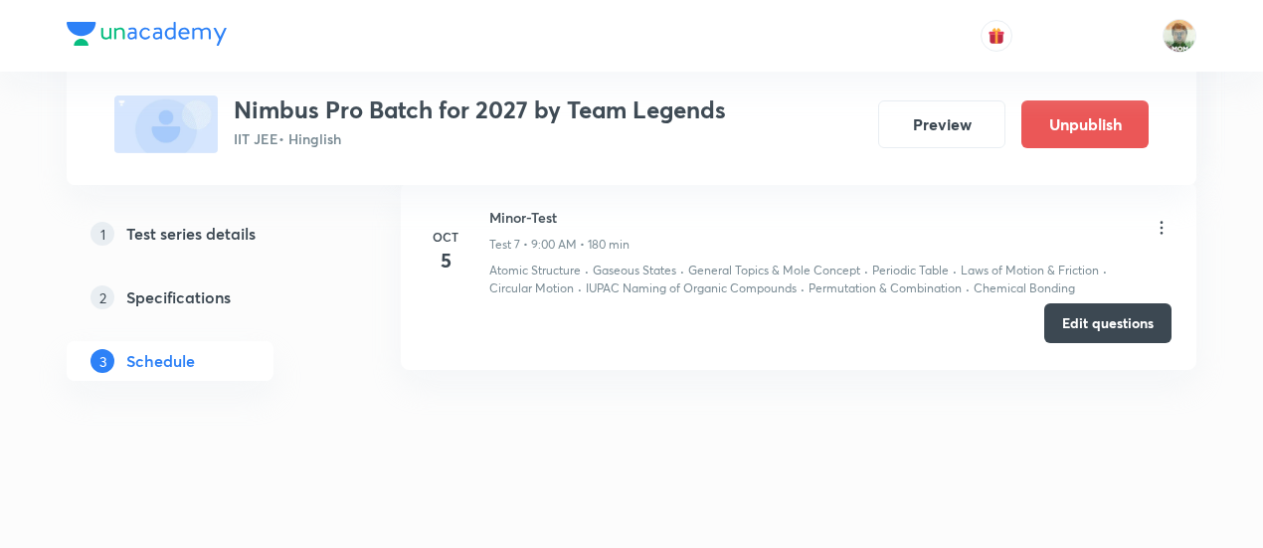
click at [1064, 320] on button "Edit questions" at bounding box center [1107, 323] width 127 height 40
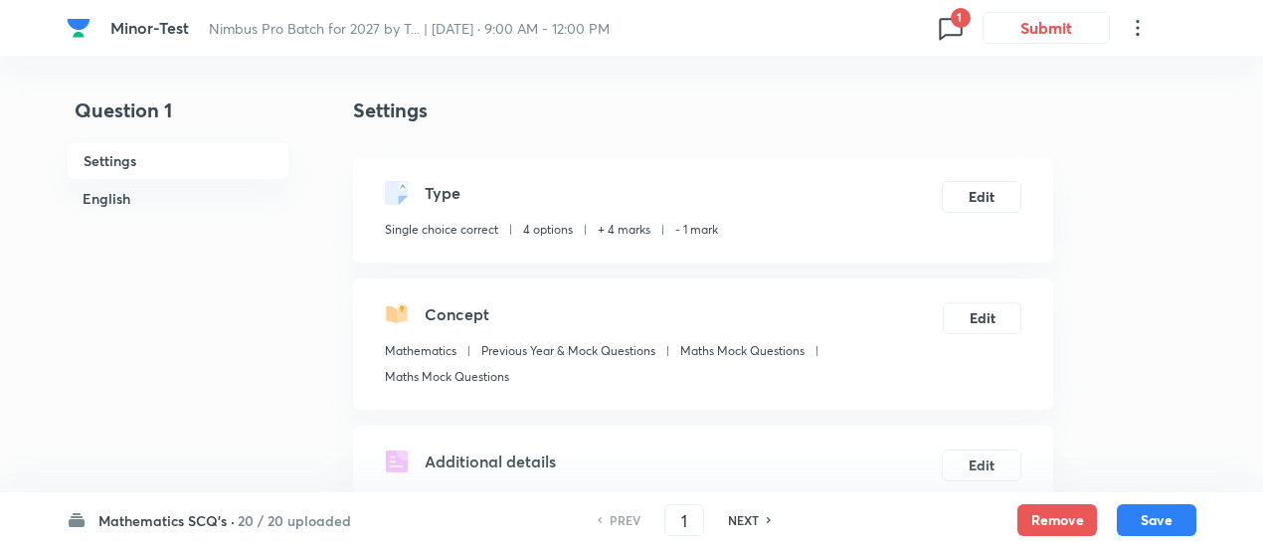
click at [259, 512] on h6 "20 / 20 uploaded" at bounding box center [294, 520] width 113 height 21
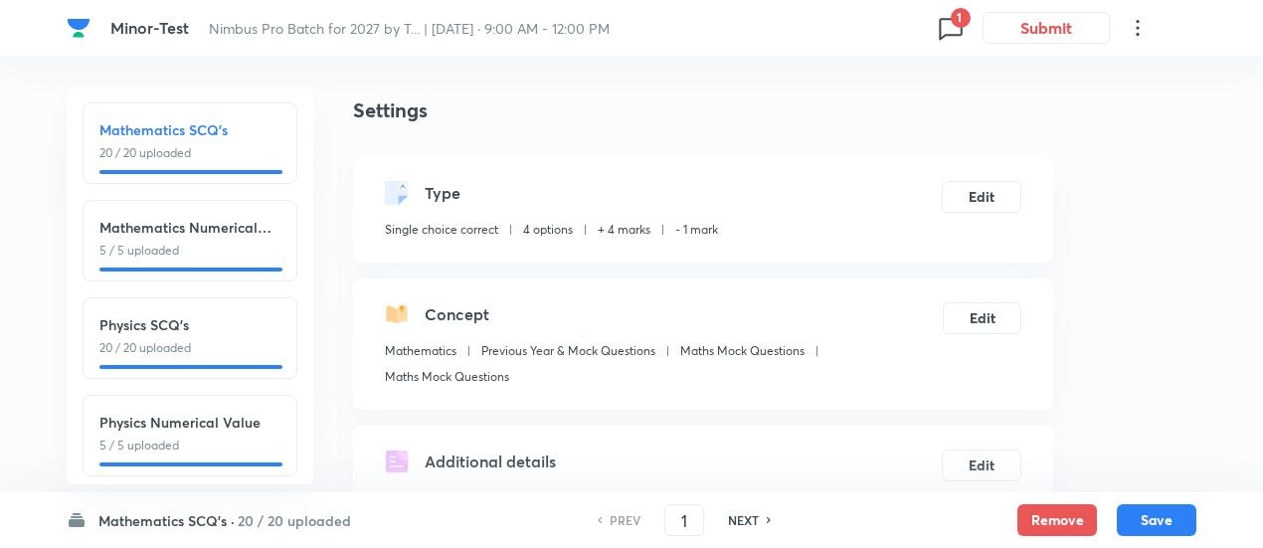
click at [249, 346] on p "20 / 20 uploaded" at bounding box center [189, 348] width 181 height 18
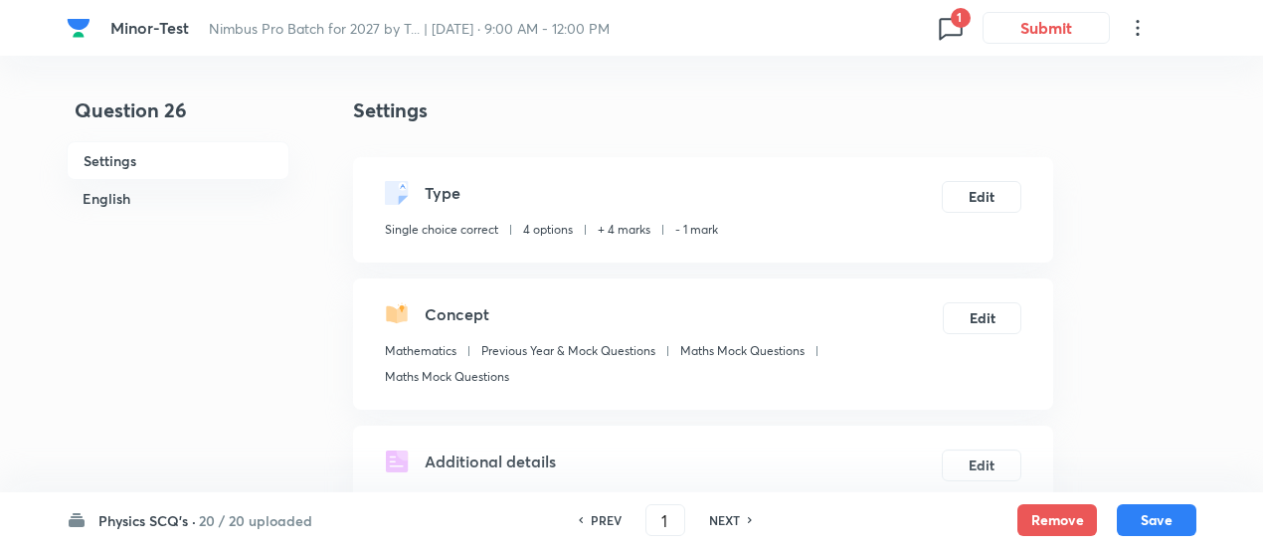
type input "26"
checkbox input "false"
checkbox input "true"
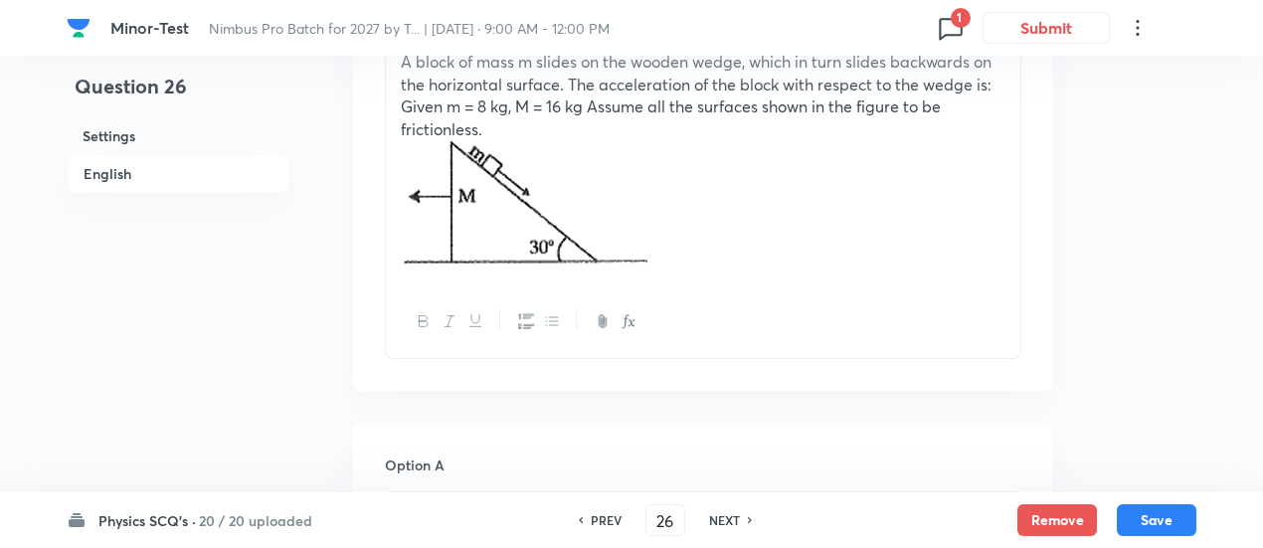
scroll to position [704, 0]
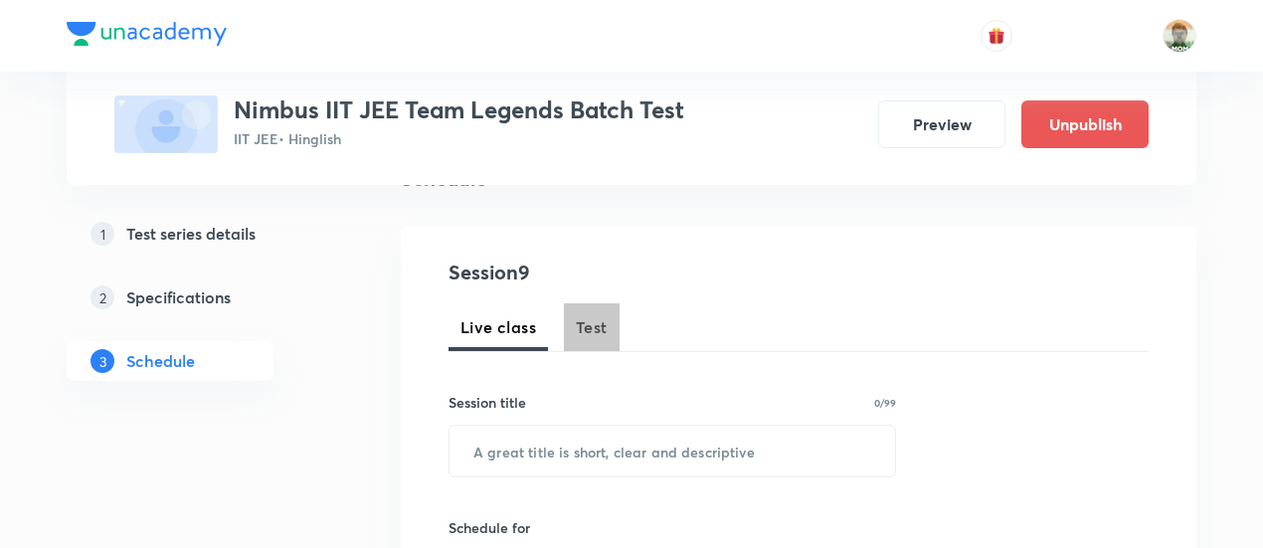
click at [585, 325] on span "Test" at bounding box center [592, 327] width 32 height 24
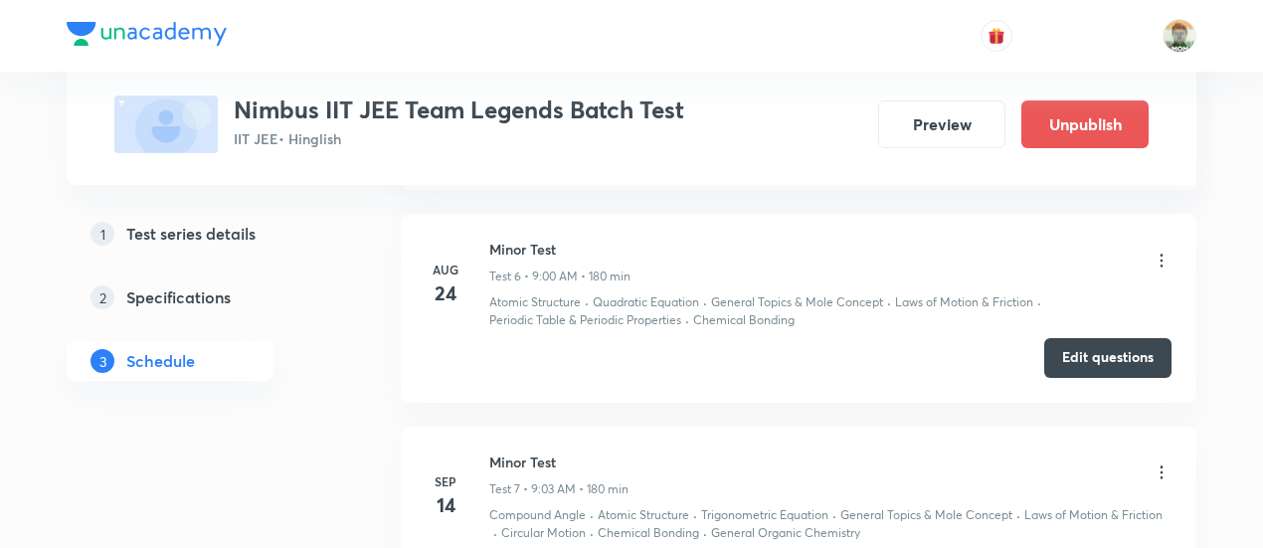
scroll to position [2554, 0]
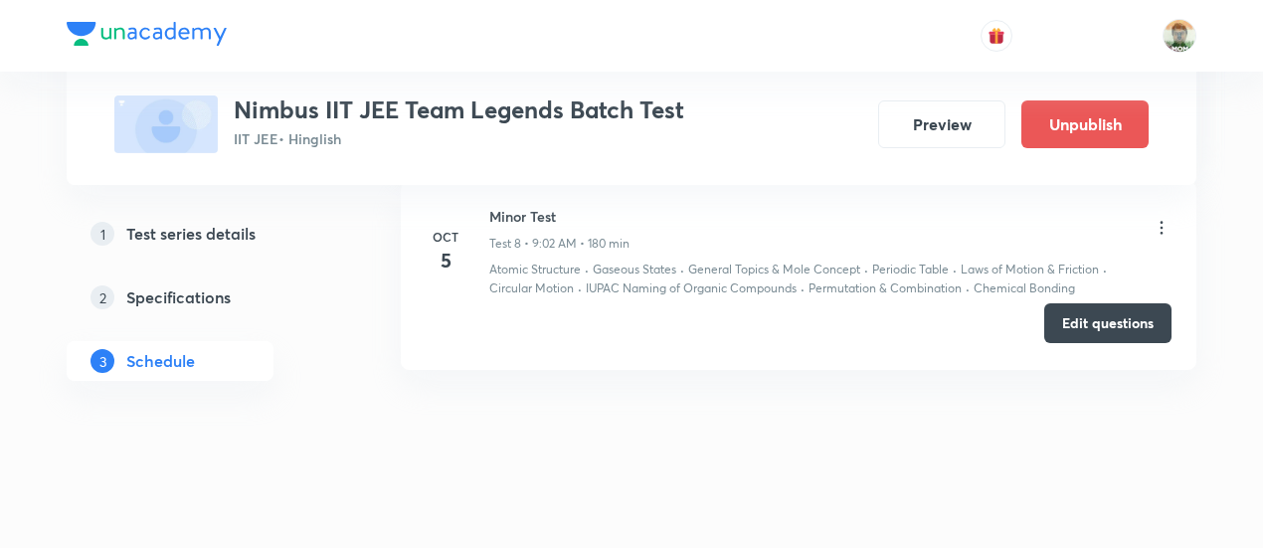
click at [1088, 317] on button "Edit questions" at bounding box center [1107, 323] width 127 height 40
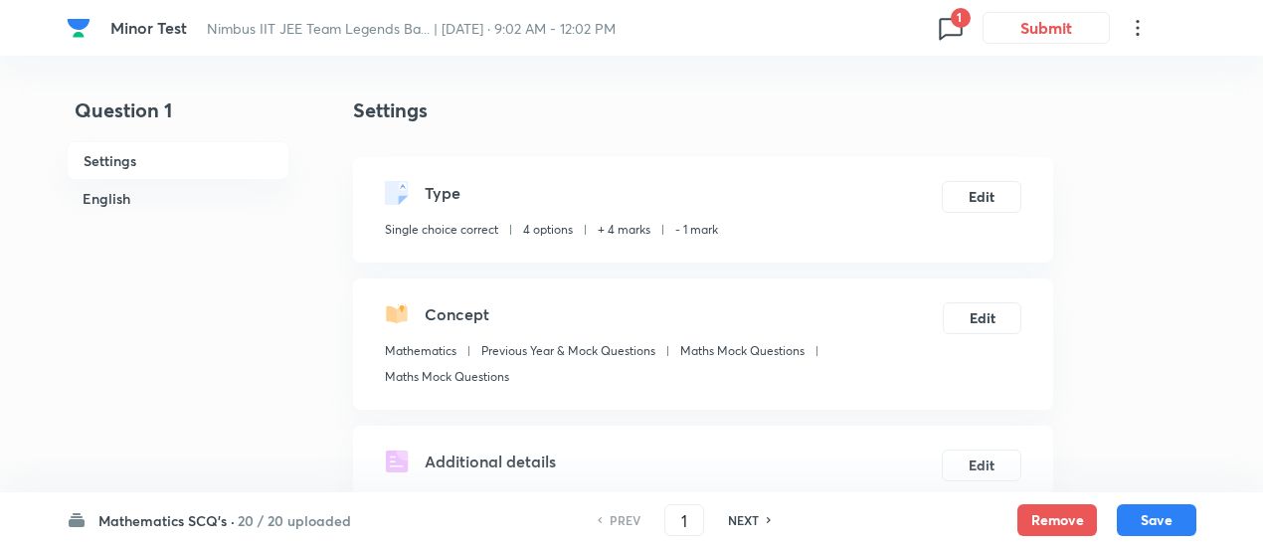
click at [283, 513] on h6 "20 / 20 uploaded" at bounding box center [294, 520] width 113 height 21
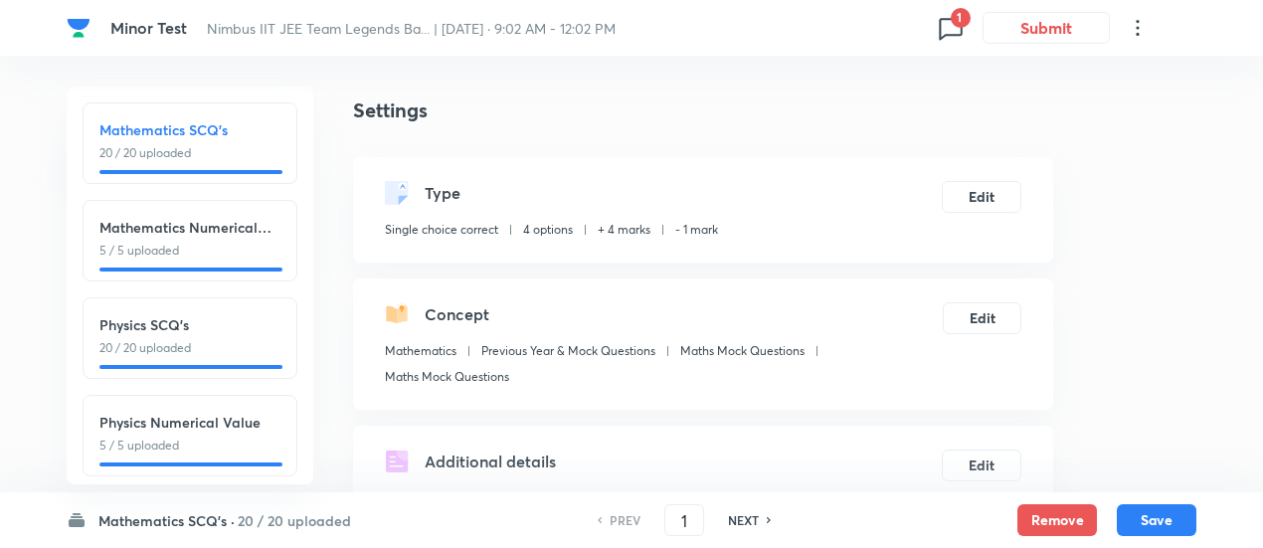
click at [237, 314] on h6 "Physics SCQ's" at bounding box center [189, 324] width 181 height 21
type input "26"
checkbox input "false"
checkbox input "true"
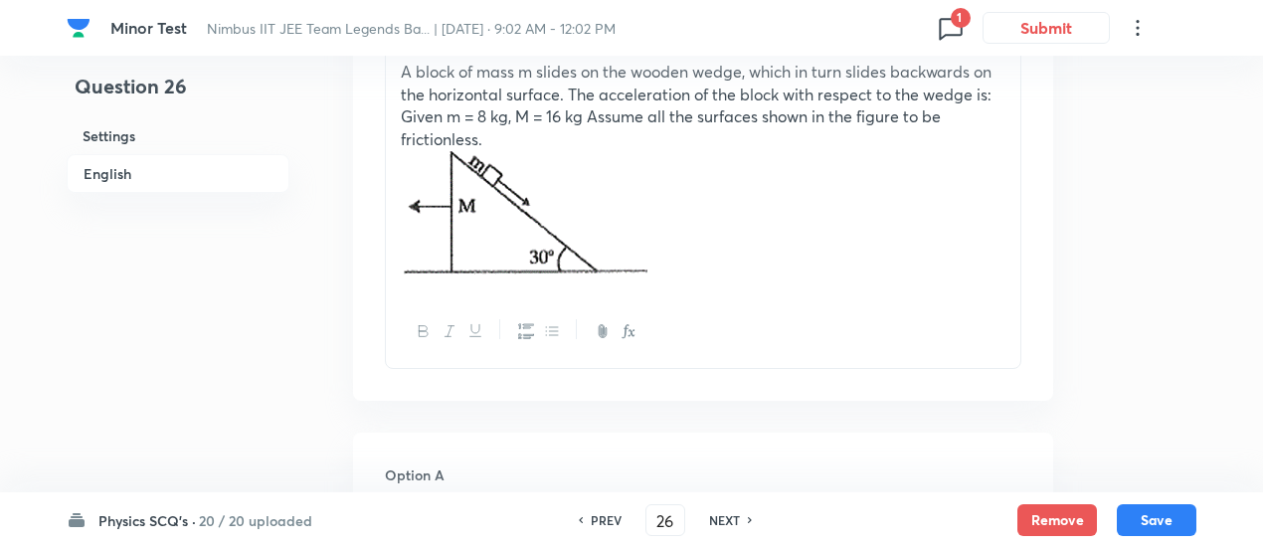
scroll to position [694, 0]
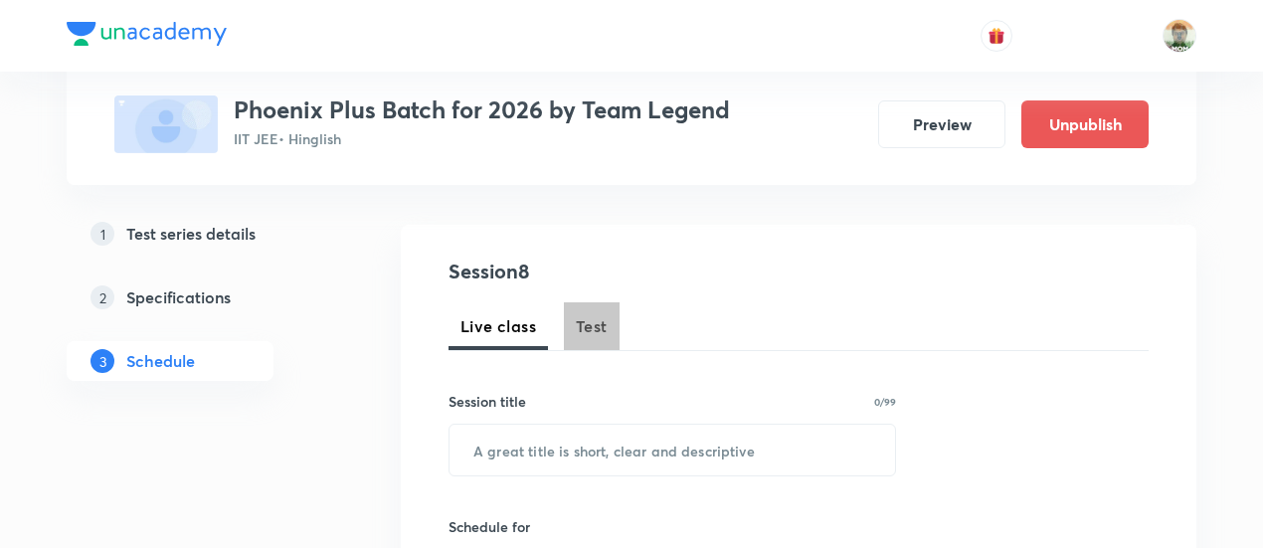
click at [579, 335] on span "Test" at bounding box center [592, 326] width 32 height 24
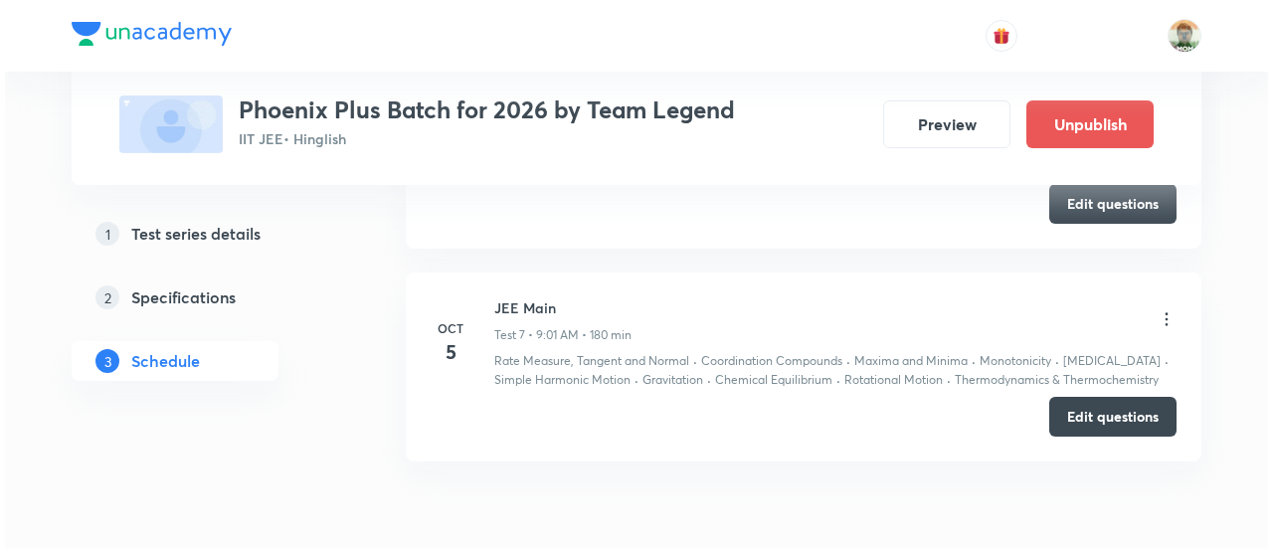
scroll to position [2523, 0]
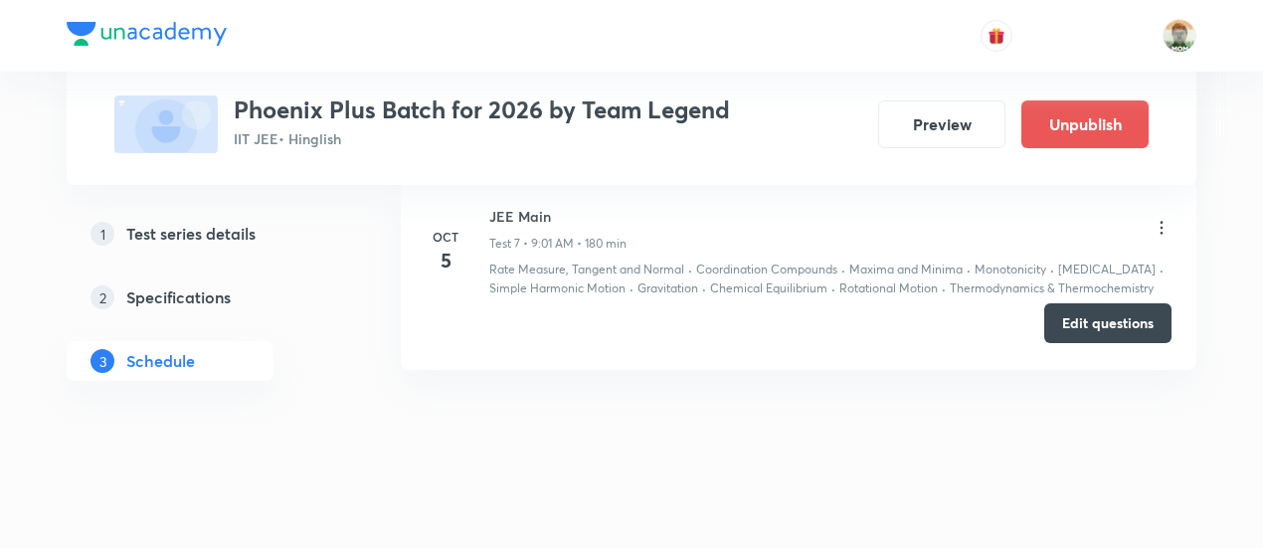
click at [1072, 322] on button "Edit questions" at bounding box center [1107, 323] width 127 height 40
click at [1164, 218] on icon at bounding box center [1162, 228] width 20 height 20
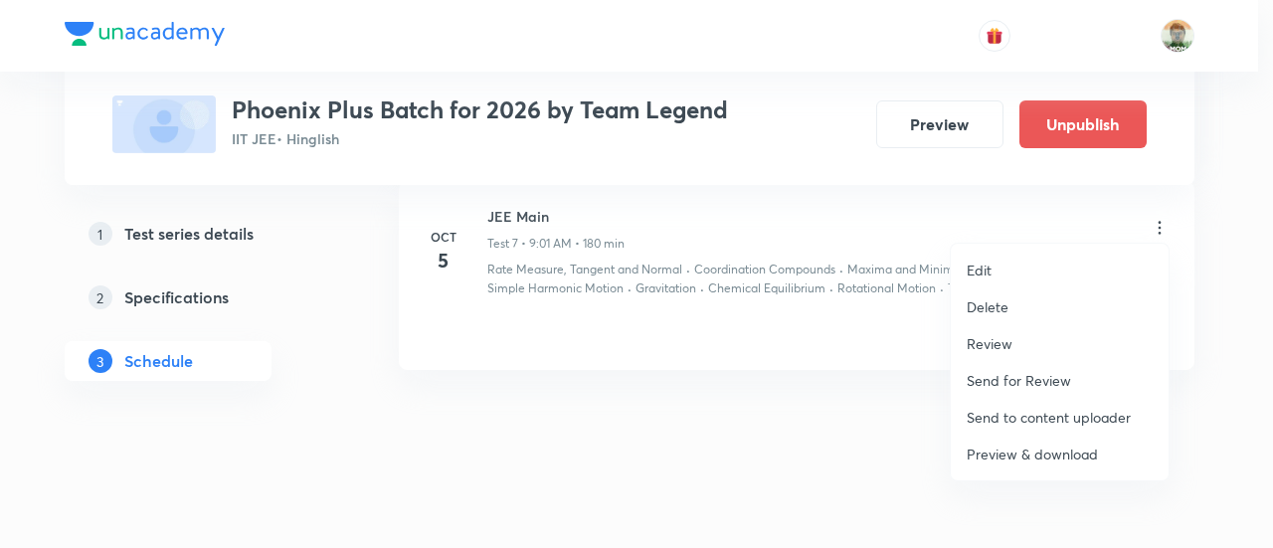
click at [1020, 451] on p "Preview & download" at bounding box center [1032, 454] width 131 height 21
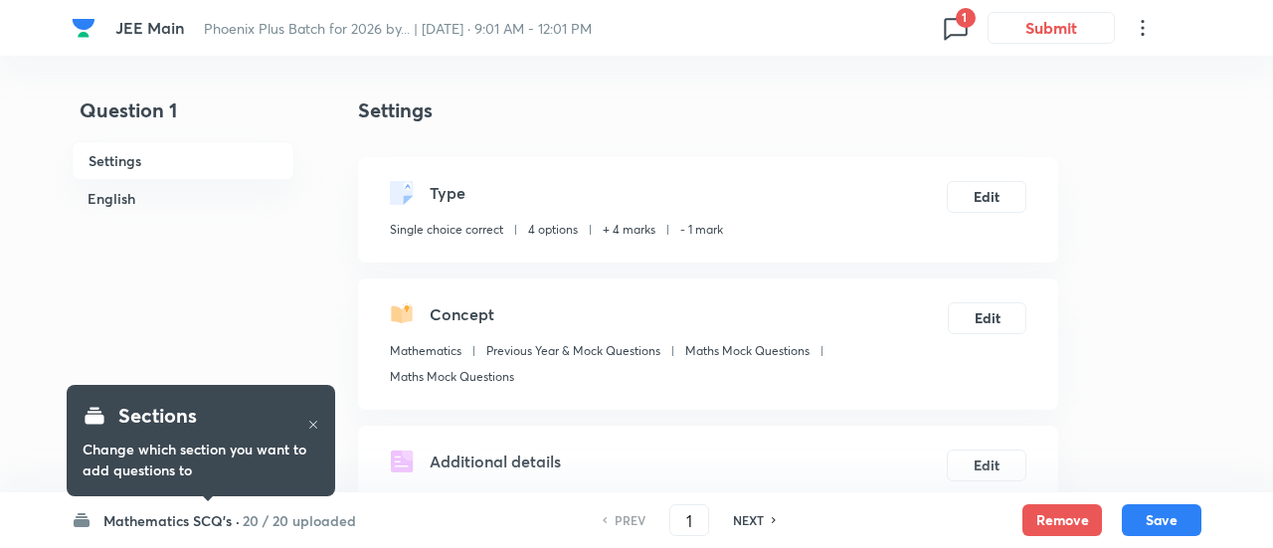
checkbox input "true"
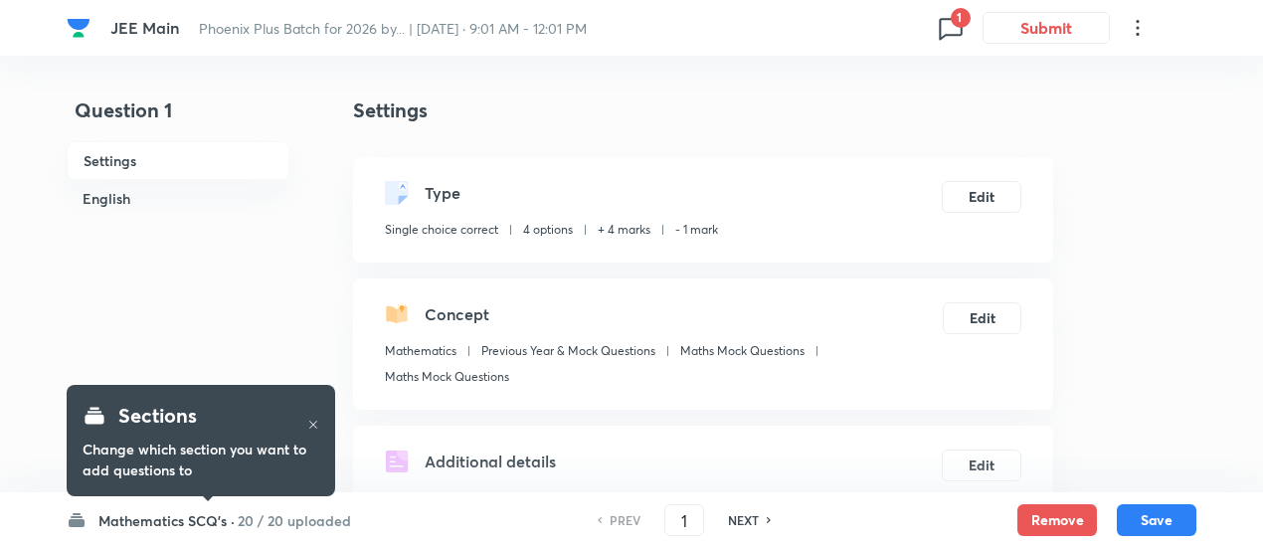
click at [280, 523] on h6 "20 / 20 uploaded" at bounding box center [294, 520] width 113 height 21
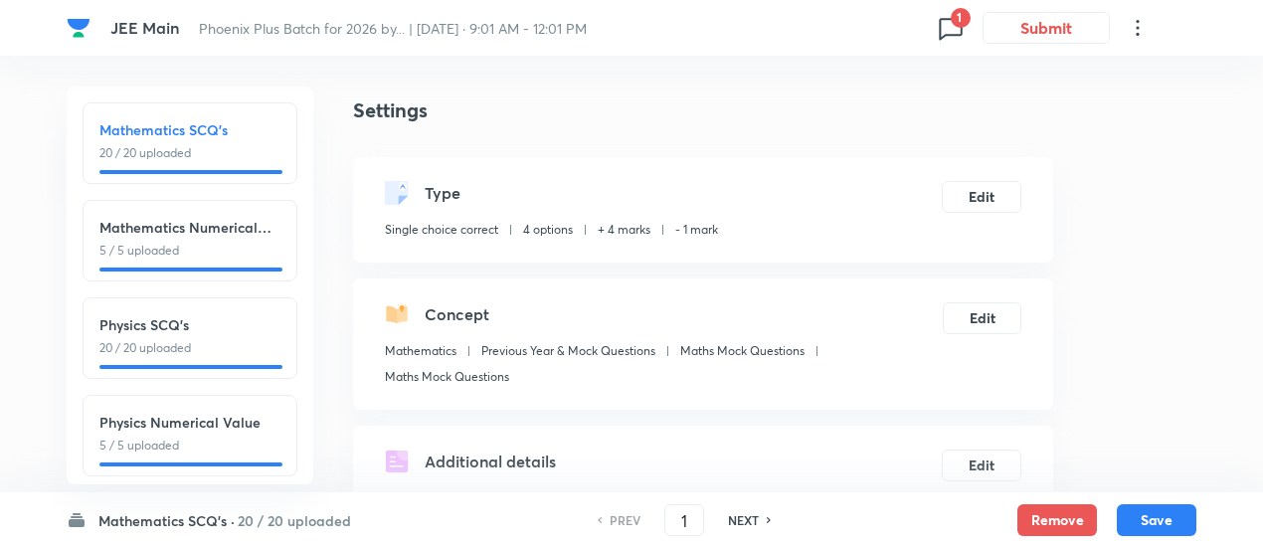
click at [230, 322] on h6 "Physics SCQ's" at bounding box center [189, 324] width 181 height 21
type input "26"
checkbox input "false"
checkbox input "true"
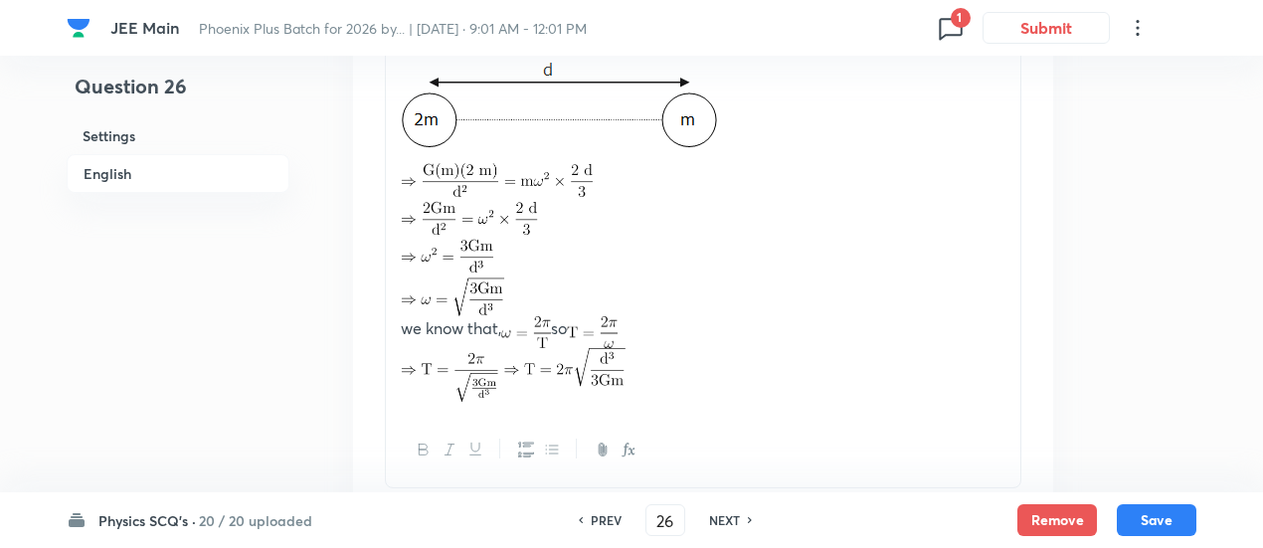
scroll to position [2260, 0]
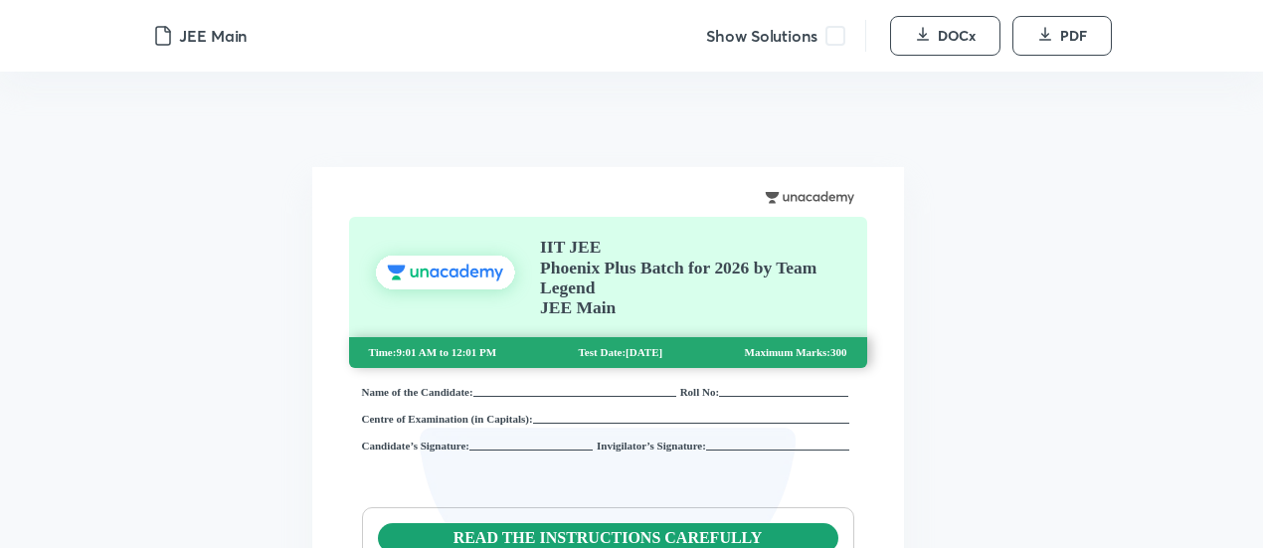
click at [840, 45] on span at bounding box center [836, 36] width 20 height 20
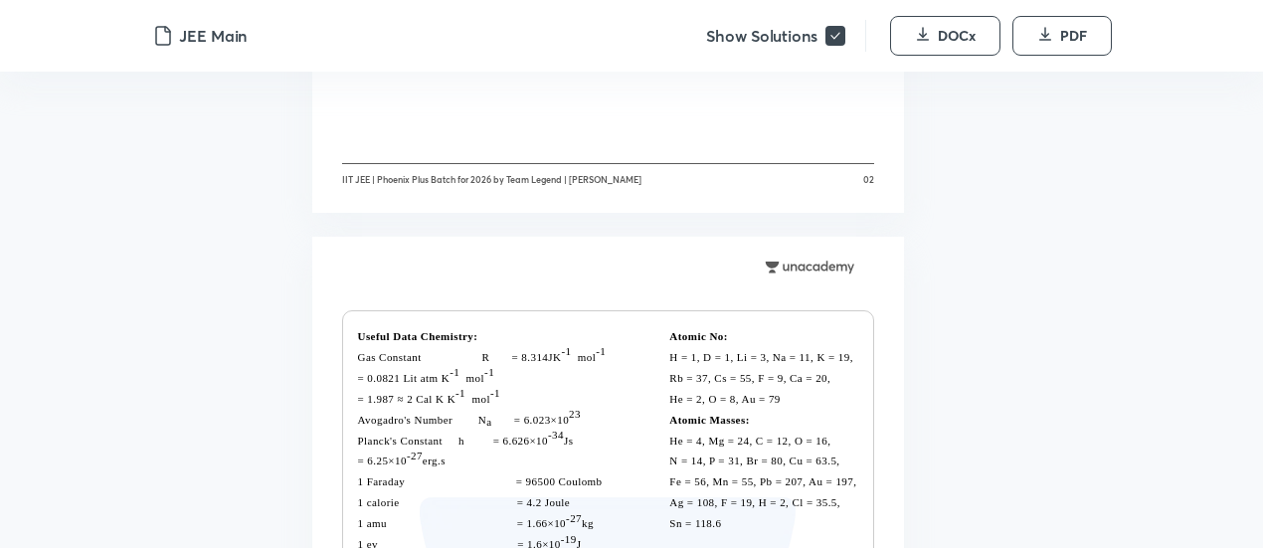
scroll to position [1655, 0]
drag, startPoint x: 1054, startPoint y: 15, endPoint x: 688, endPoint y: 258, distance: 439.2
click at [688, 258] on div at bounding box center [608, 260] width 532 height 50
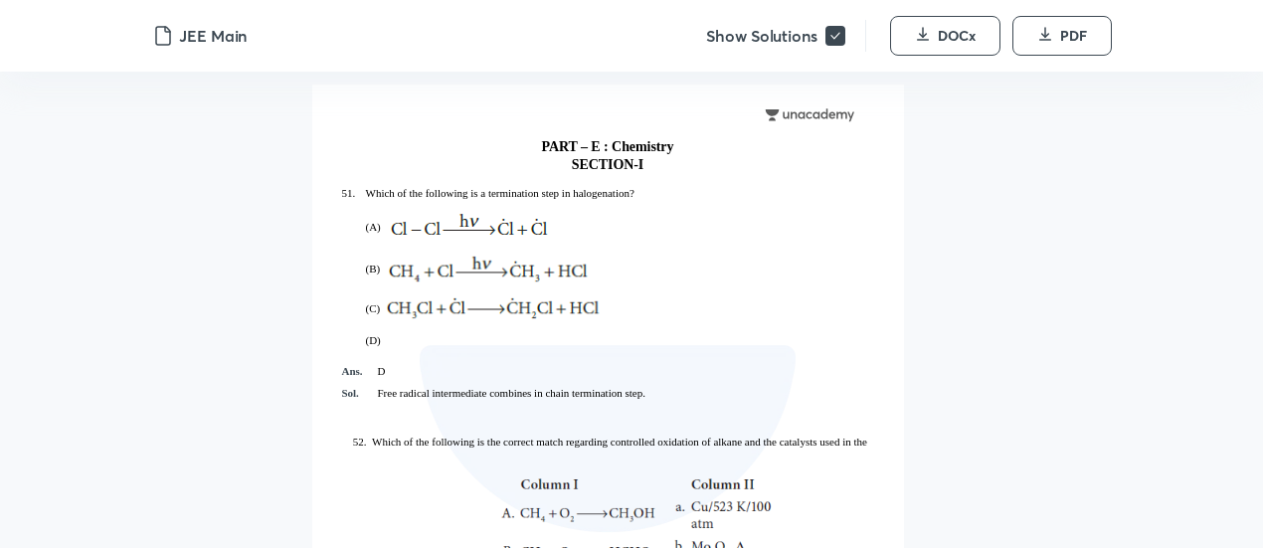
scroll to position [48453, 0]
